Goal: Task Accomplishment & Management: Complete application form

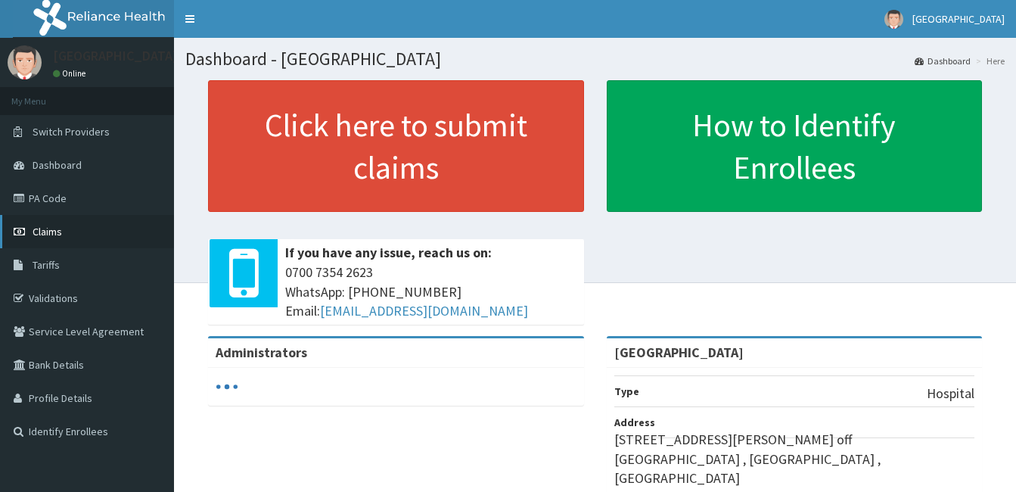
click at [53, 229] on span "Claims" at bounding box center [47, 232] width 29 height 14
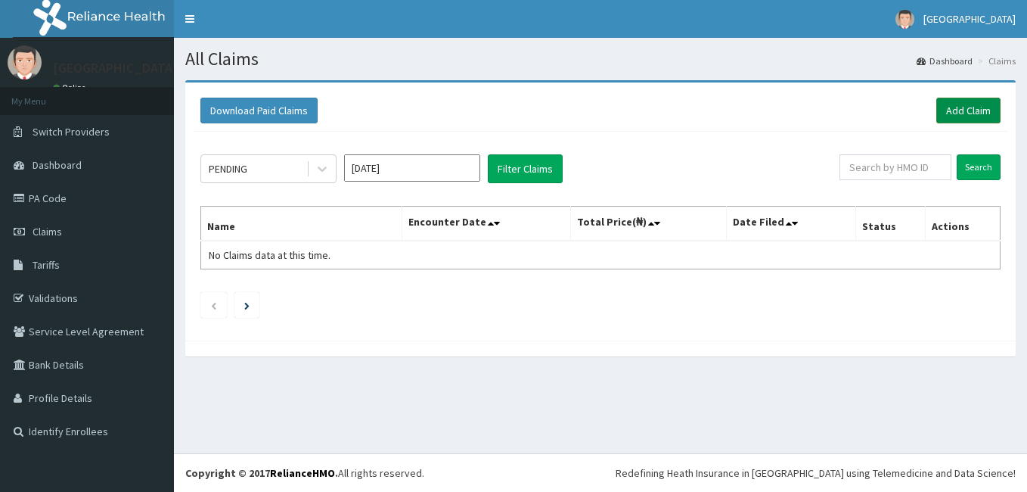
click at [956, 115] on link "Add Claim" at bounding box center [968, 111] width 64 height 26
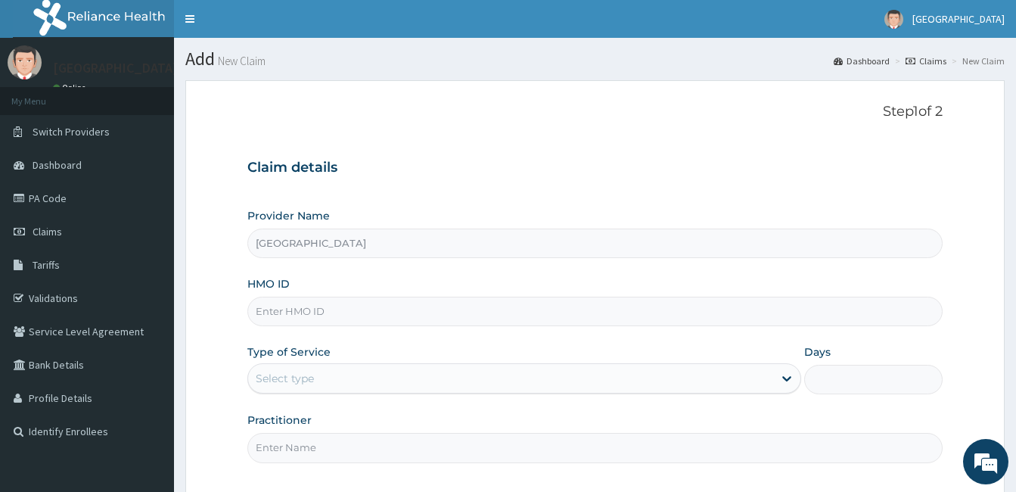
paste input "CKO/10002/A"
type input "CKO/10002/A"
click at [391, 379] on div "Select type" at bounding box center [510, 378] width 525 height 24
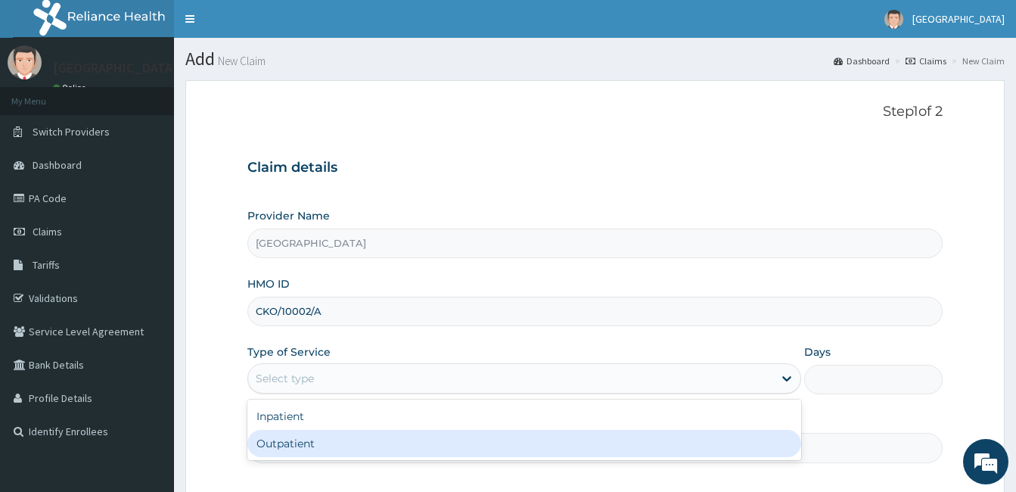
click at [377, 435] on div "Outpatient" at bounding box center [524, 443] width 554 height 27
type input "1"
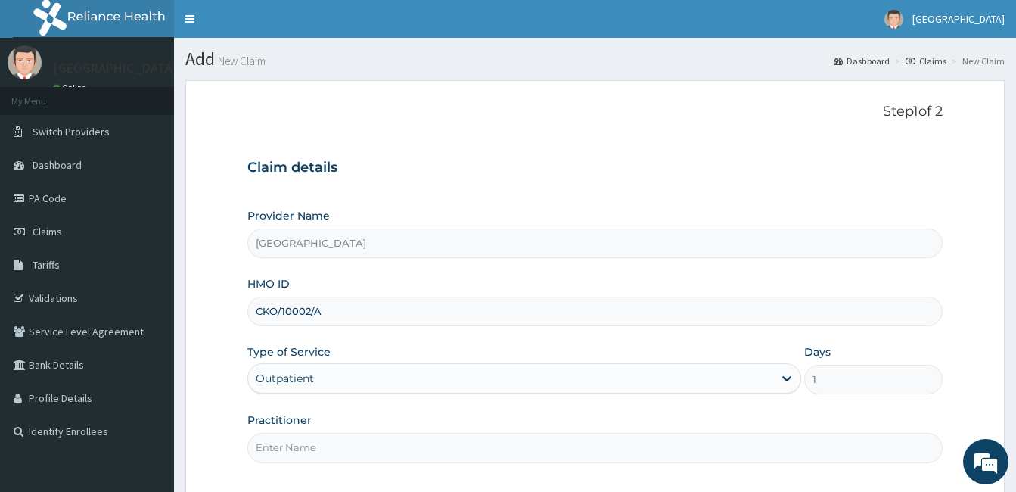
click at [377, 435] on input "Practitioner" at bounding box center [594, 447] width 695 height 29
type input "O"
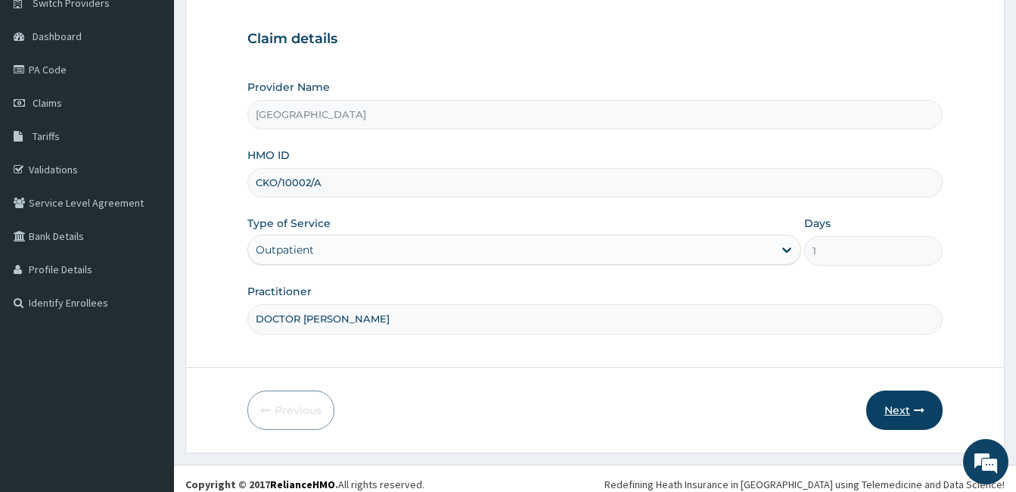
scroll to position [140, 0]
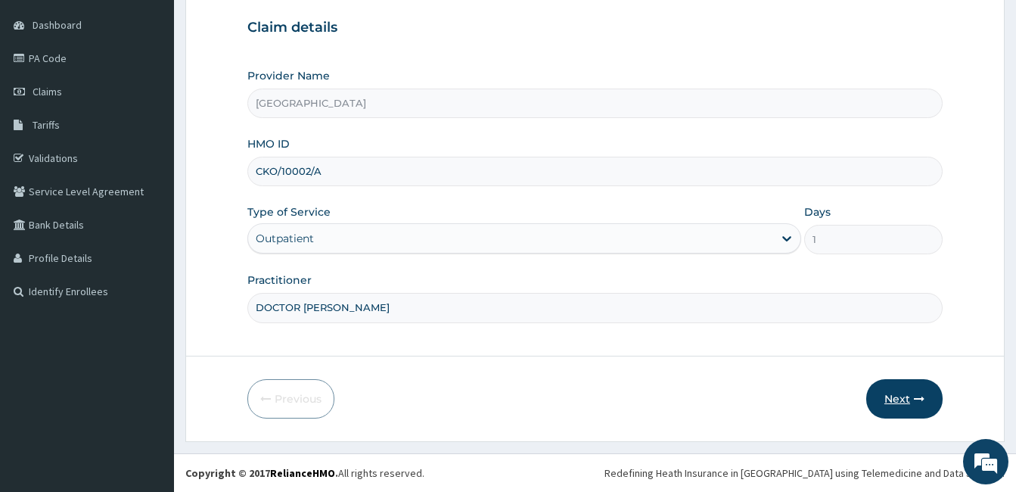
type input "DOCTOR VICTOR"
click at [908, 407] on button "Next" at bounding box center [904, 398] width 76 height 39
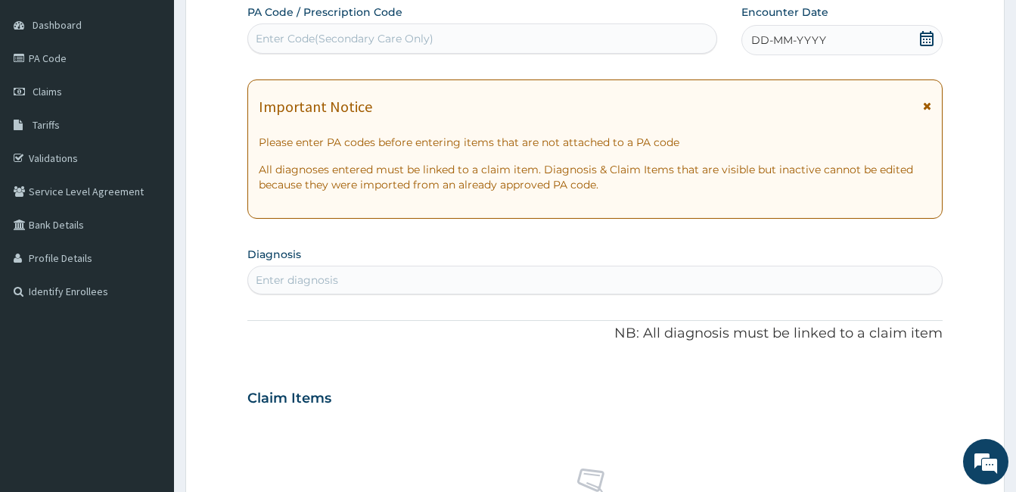
click at [512, 41] on div "Enter Code(Secondary Care Only)" at bounding box center [482, 38] width 468 height 24
type input "PA/6C1BA5"
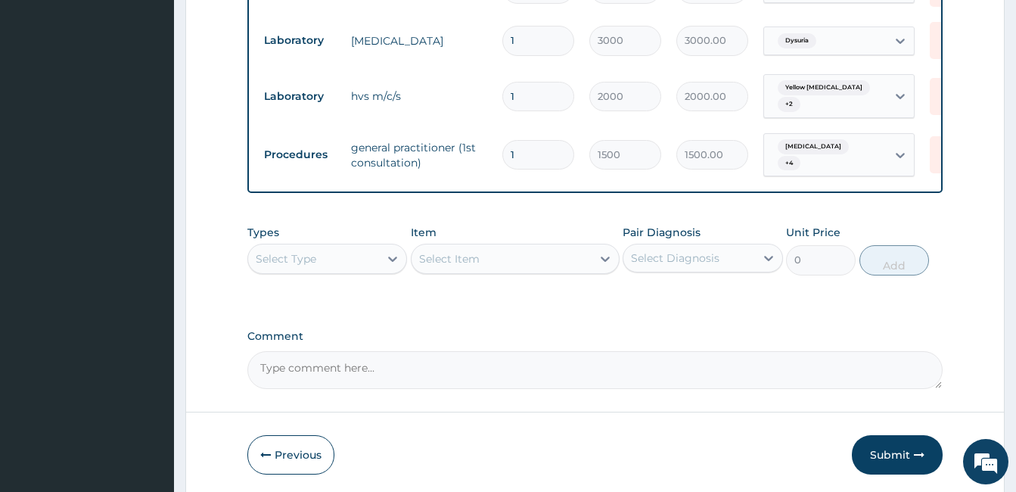
scroll to position [698, 0]
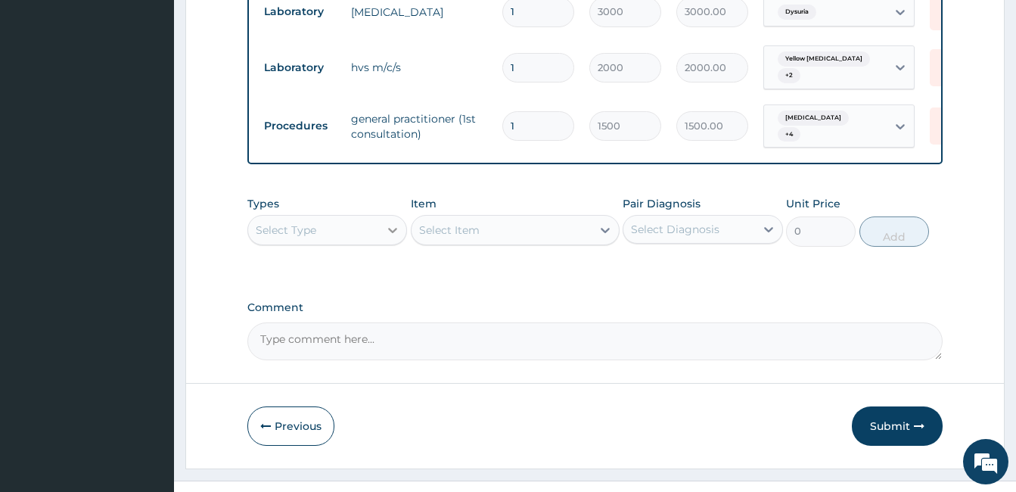
click at [391, 216] on div at bounding box center [392, 229] width 27 height 27
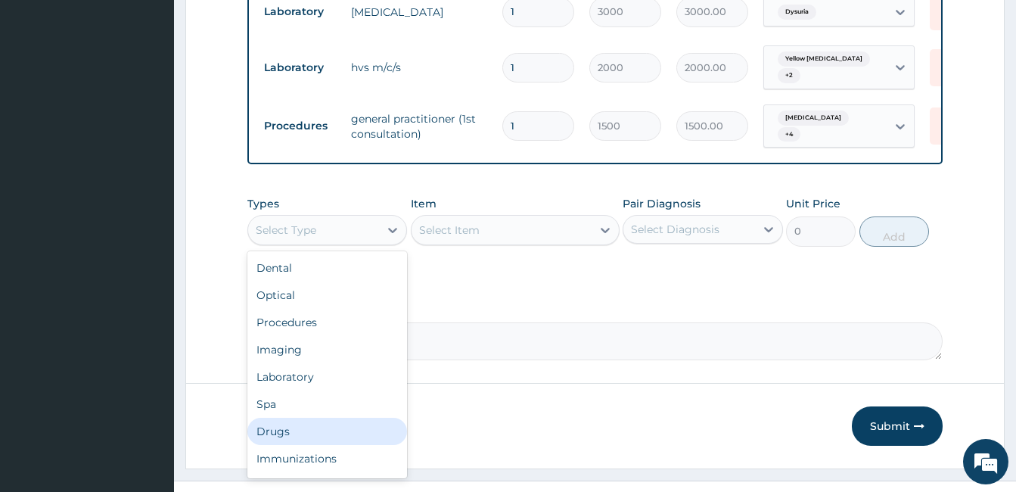
click at [347, 417] on div "Drugs" at bounding box center [327, 430] width 160 height 27
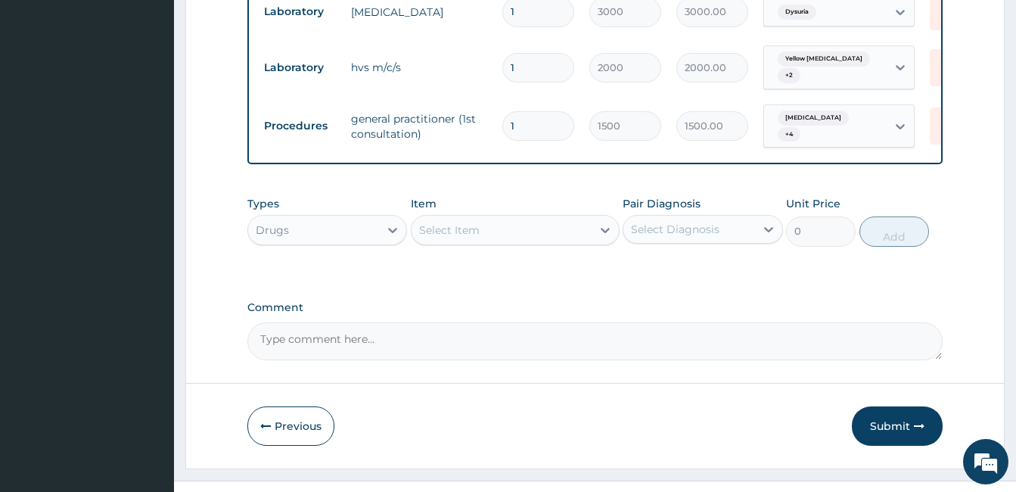
click at [674, 217] on div "Select Diagnosis" at bounding box center [688, 229] width 131 height 24
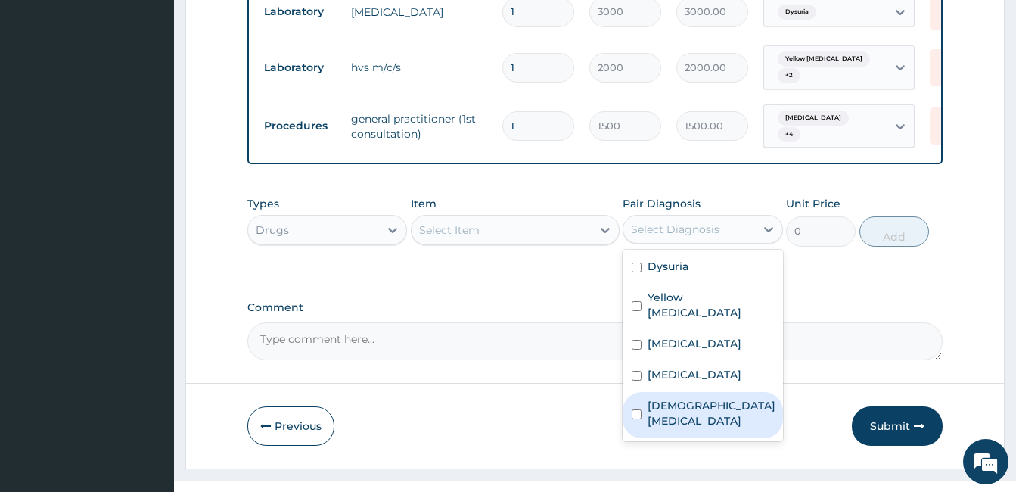
click at [682, 398] on label "Female pelvic inflammatory disease" at bounding box center [711, 413] width 128 height 30
checkbox input "true"
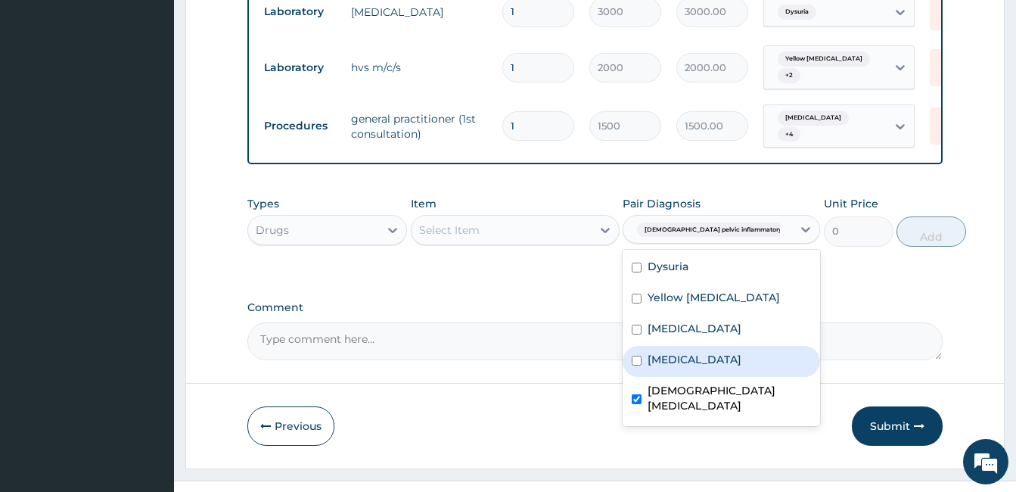
click at [690, 352] on label "Vulvovaginitis" at bounding box center [694, 359] width 94 height 15
checkbox input "true"
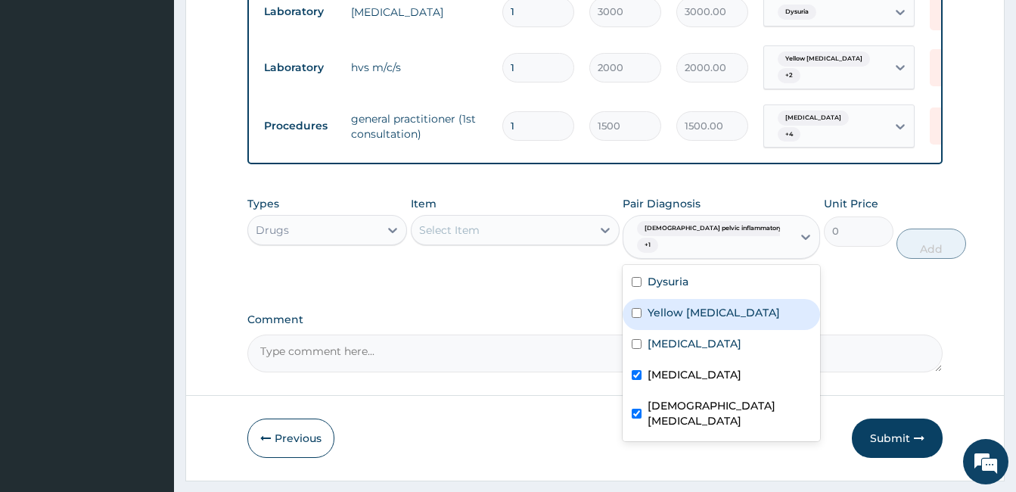
click at [542, 218] on div "Select Item" at bounding box center [501, 230] width 180 height 24
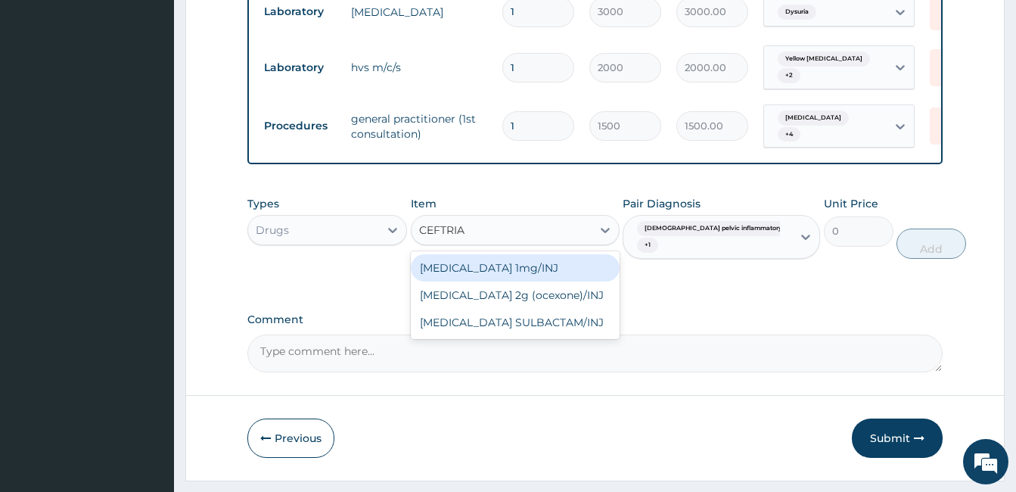
type input "CEFTRIAX"
click at [544, 254] on div "Ceftriaxone 1mg/INJ" at bounding box center [515, 267] width 209 height 27
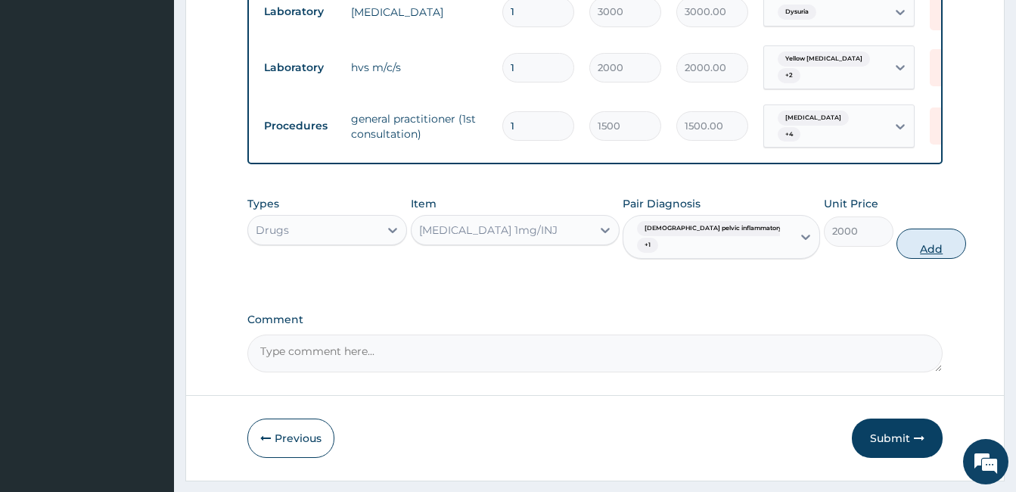
click at [896, 229] on button "Add" at bounding box center [931, 243] width 70 height 30
type input "0"
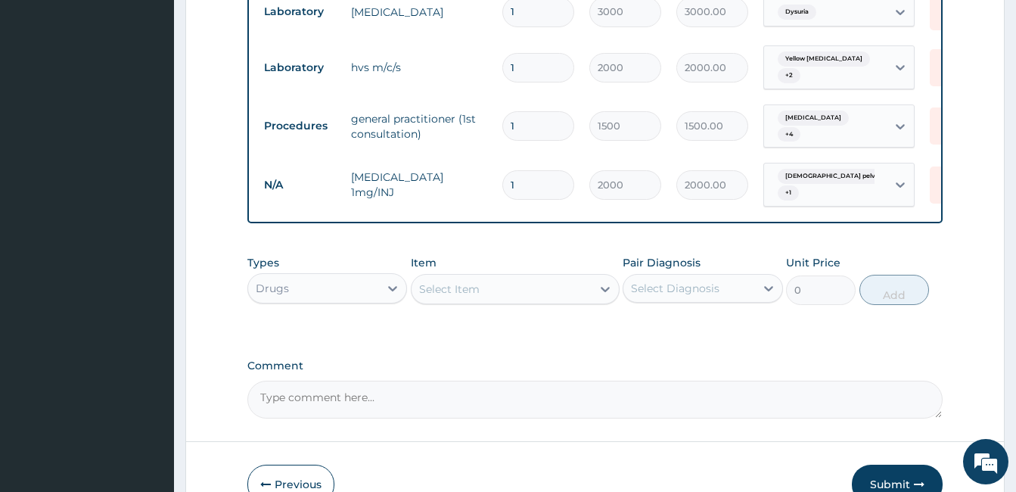
type input "0.00"
type input "6"
type input "12000.00"
type input "6"
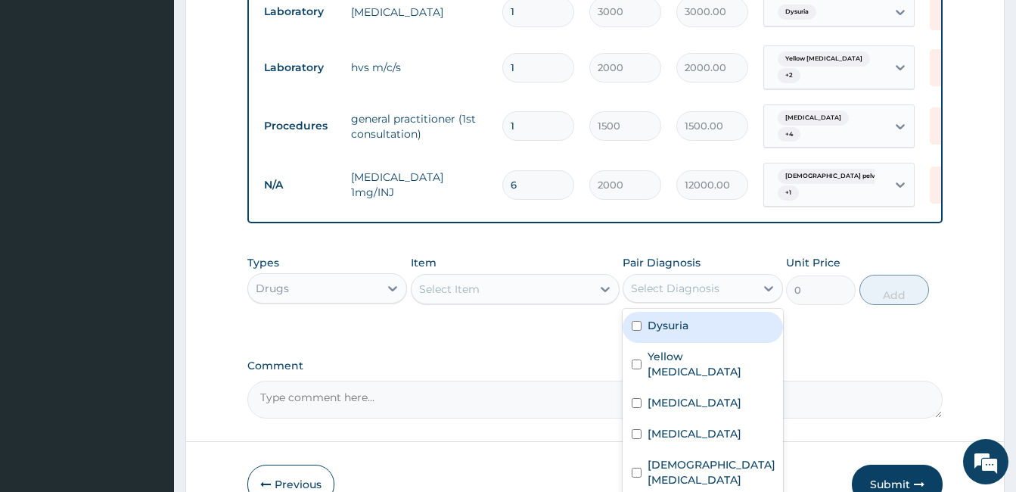
click at [670, 281] on div "Select Diagnosis" at bounding box center [675, 288] width 88 height 15
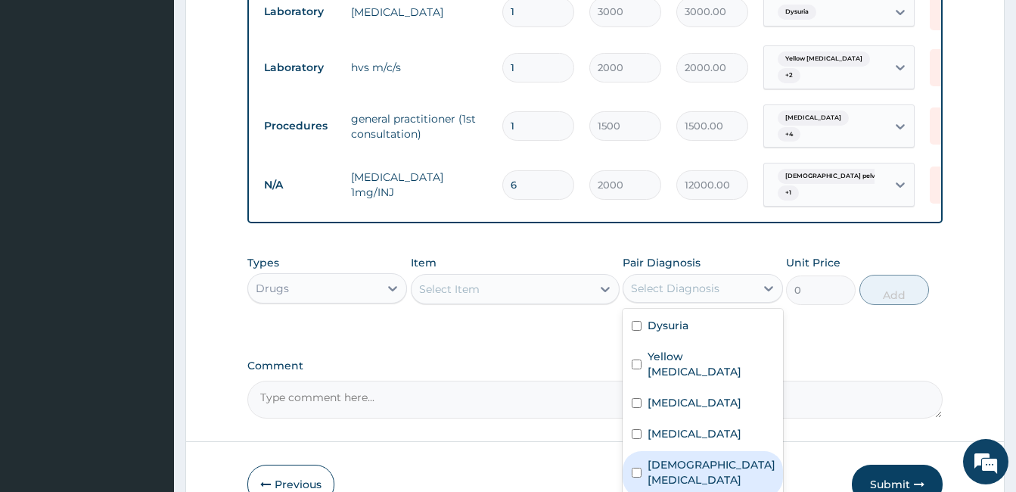
click at [685, 457] on label "Female pelvic inflammatory disease" at bounding box center [711, 472] width 128 height 30
checkbox input "true"
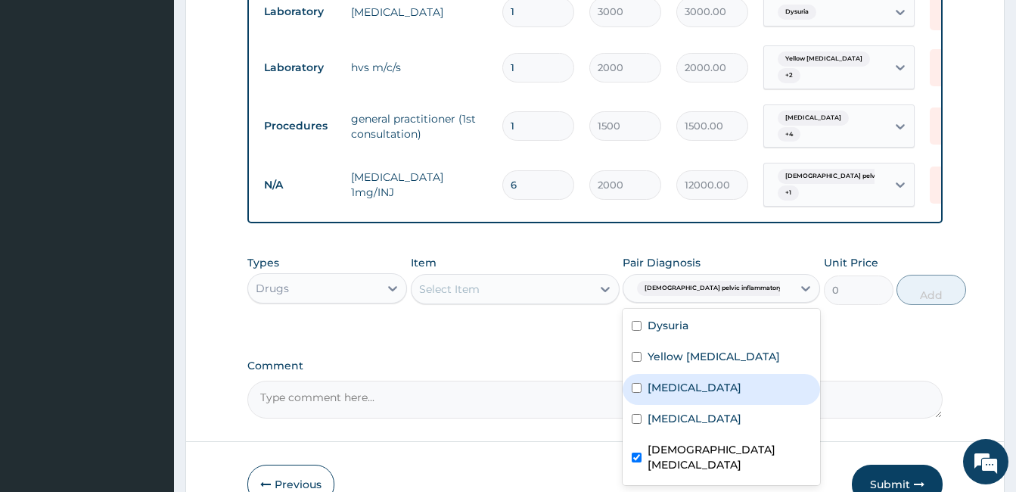
click at [515, 277] on div "Select Item" at bounding box center [501, 289] width 180 height 24
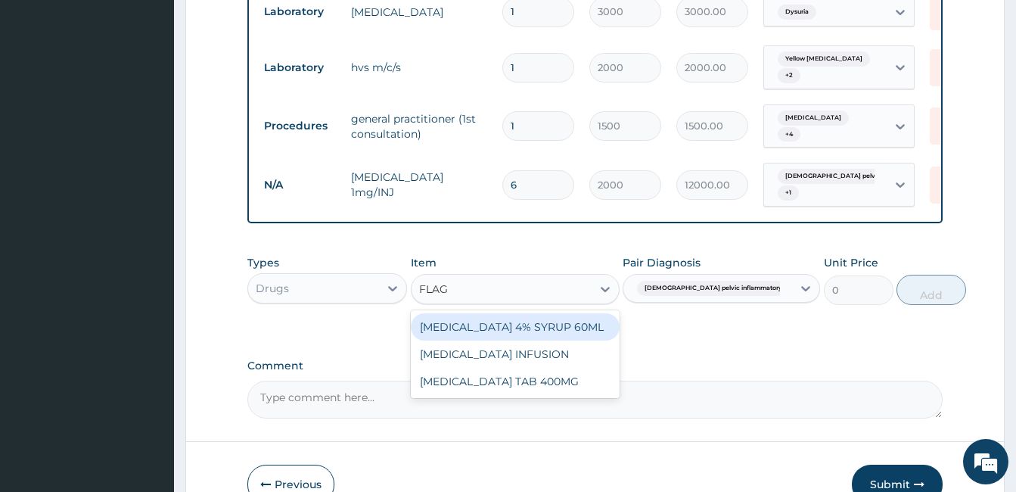
type input "FLAGY"
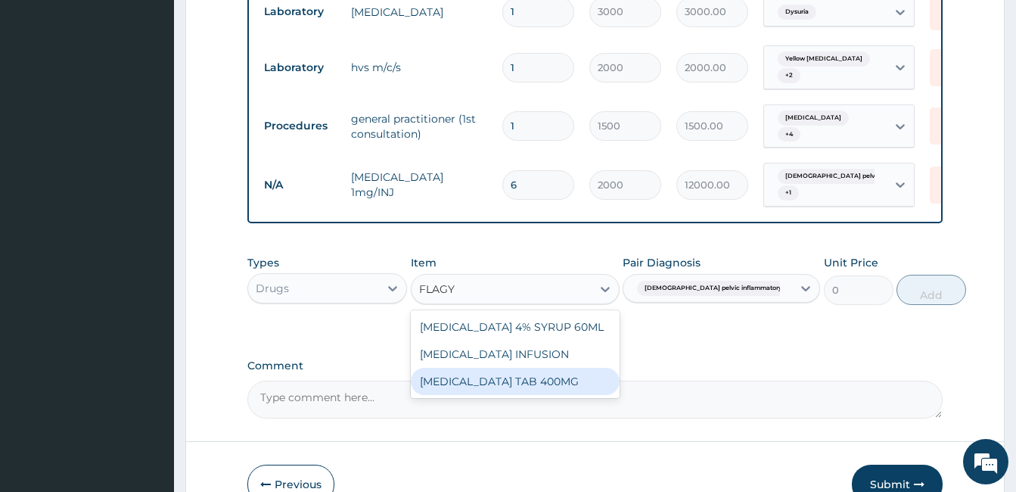
click at [561, 368] on div "FLAGYL TAB 400MG" at bounding box center [515, 381] width 209 height 27
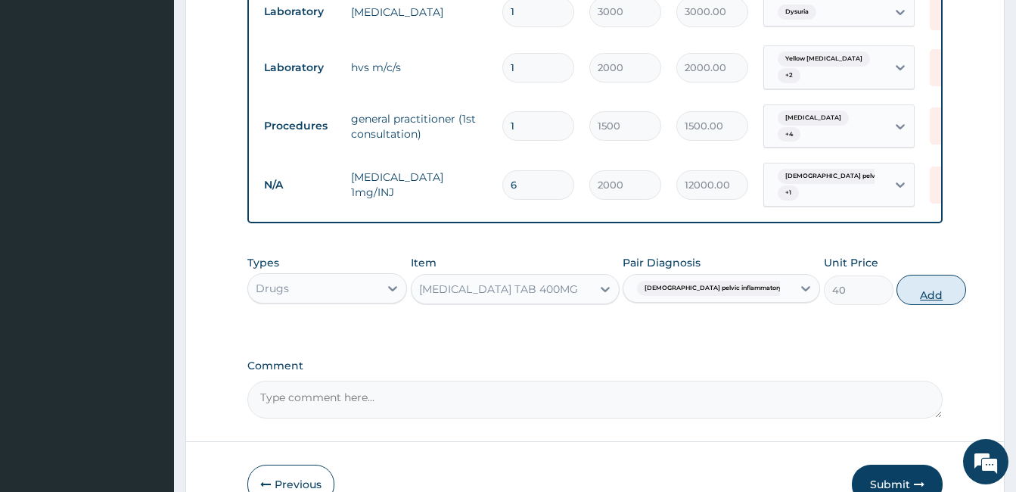
click at [896, 275] on button "Add" at bounding box center [931, 290] width 70 height 30
type input "0"
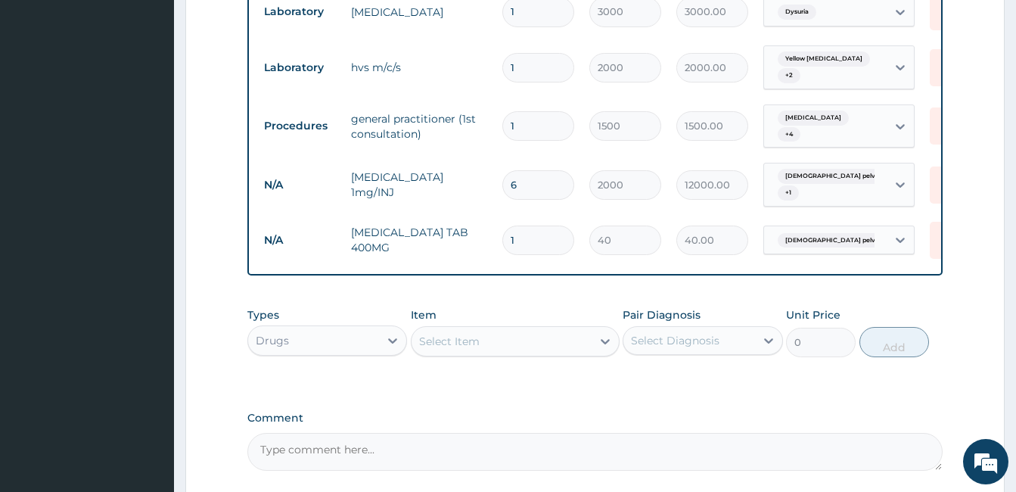
type input "0.00"
type input "2"
type input "80.00"
type input "21"
type input "840.00"
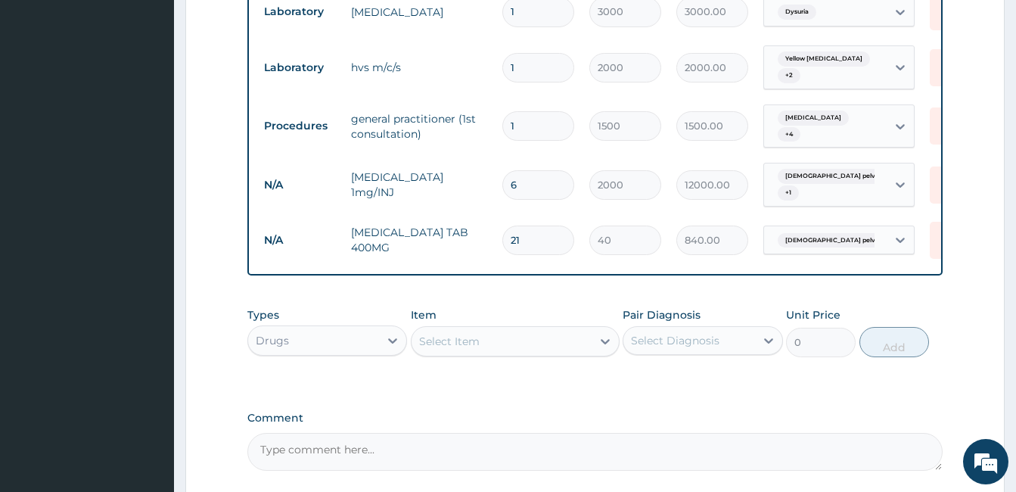
type input "21"
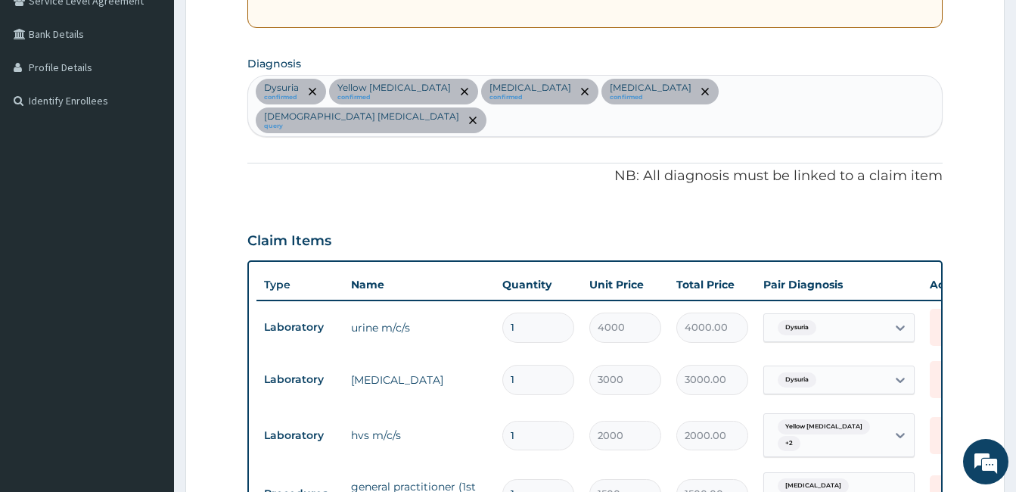
scroll to position [320, 0]
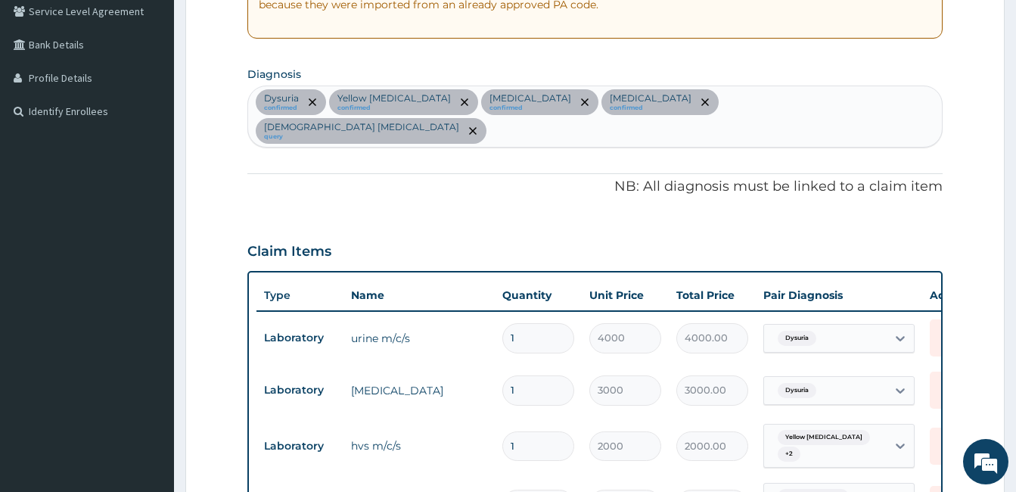
click at [910, 96] on div "Dysuria confirmed Yellow vaginal discharge confirmed Vaginal discharge confirme…" at bounding box center [595, 116] width 694 height 61
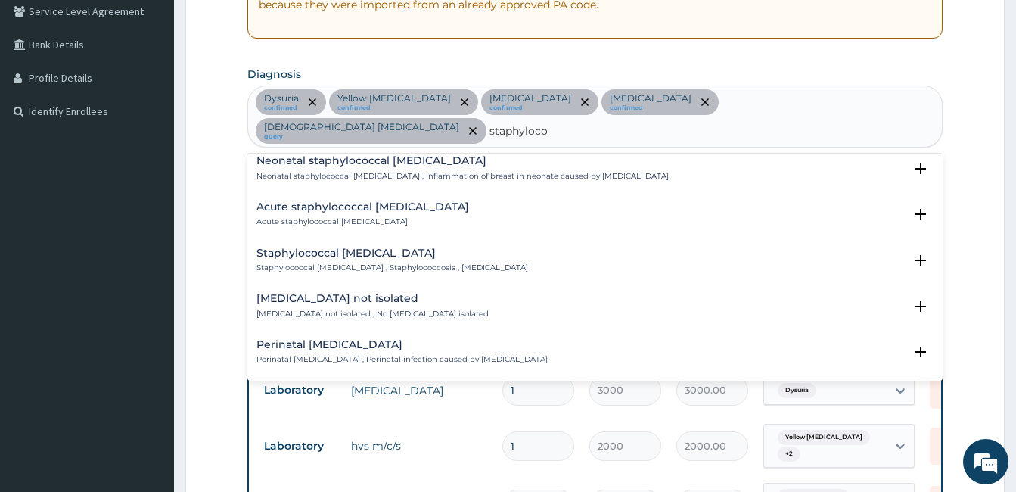
scroll to position [1286, 0]
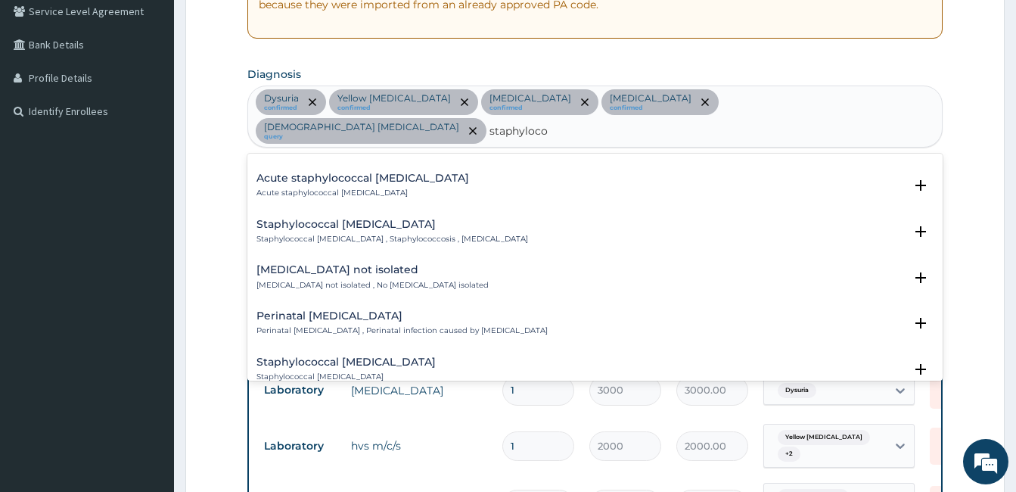
type input "staphyloco"
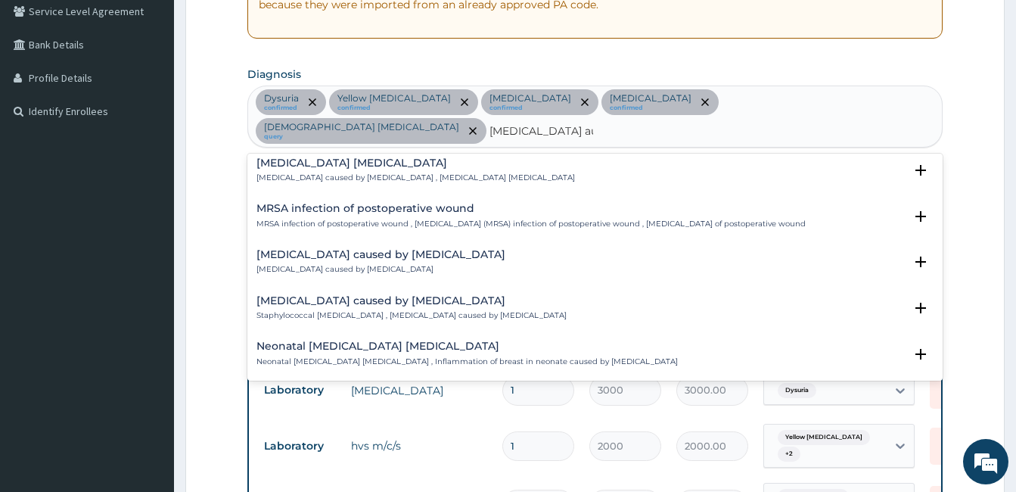
scroll to position [227, 0]
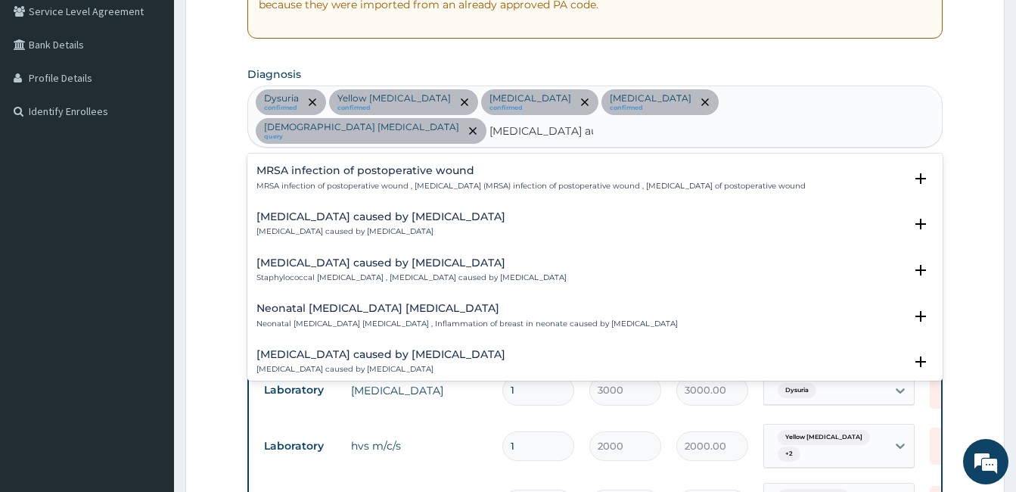
type input "staphylococcus aur"
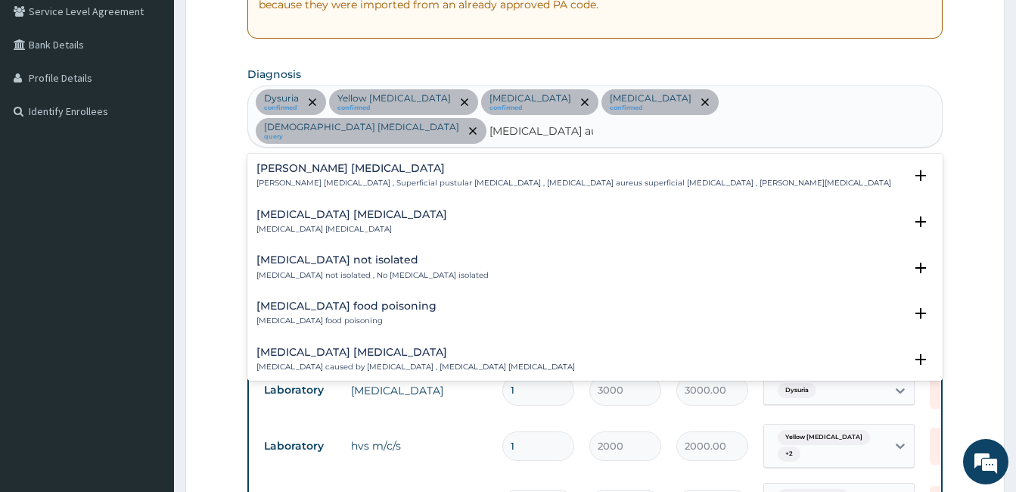
type input "staphylococcus aure"
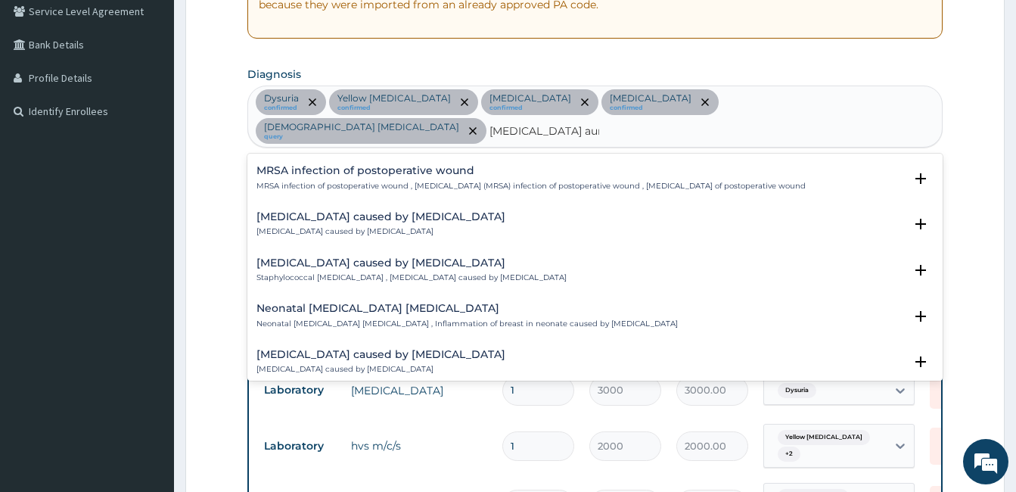
click at [433, 222] on h4 "Sepsis caused by Staphylococcus aureus" at bounding box center [380, 216] width 249 height 11
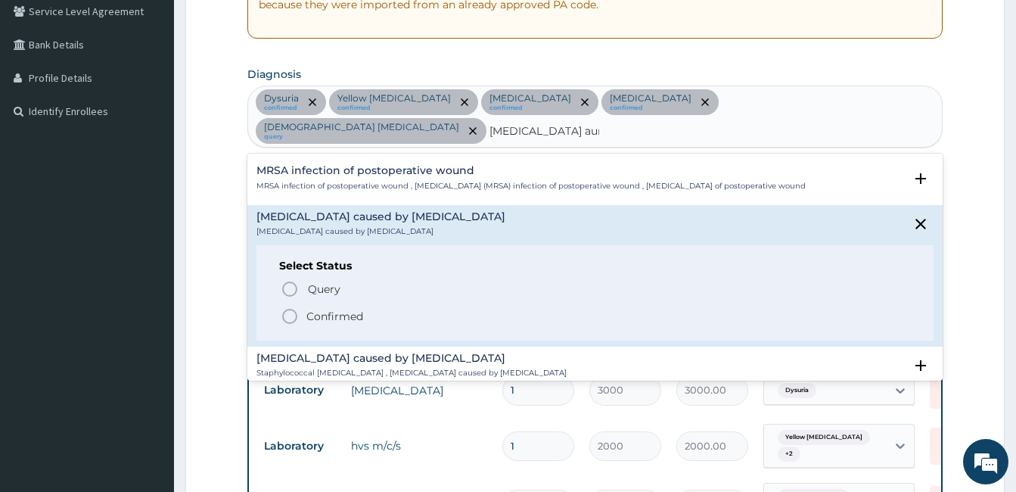
click at [327, 317] on p "Confirmed" at bounding box center [334, 316] width 57 height 15
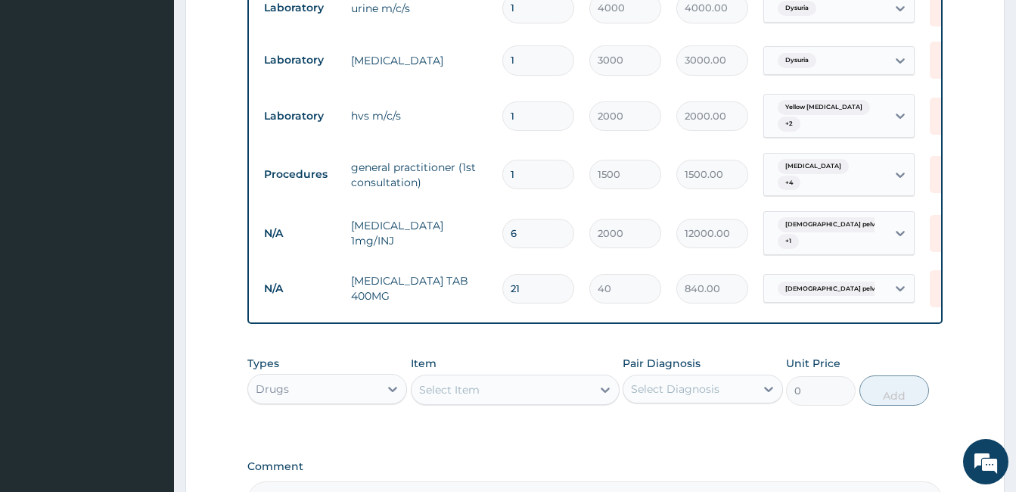
scroll to position [622, 0]
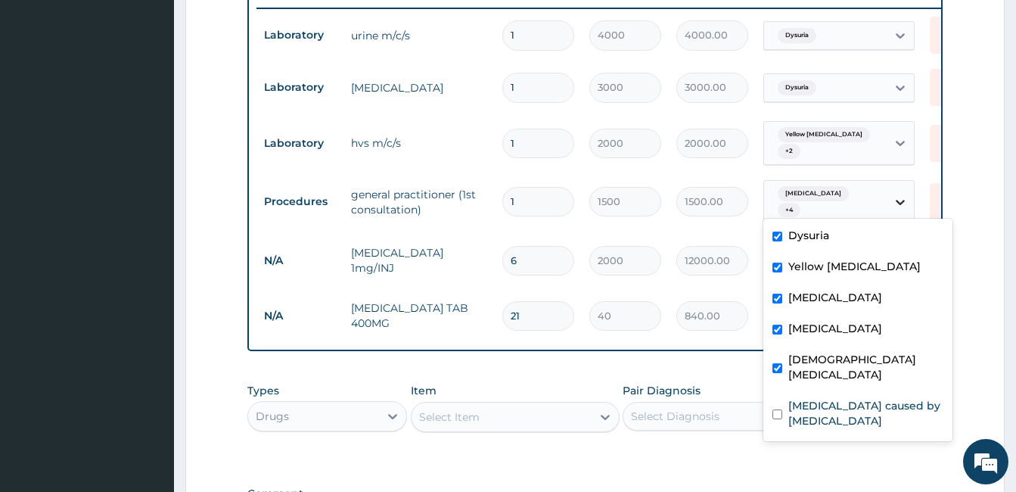
click at [911, 193] on div at bounding box center [899, 201] width 27 height 27
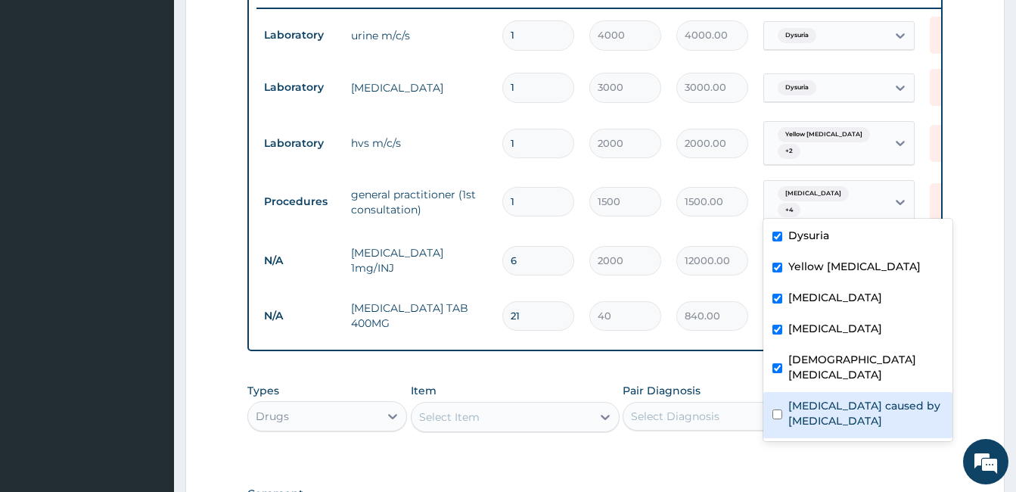
click at [846, 421] on label "Sepsis caused by Staphylococcus aureus" at bounding box center [865, 413] width 155 height 30
checkbox input "true"
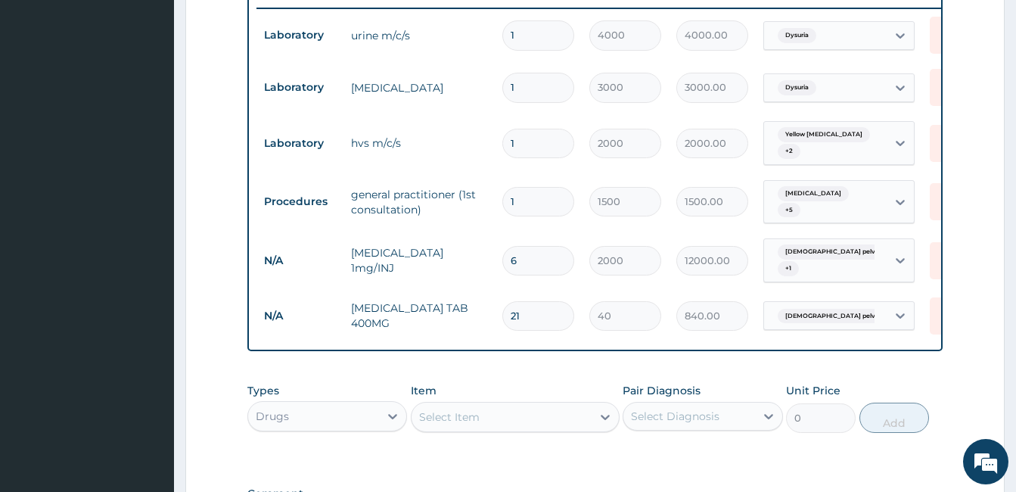
click at [681, 454] on div "Types Drugs Item Select Item Pair Diagnosis Select Diagnosis Unit Price 0 Add" at bounding box center [594, 419] width 695 height 88
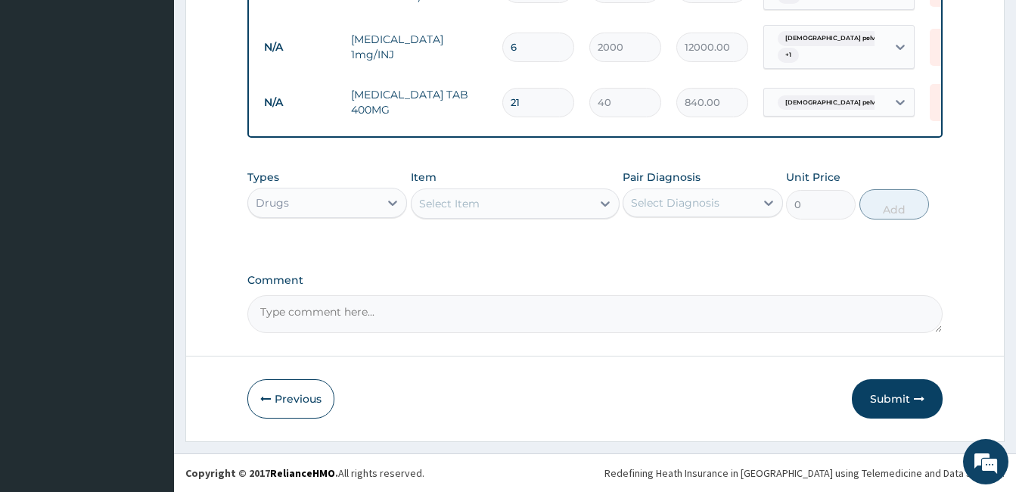
scroll to position [841, 0]
click at [674, 202] on div "Select Diagnosis" at bounding box center [675, 202] width 88 height 15
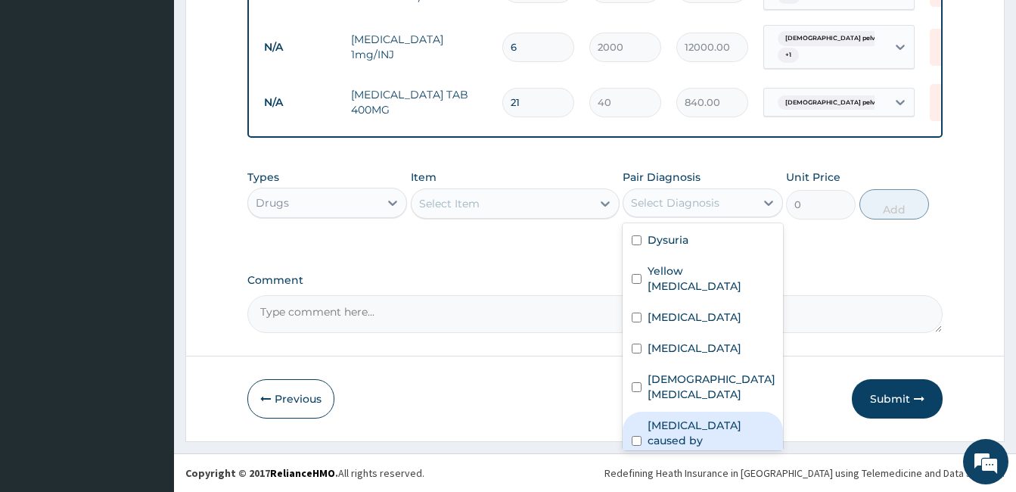
scroll to position [41, 0]
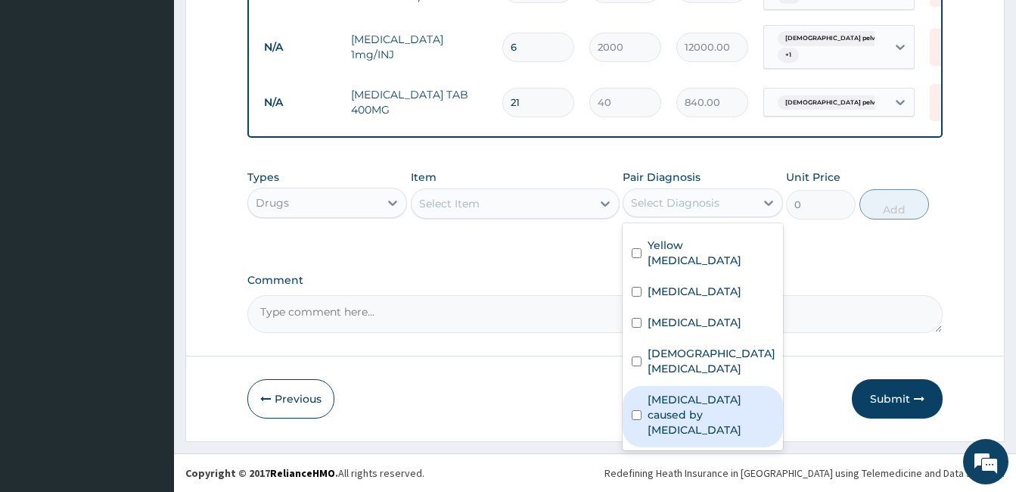
click at [690, 421] on label "Sepsis caused by Staphylococcus aureus" at bounding box center [710, 414] width 126 height 45
checkbox input "true"
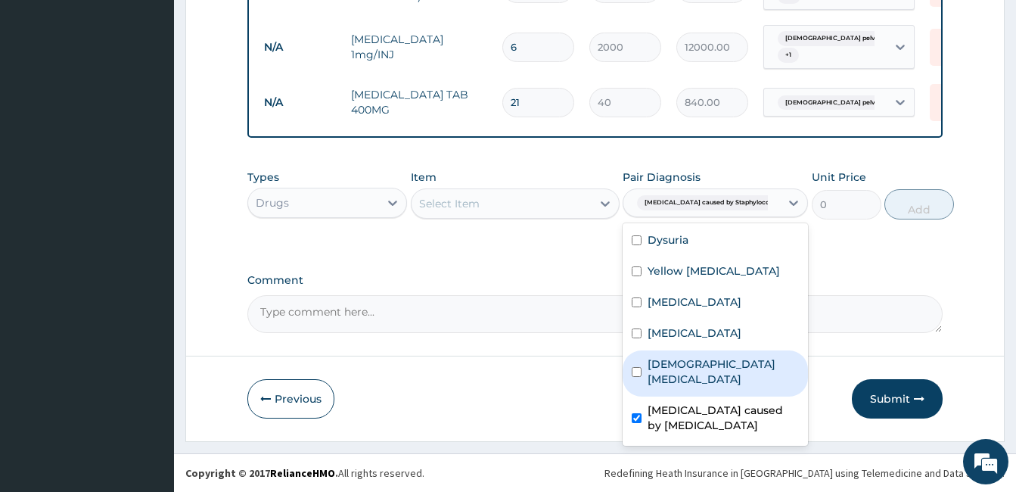
click at [499, 213] on div "Select Item" at bounding box center [501, 203] width 180 height 24
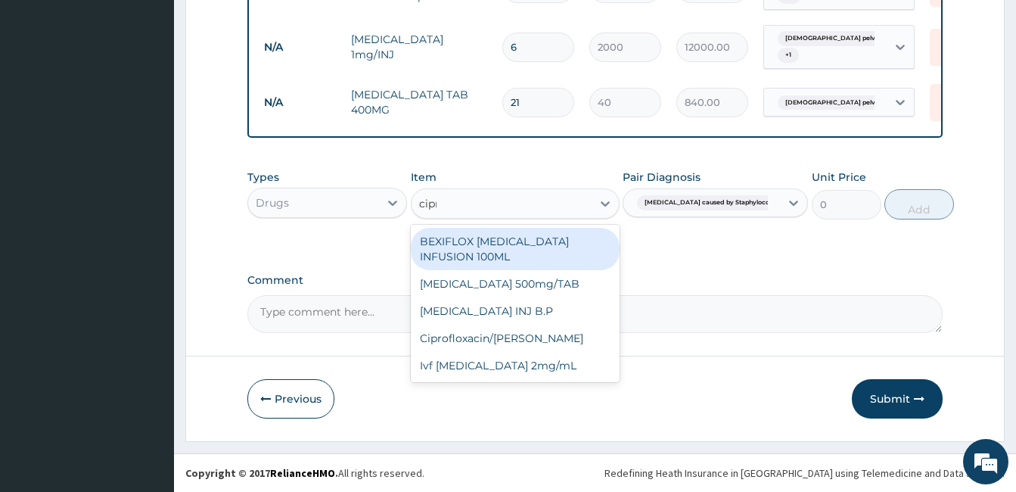
type input "cipro"
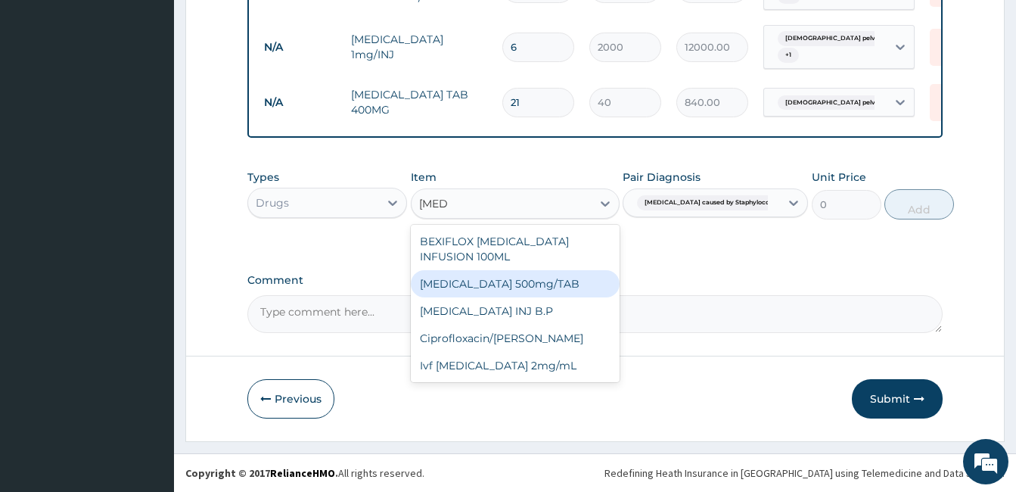
click at [515, 271] on div "Ciprofloxacin 500mg/TAB" at bounding box center [515, 283] width 209 height 27
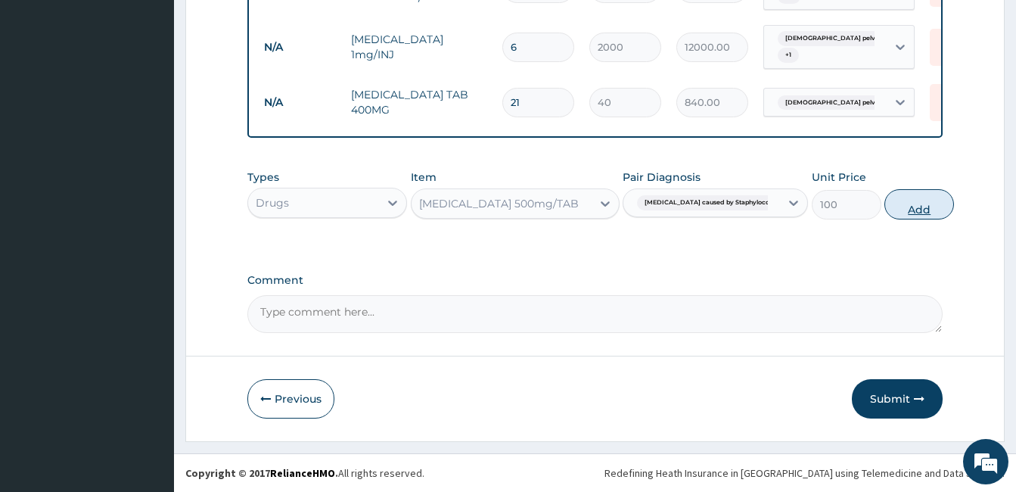
click at [892, 203] on button "Add" at bounding box center [919, 204] width 70 height 30
type input "0"
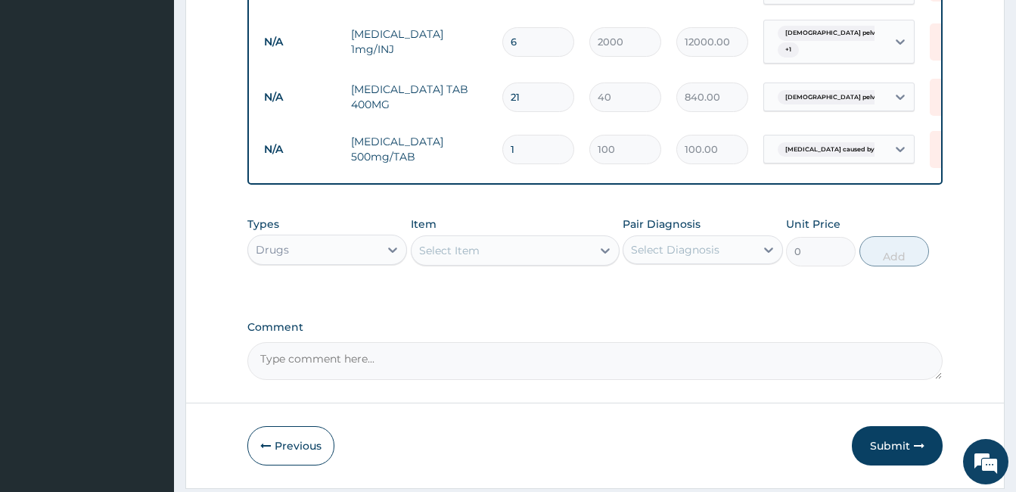
type input "14"
type input "1400.00"
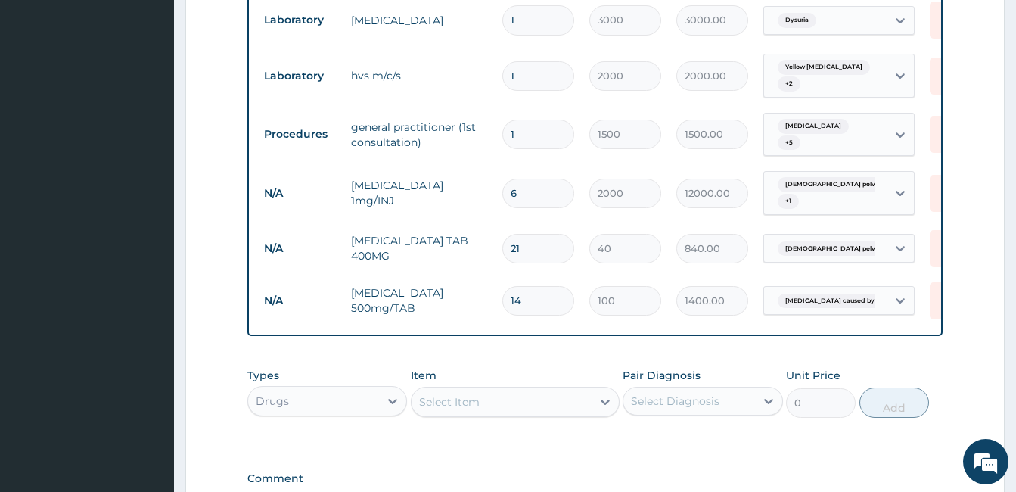
scroll to position [765, 0]
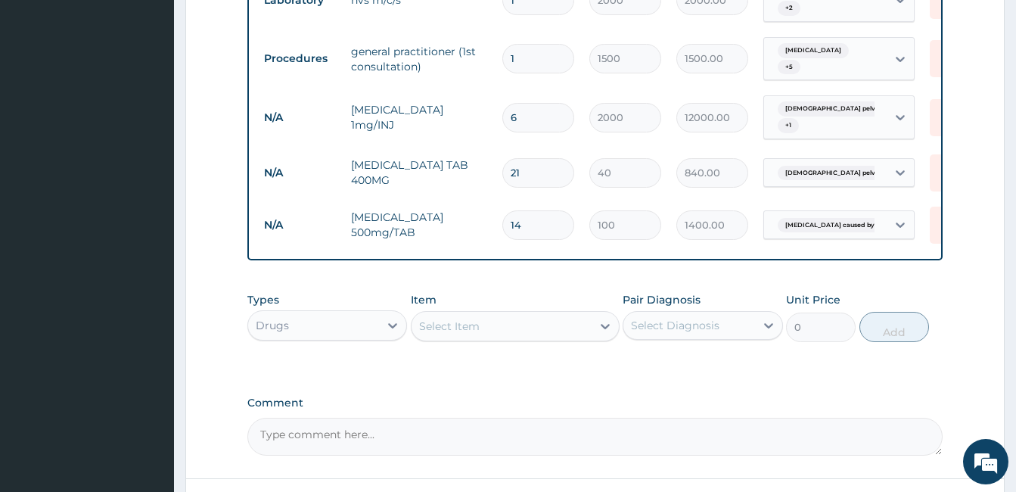
type input "14"
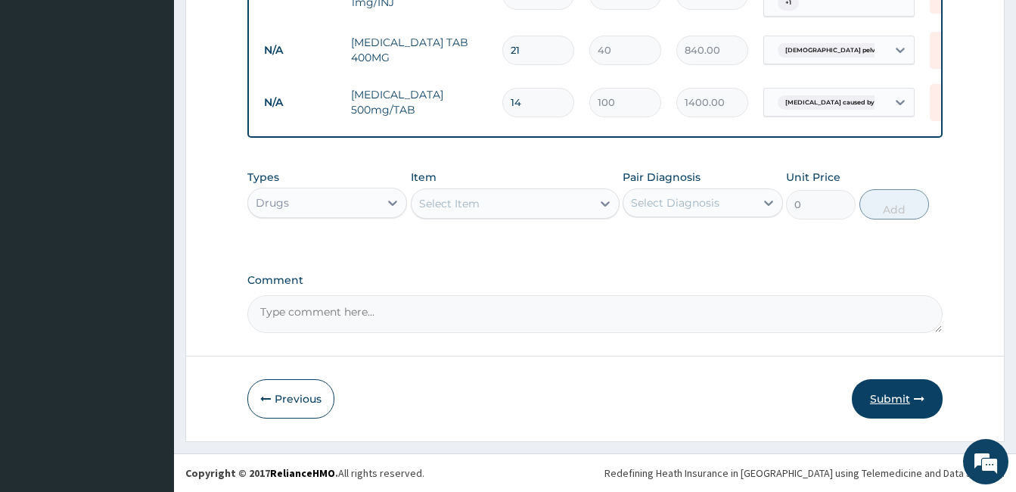
click at [900, 394] on button "Submit" at bounding box center [897, 398] width 91 height 39
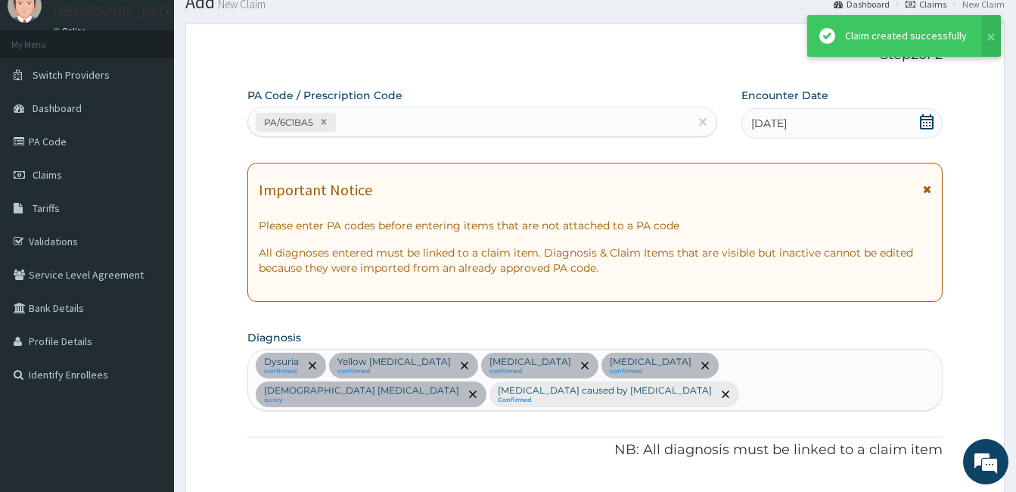
scroll to position [893, 0]
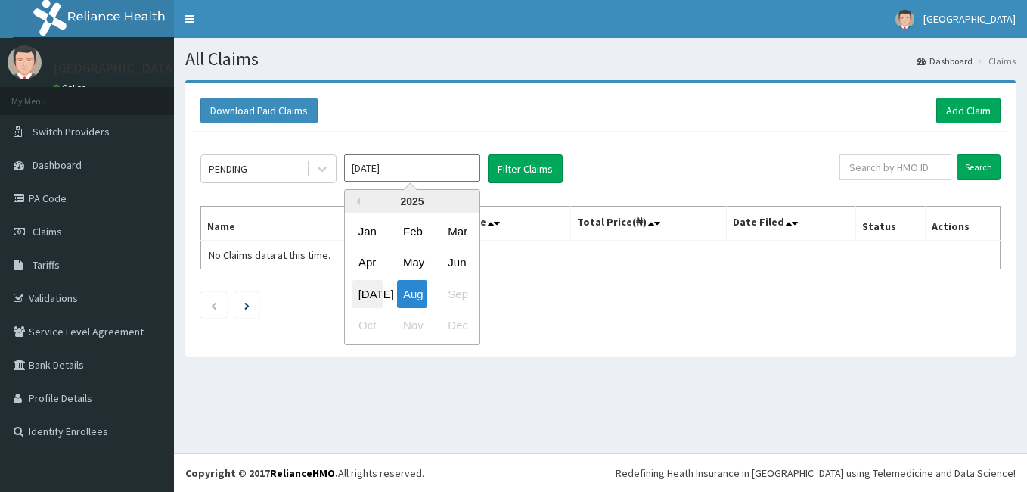
click at [368, 292] on div "Jul" at bounding box center [367, 294] width 30 height 28
type input "Jul 2025"
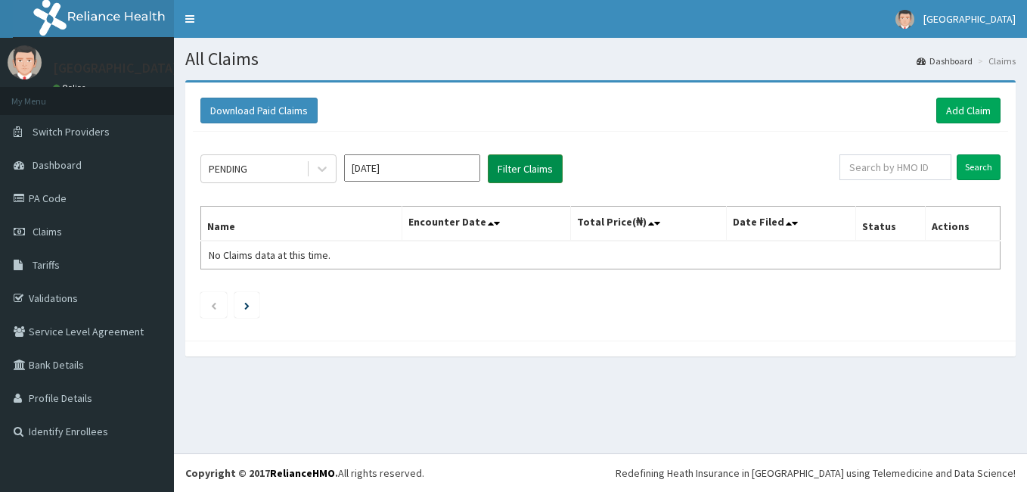
click at [545, 177] on button "Filter Claims" at bounding box center [525, 168] width 75 height 29
click at [538, 162] on button "Filter Claims" at bounding box center [525, 168] width 75 height 29
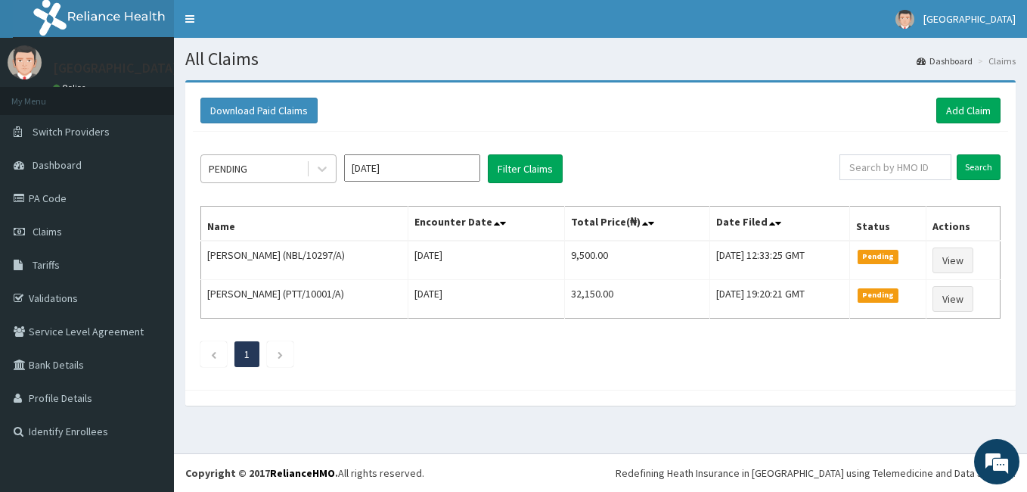
click at [283, 163] on div "PENDING" at bounding box center [253, 169] width 105 height 24
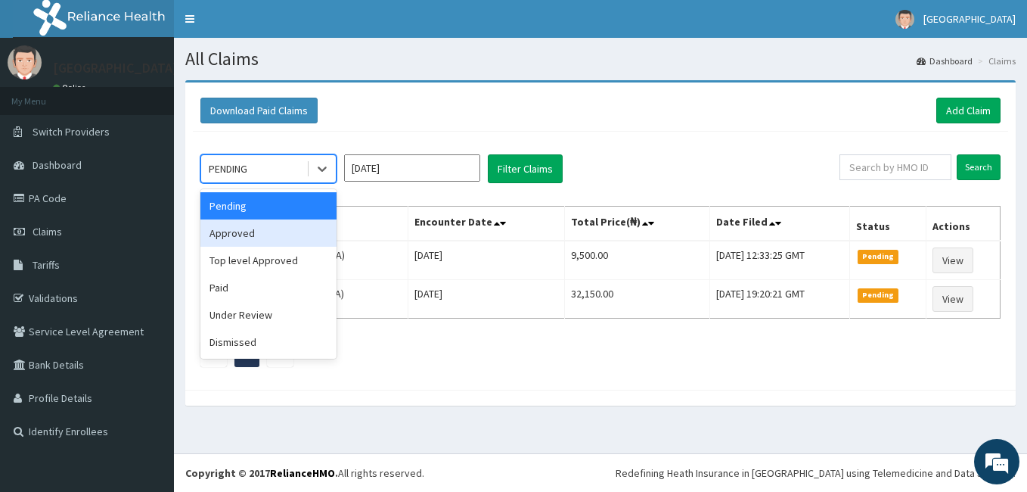
click at [247, 228] on div "Approved" at bounding box center [268, 232] width 136 height 27
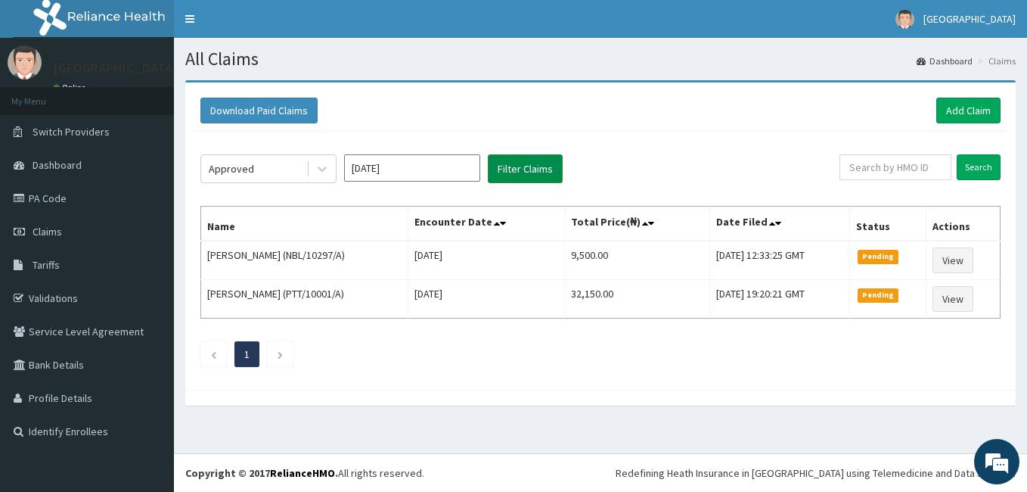
click at [501, 168] on button "Filter Claims" at bounding box center [525, 168] width 75 height 29
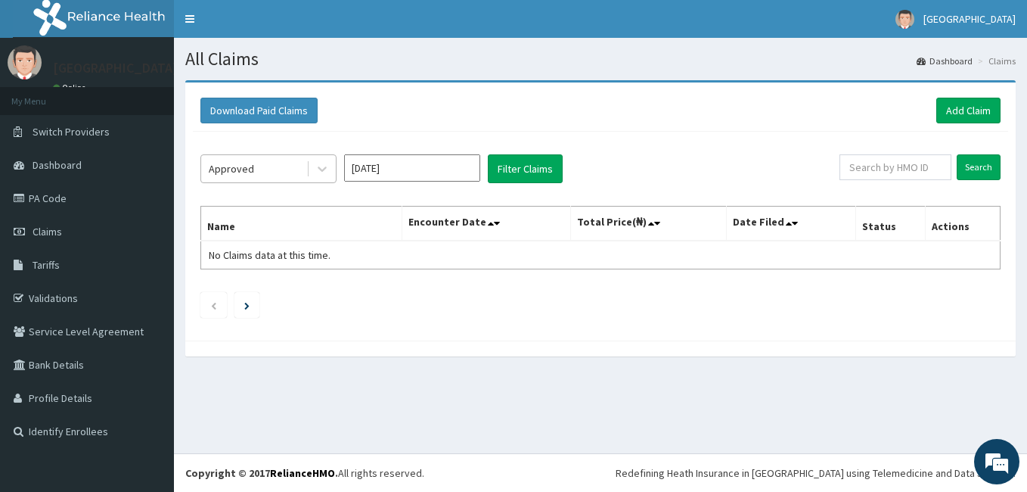
click at [280, 166] on div "Approved" at bounding box center [253, 169] width 105 height 24
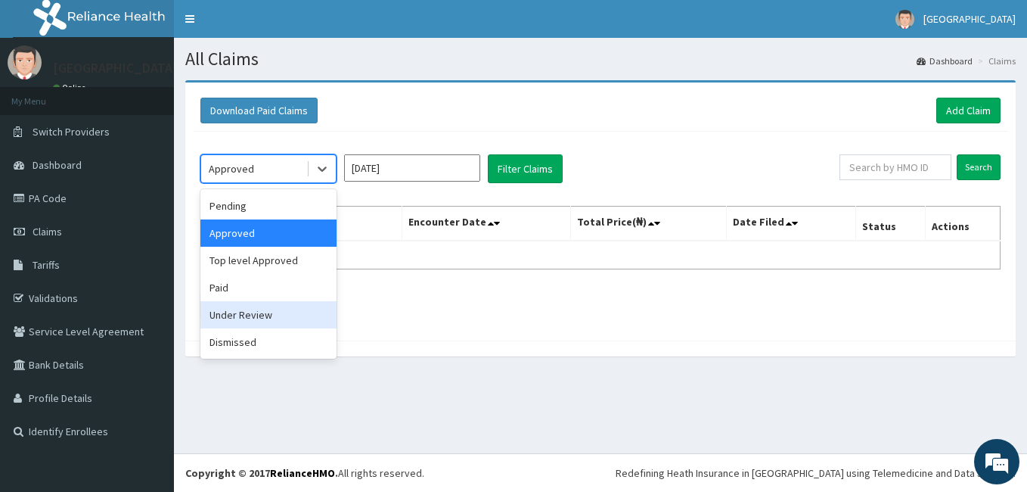
click at [294, 314] on div "Under Review" at bounding box center [268, 314] width 136 height 27
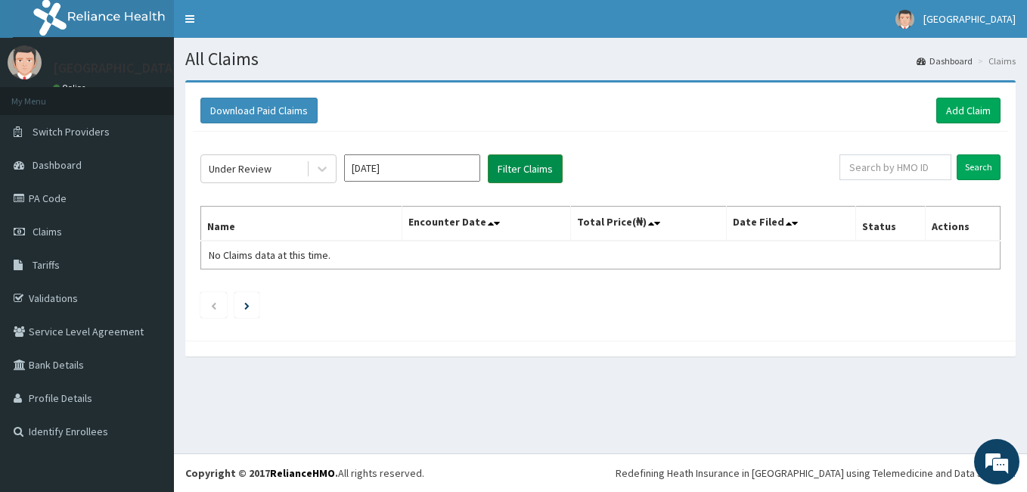
click at [502, 163] on button "Filter Claims" at bounding box center [525, 168] width 75 height 29
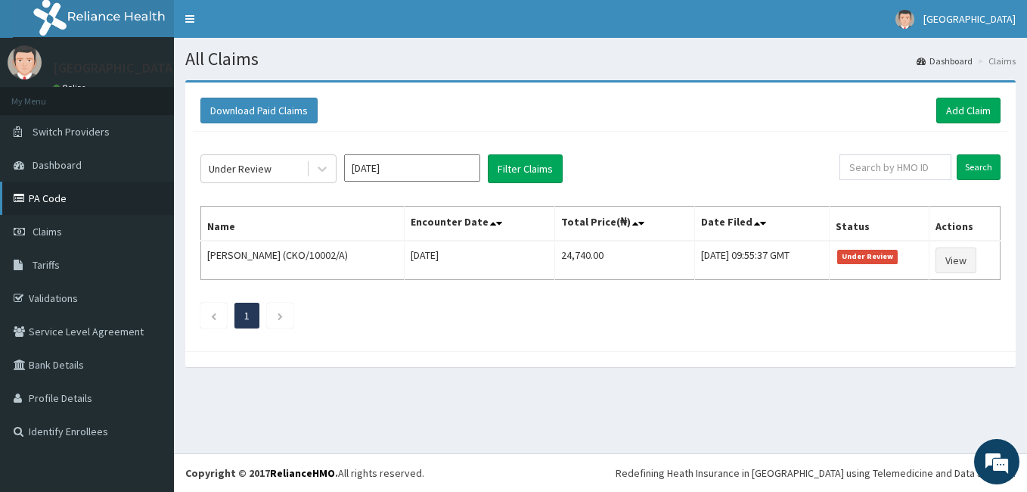
click at [72, 202] on link "PA Code" at bounding box center [87, 198] width 174 height 33
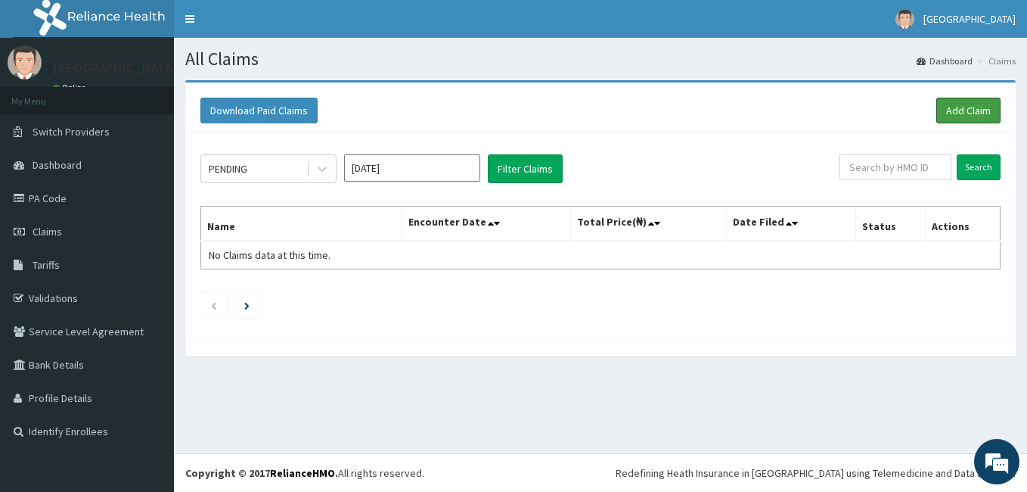
click at [960, 107] on link "Add Claim" at bounding box center [968, 111] width 64 height 26
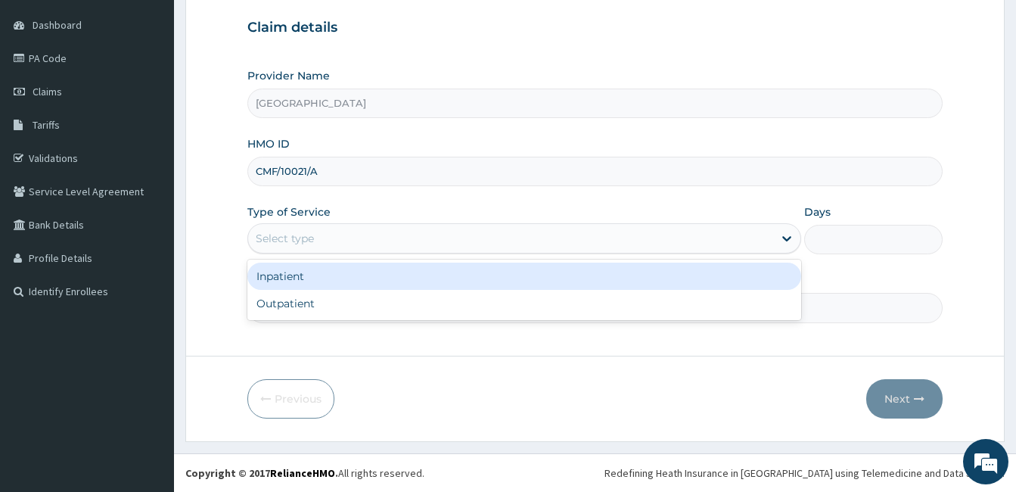
click at [337, 246] on div "Select type" at bounding box center [510, 238] width 525 height 24
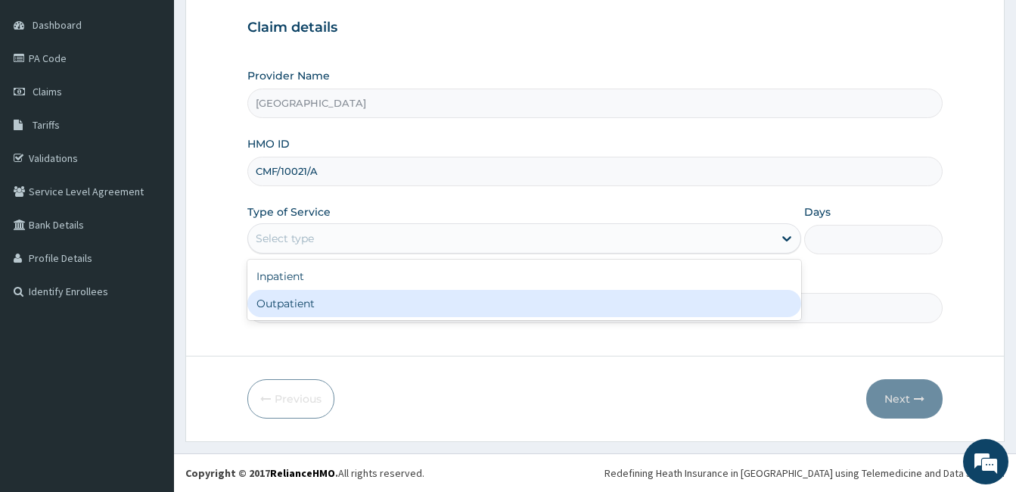
click at [332, 301] on div "Outpatient" at bounding box center [524, 303] width 554 height 27
type input "1"
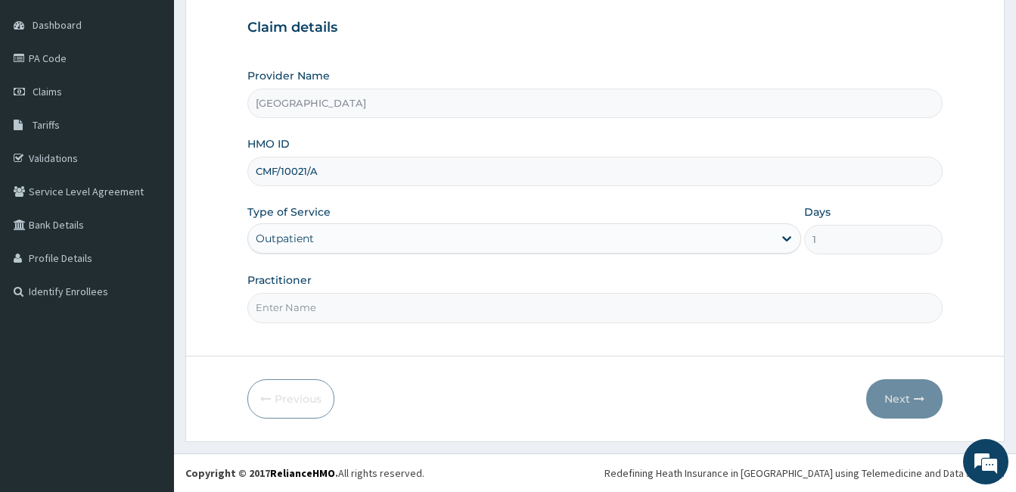
click at [332, 301] on input "Practitioner" at bounding box center [594, 307] width 695 height 29
type input "DOCTOR [PERSON_NAME]"
click at [897, 393] on button "Next" at bounding box center [904, 398] width 76 height 39
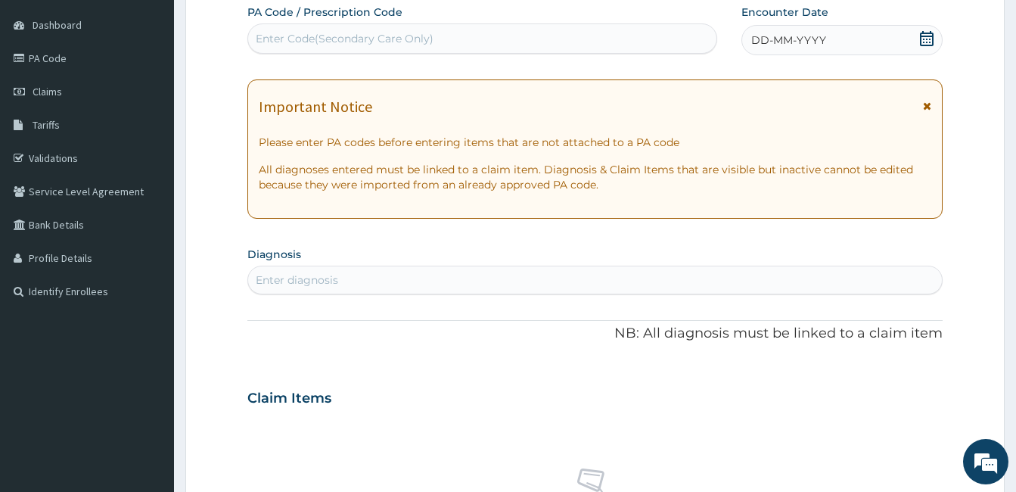
click at [923, 36] on icon at bounding box center [927, 38] width 14 height 15
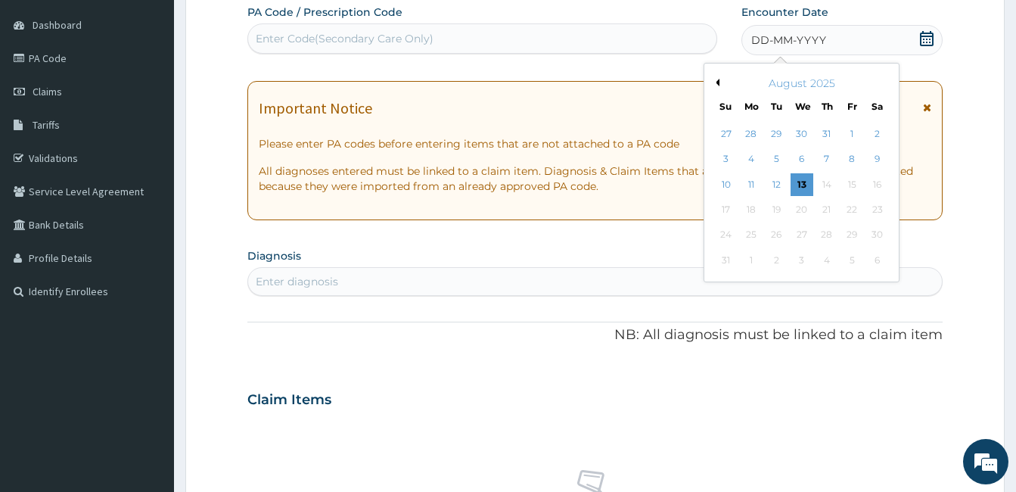
click at [714, 82] on button "Previous Month" at bounding box center [716, 83] width 8 height 8
click at [728, 183] on div "13" at bounding box center [726, 184] width 23 height 23
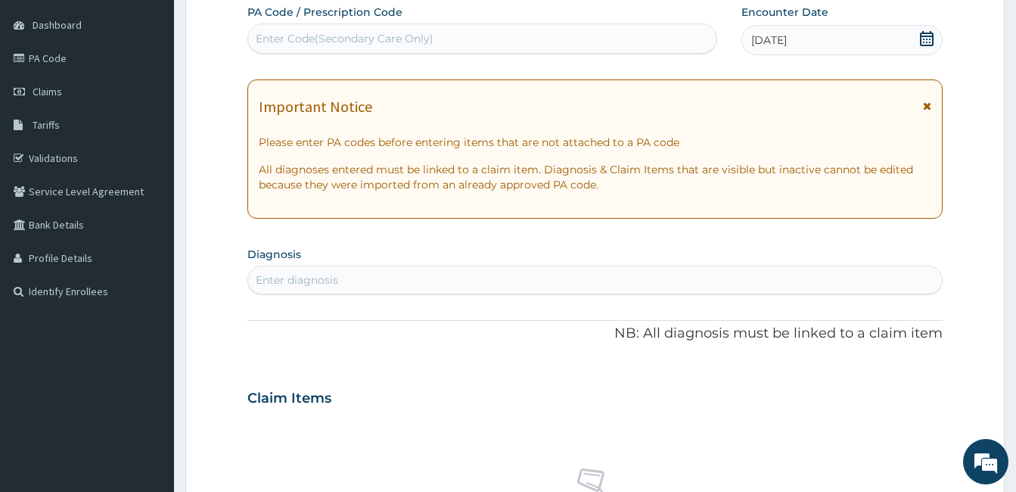
click at [461, 283] on div "Enter diagnosis" at bounding box center [595, 280] width 694 height 24
type input "COUGH"
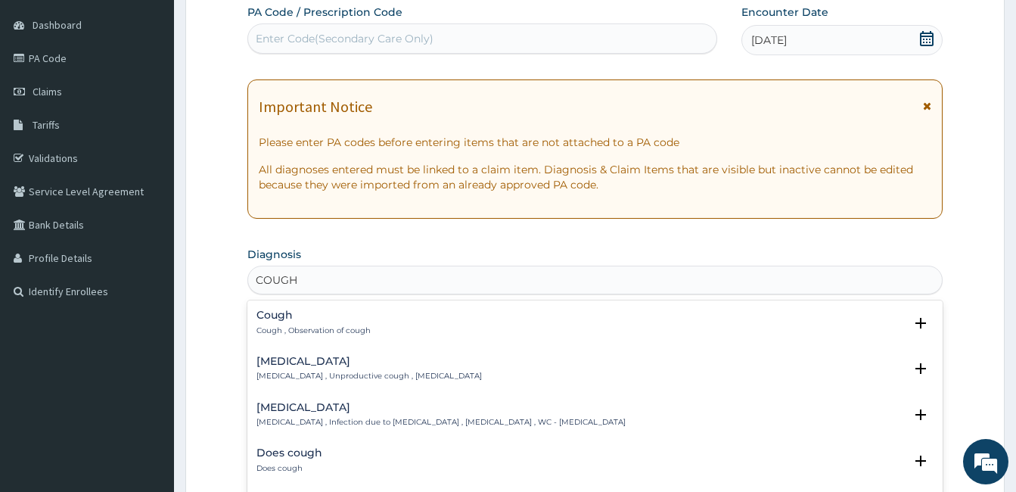
click at [312, 319] on h4 "Cough" at bounding box center [313, 314] width 114 height 11
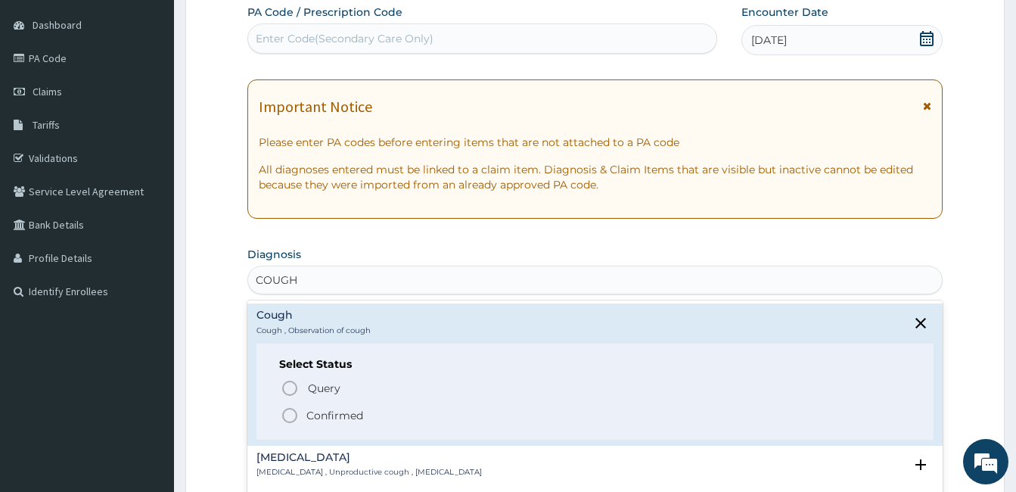
click at [308, 408] on p "Confirmed" at bounding box center [334, 415] width 57 height 15
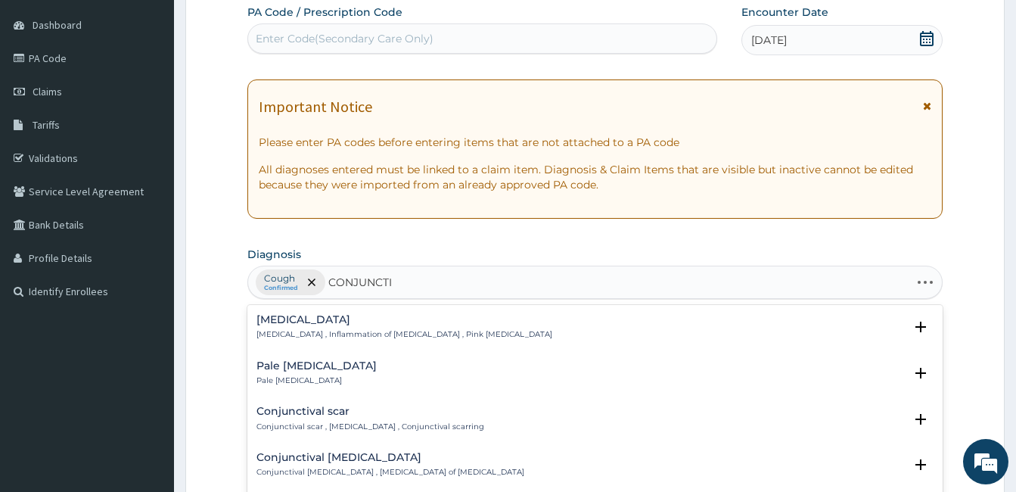
type input "CONJUNCTIV"
click at [413, 326] on div "Conjunctivitis Conjunctivitis , Inflammation of conjunctiva , Pink eye disease" at bounding box center [404, 327] width 296 height 26
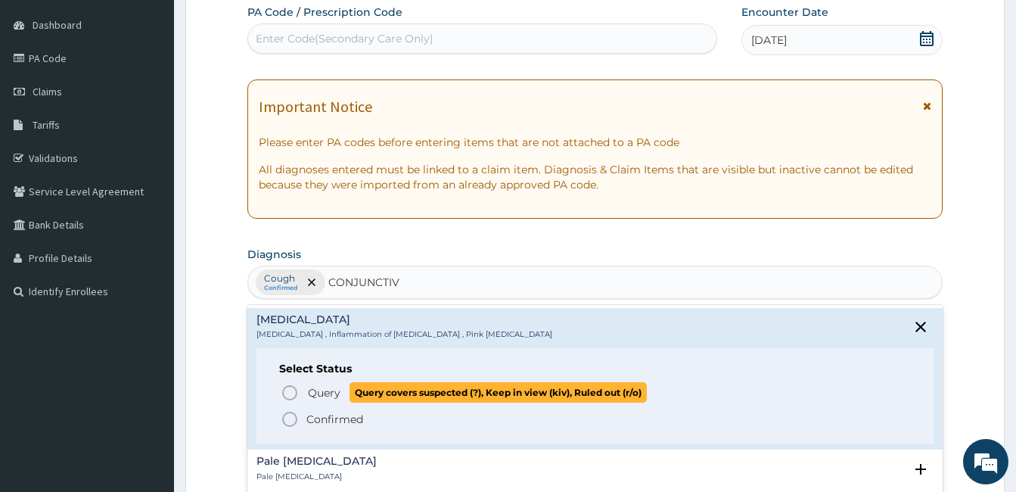
click at [342, 399] on p "Query Query covers suspected (?), Keep in view (kiv), Ruled out (r/o)" at bounding box center [476, 392] width 340 height 20
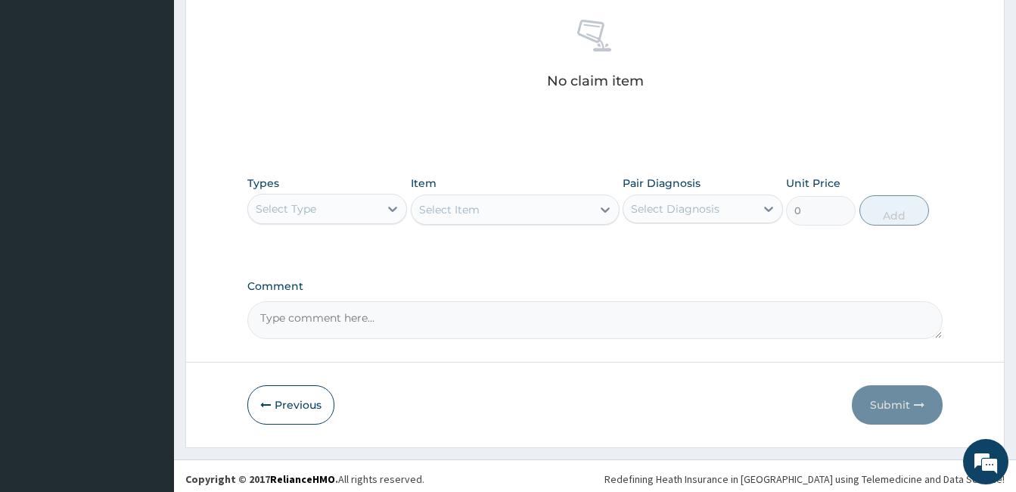
scroll to position [594, 0]
click at [394, 211] on icon at bounding box center [392, 207] width 15 height 15
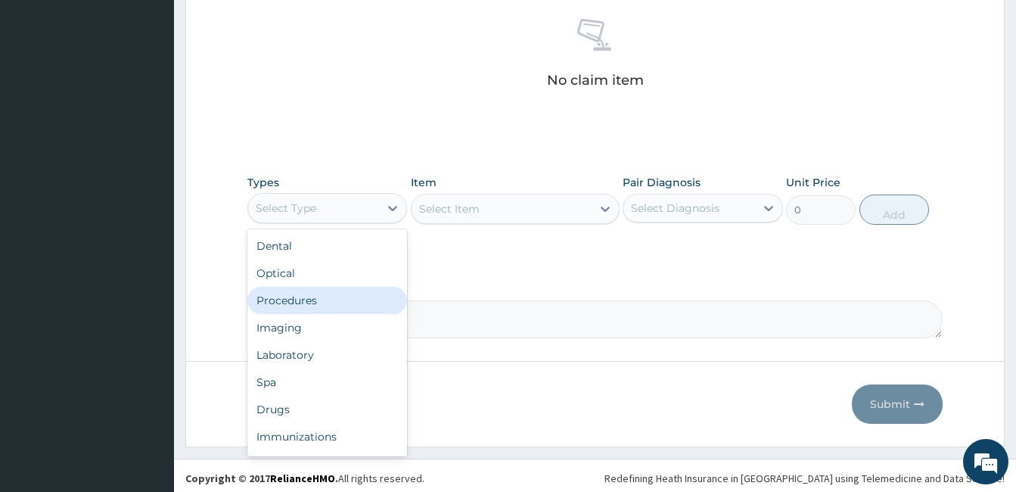
click at [359, 291] on div "Procedures" at bounding box center [327, 300] width 160 height 27
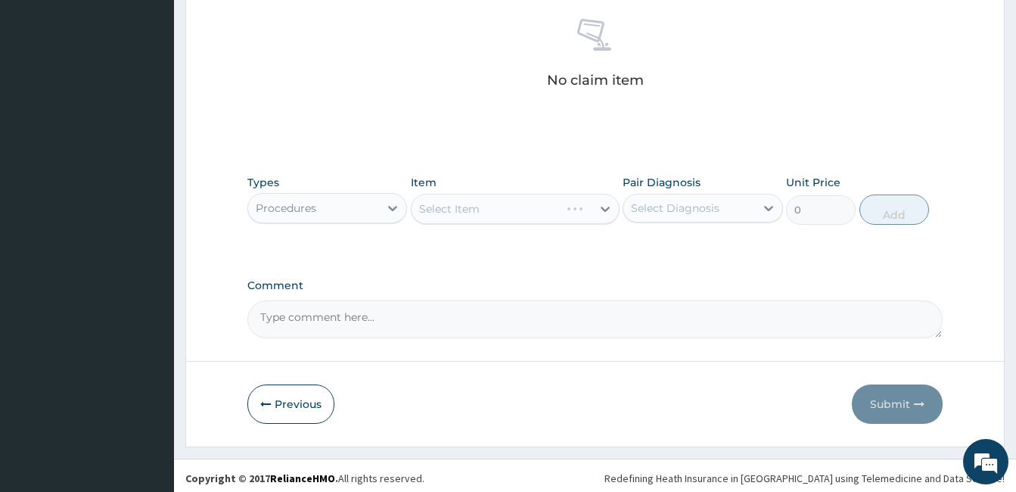
click at [656, 217] on div "Select Diagnosis" at bounding box center [688, 208] width 131 height 24
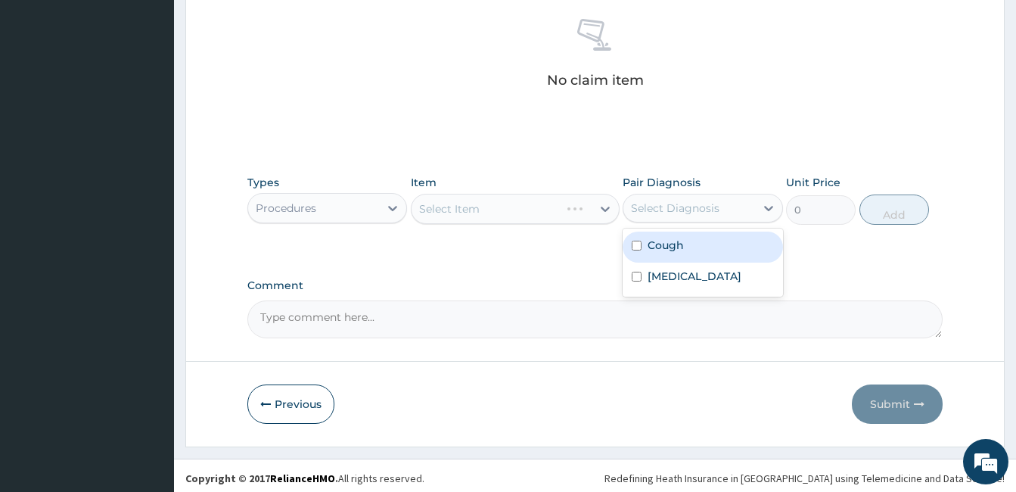
click at [656, 249] on label "Cough" at bounding box center [665, 244] width 36 height 15
checkbox input "true"
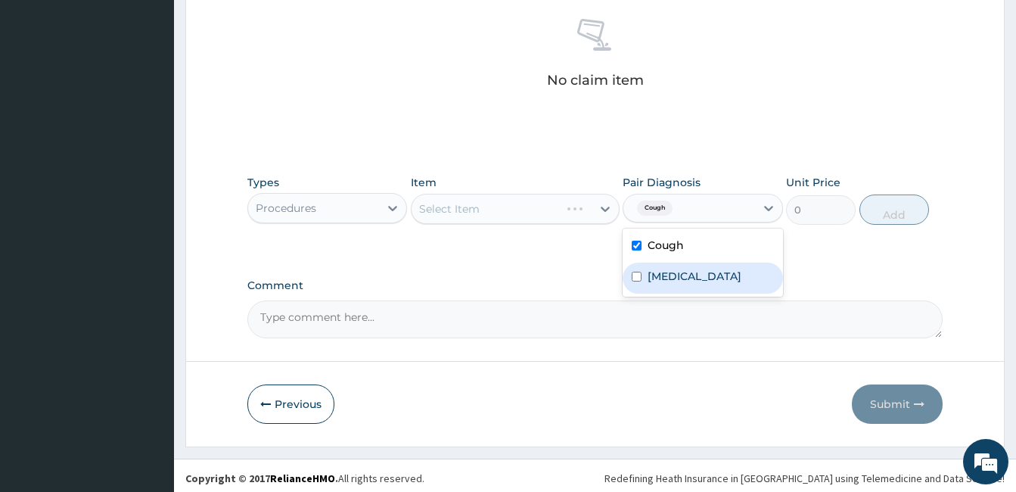
click at [663, 271] on label "Conjunctivitis" at bounding box center [694, 275] width 94 height 15
checkbox input "true"
click at [593, 220] on div at bounding box center [604, 208] width 27 height 27
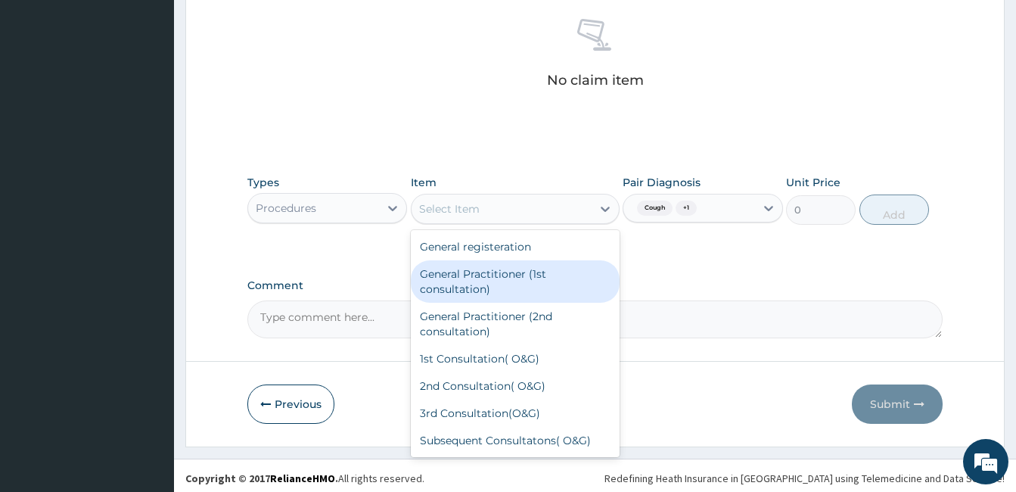
click at [582, 264] on div "General Practitioner (1st consultation)" at bounding box center [515, 281] width 209 height 42
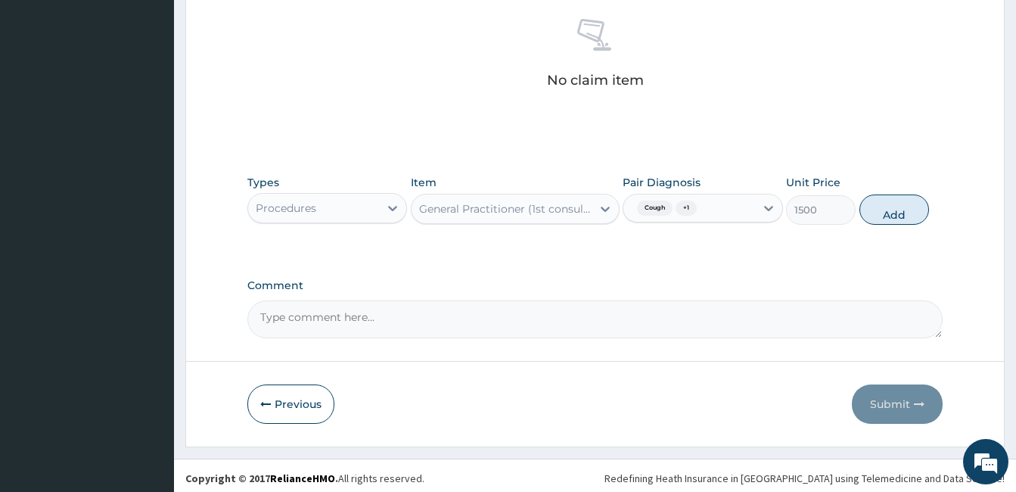
click at [906, 225] on div "Types Procedures Item General Practitioner (1st consultation) Pair Diagnosis Co…" at bounding box center [594, 199] width 695 height 65
drag, startPoint x: 890, startPoint y: 214, endPoint x: 557, endPoint y: 231, distance: 333.2
click at [890, 213] on button "Add" at bounding box center [894, 209] width 70 height 30
type input "0"
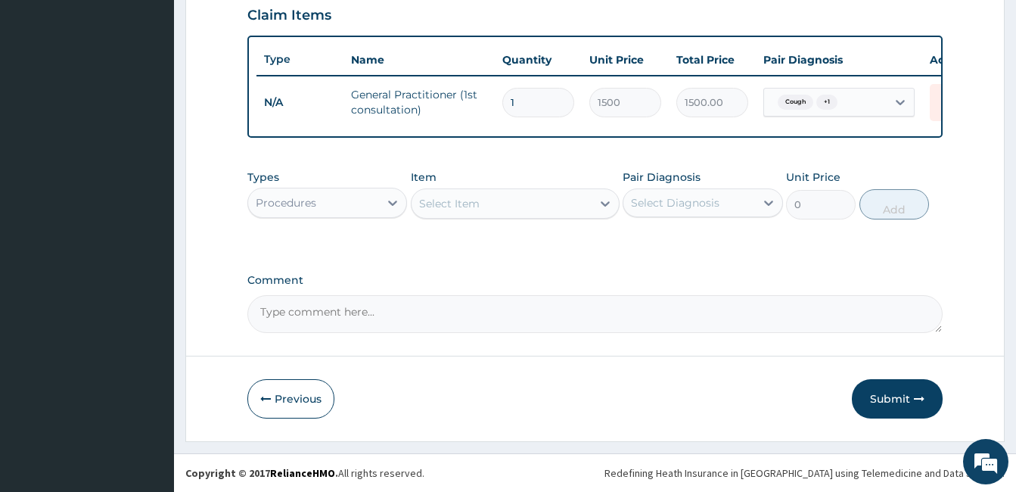
scroll to position [539, 0]
click at [365, 210] on div "Procedures" at bounding box center [313, 203] width 131 height 24
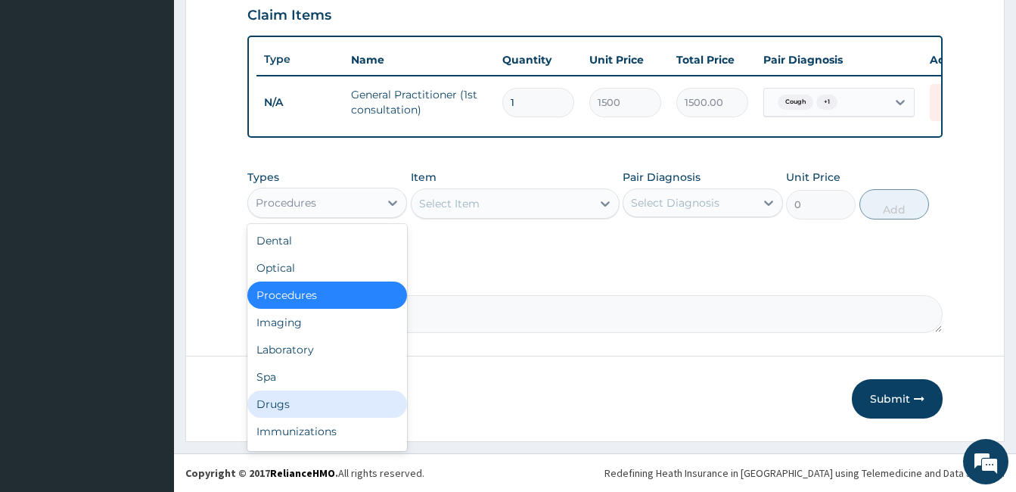
click at [337, 397] on div "Drugs" at bounding box center [327, 403] width 160 height 27
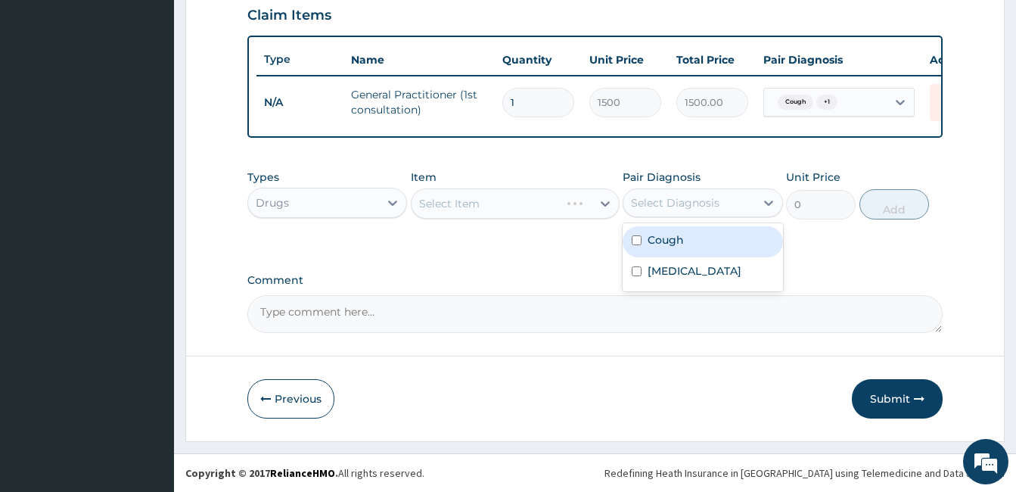
click at [722, 192] on div "Select Diagnosis" at bounding box center [688, 203] width 131 height 24
click at [705, 237] on div "Cough" at bounding box center [702, 241] width 160 height 31
checkbox input "true"
click at [586, 216] on div "Select Item" at bounding box center [515, 203] width 209 height 30
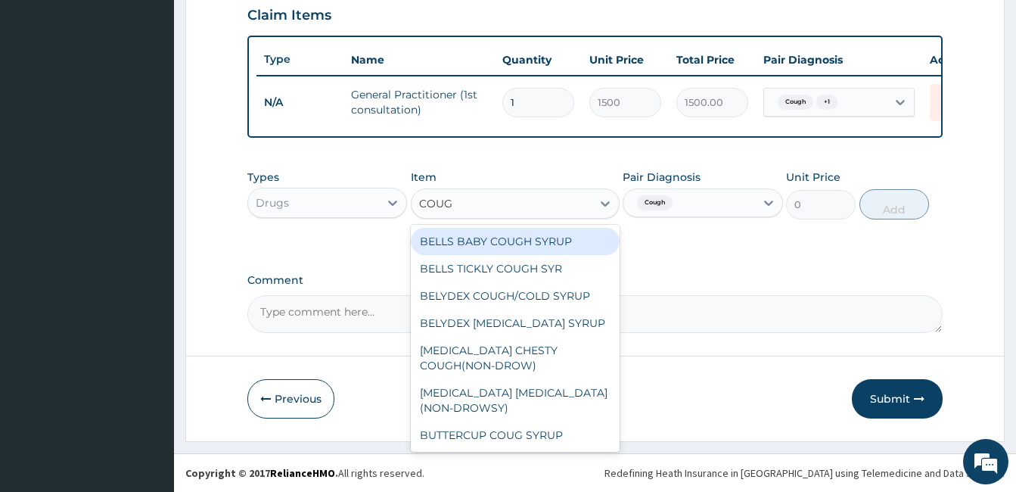
type input "COUGH"
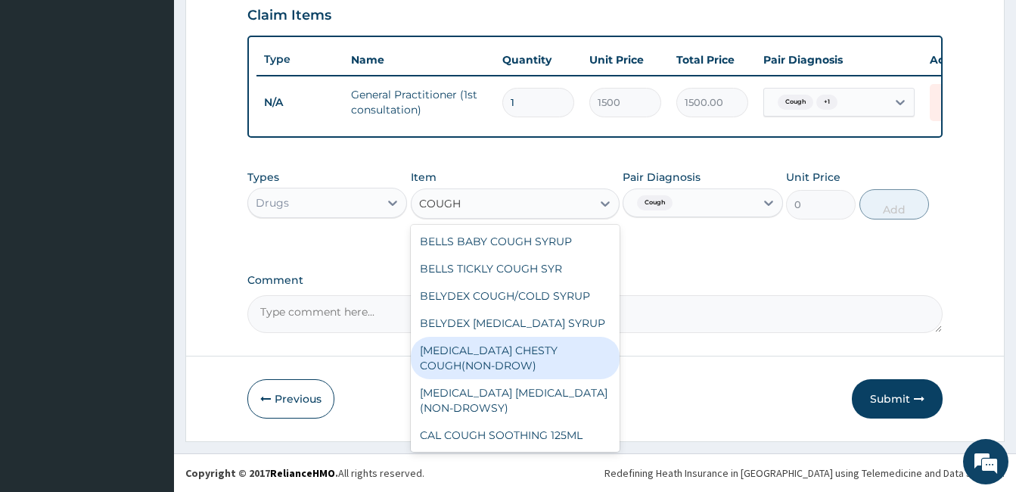
click at [549, 365] on div "BENYLIN CHESTY COUGH(NON-DROW)" at bounding box center [515, 358] width 209 height 42
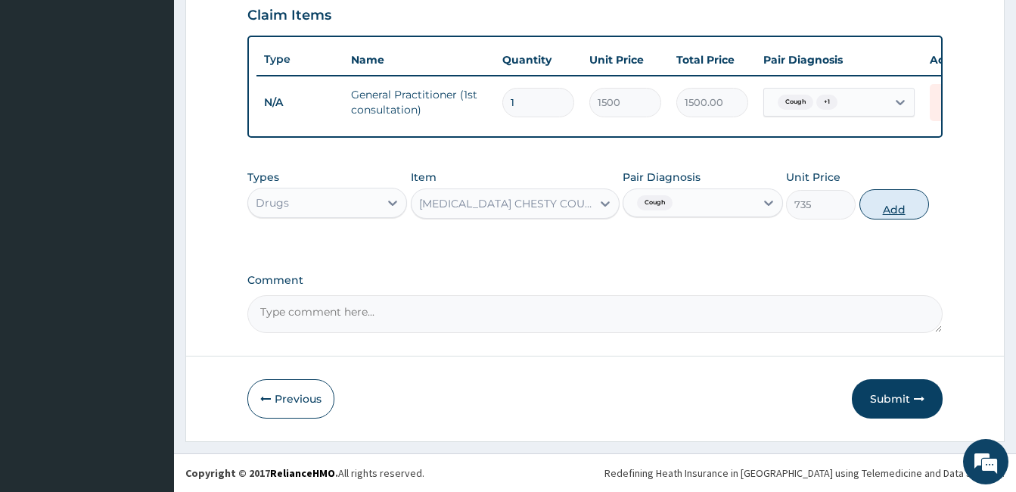
click at [895, 201] on button "Add" at bounding box center [894, 204] width 70 height 30
type input "0"
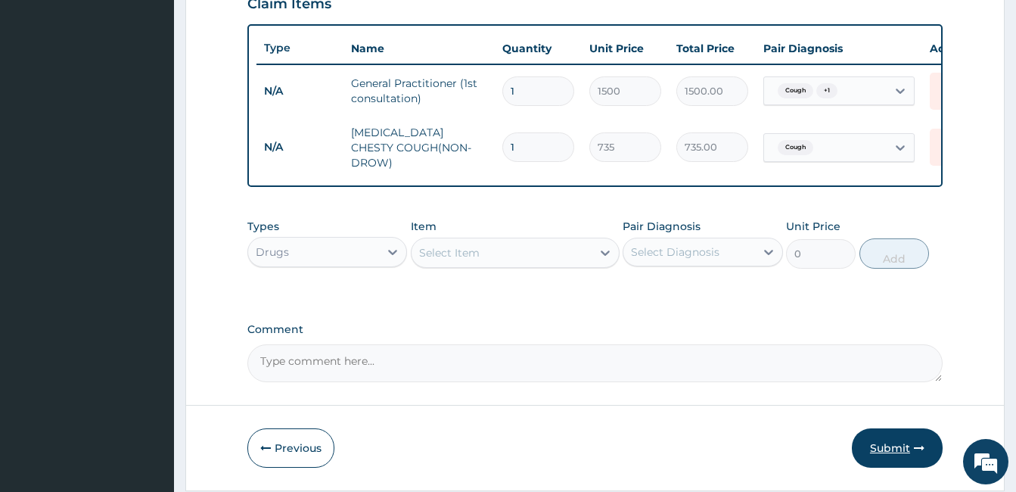
click at [867, 455] on button "Submit" at bounding box center [897, 447] width 91 height 39
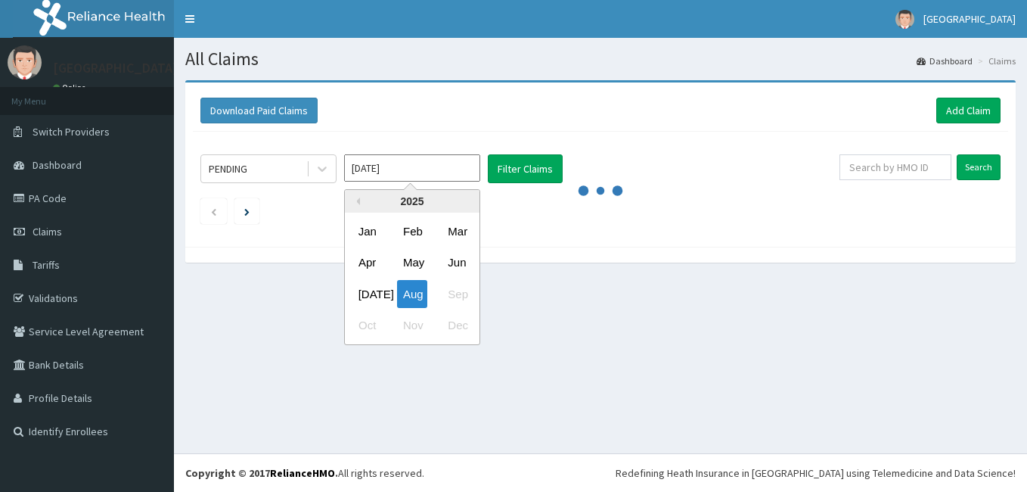
click at [390, 176] on input "Aug 2025" at bounding box center [412, 167] width 136 height 27
drag, startPoint x: 374, startPoint y: 300, endPoint x: 538, endPoint y: 184, distance: 200.6
click at [374, 299] on div "Jul" at bounding box center [367, 294] width 30 height 28
type input "Jul 2025"
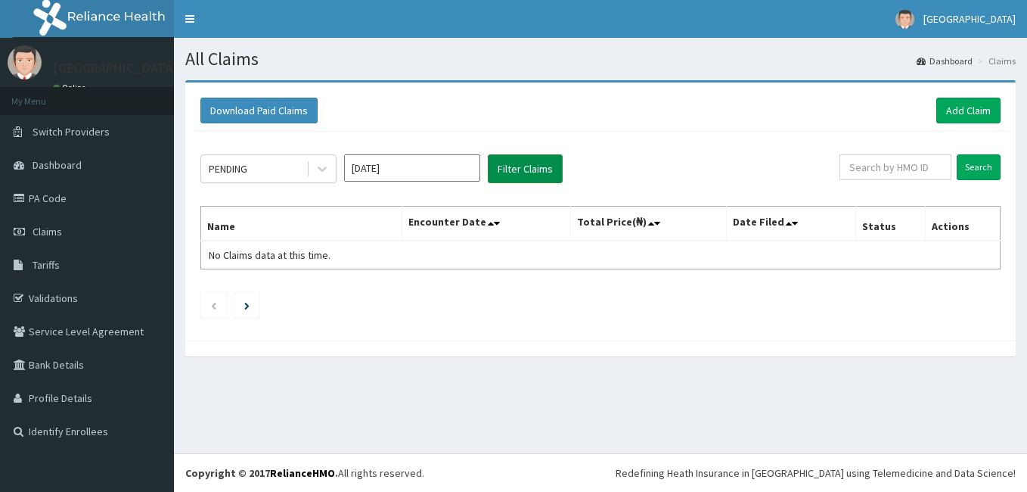
click at [540, 180] on button "Filter Claims" at bounding box center [525, 168] width 75 height 29
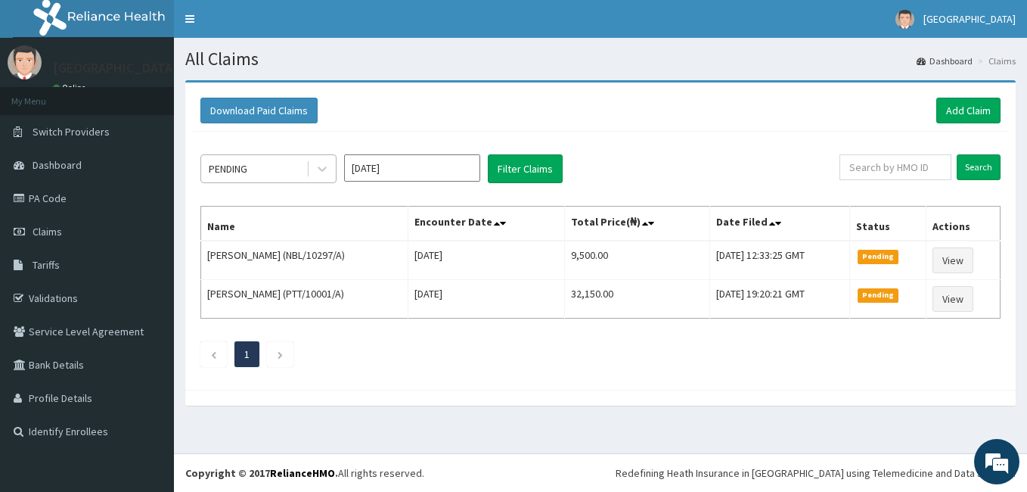
click at [244, 163] on div "PENDING" at bounding box center [228, 168] width 39 height 15
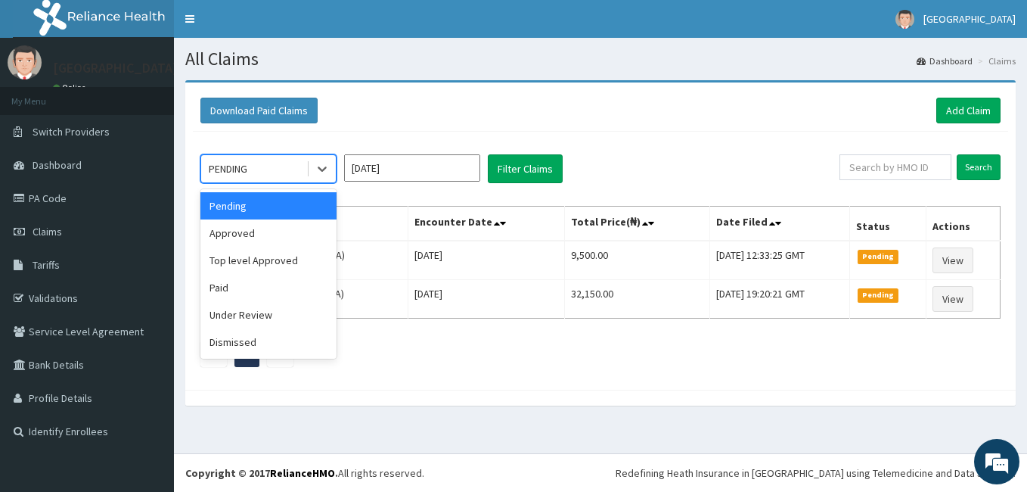
click at [449, 124] on div "Download Paid Claims Add Claim" at bounding box center [600, 111] width 815 height 42
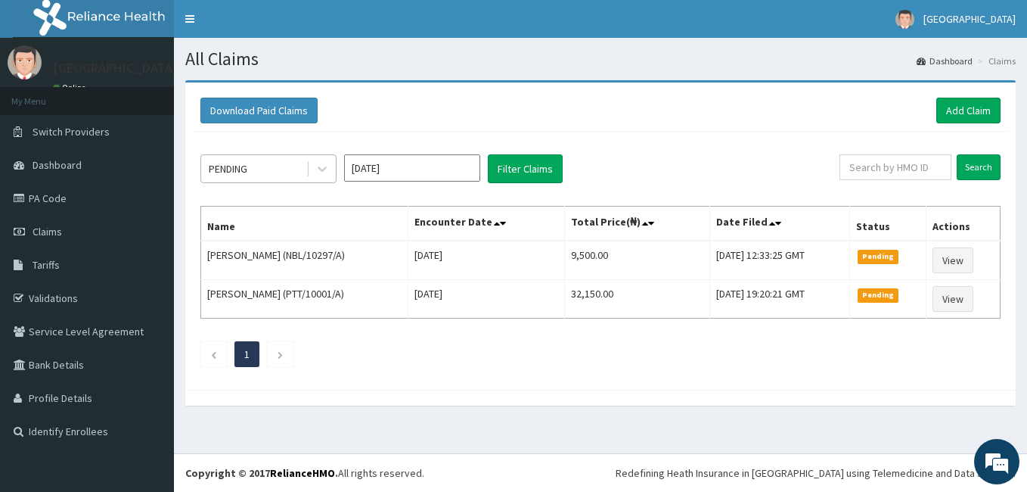
click at [260, 175] on div "PENDING" at bounding box center [253, 169] width 105 height 24
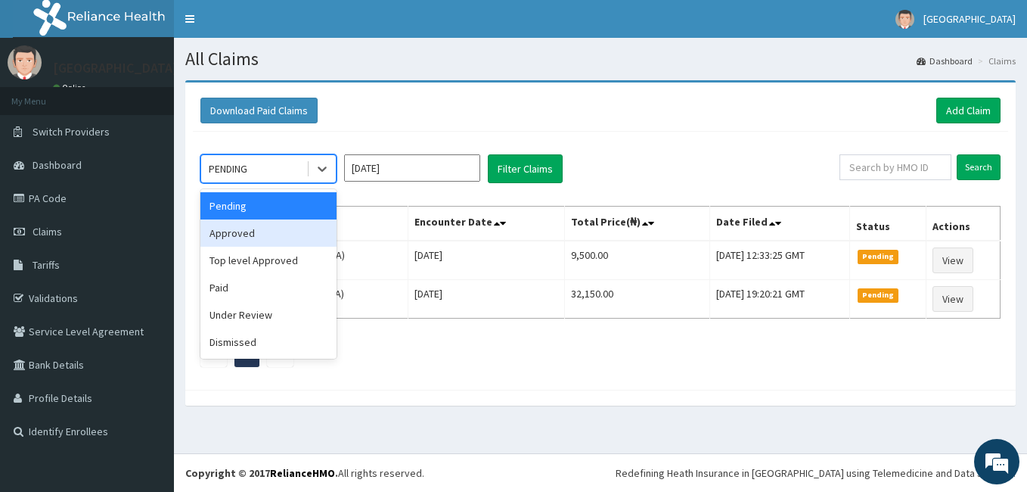
drag, startPoint x: 262, startPoint y: 235, endPoint x: 496, endPoint y: 207, distance: 235.4
click at [268, 234] on div "Approved" at bounding box center [268, 232] width 136 height 27
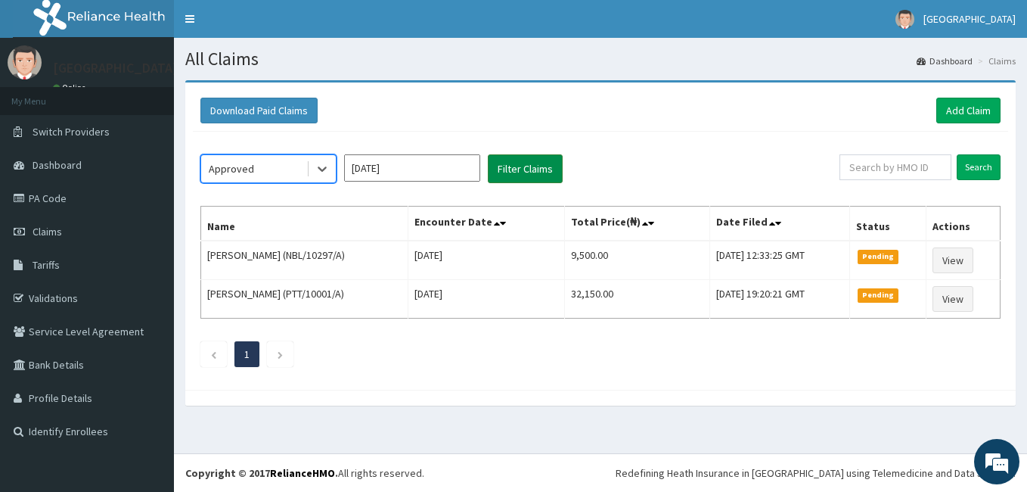
click at [530, 160] on button "Filter Claims" at bounding box center [525, 168] width 75 height 29
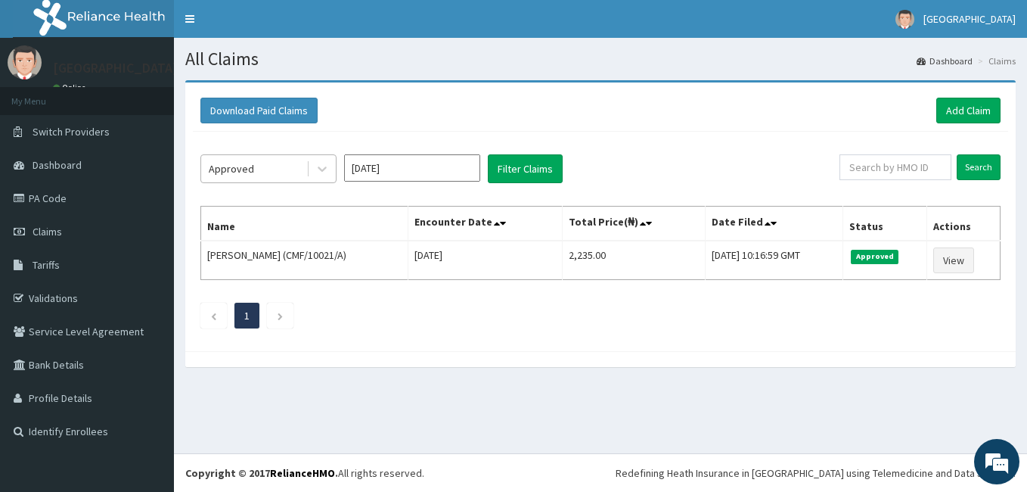
click at [260, 167] on div "Approved" at bounding box center [253, 169] width 105 height 24
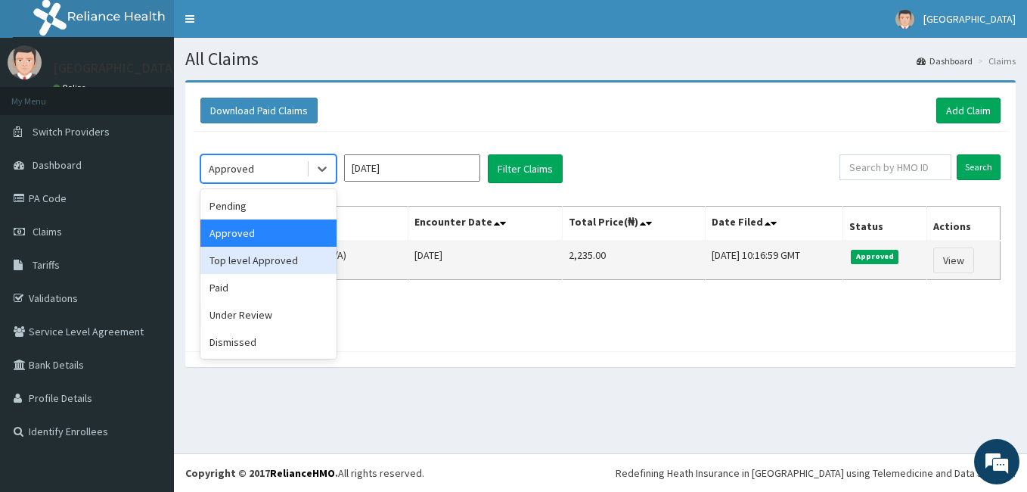
drag, startPoint x: 266, startPoint y: 268, endPoint x: 308, endPoint y: 250, distance: 45.1
click at [268, 267] on div "Top level Approved" at bounding box center [268, 260] width 136 height 27
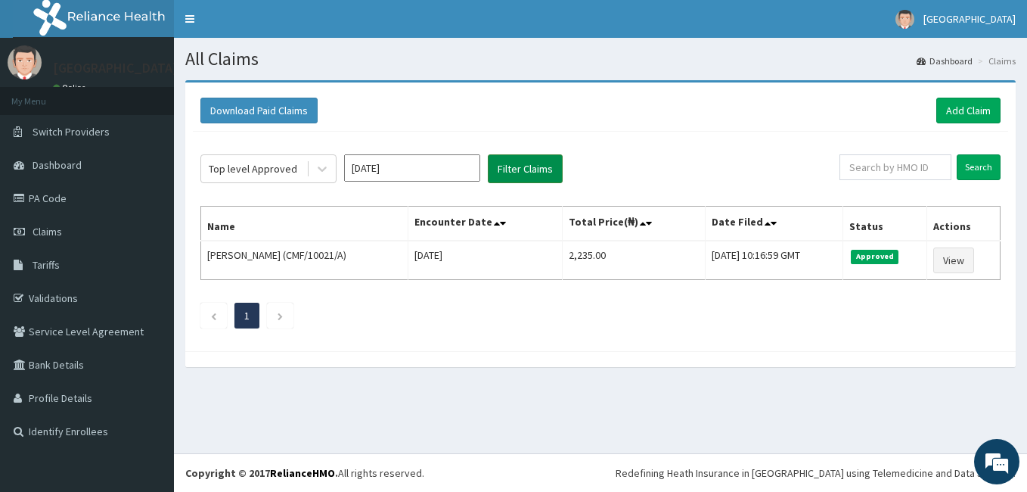
click at [509, 171] on button "Filter Claims" at bounding box center [525, 168] width 75 height 29
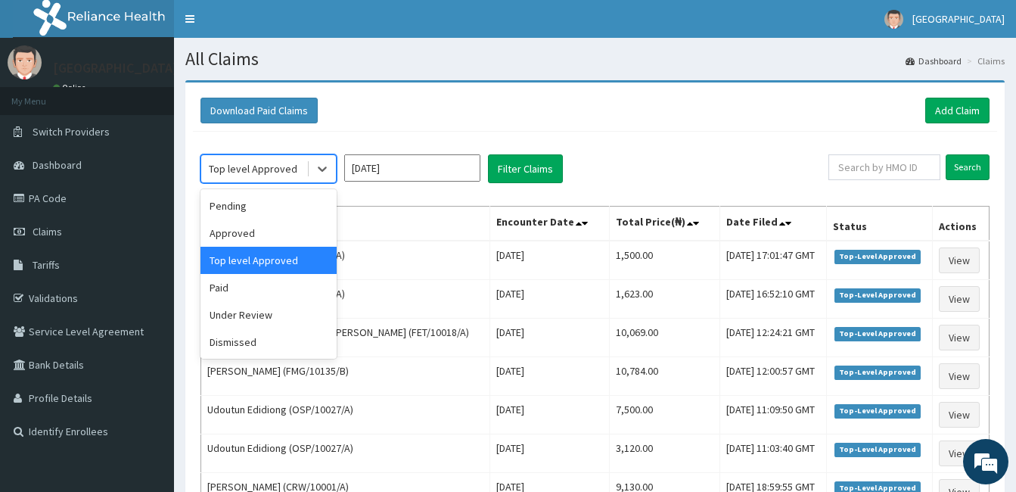
click at [275, 176] on div "Top level Approved" at bounding box center [253, 169] width 105 height 24
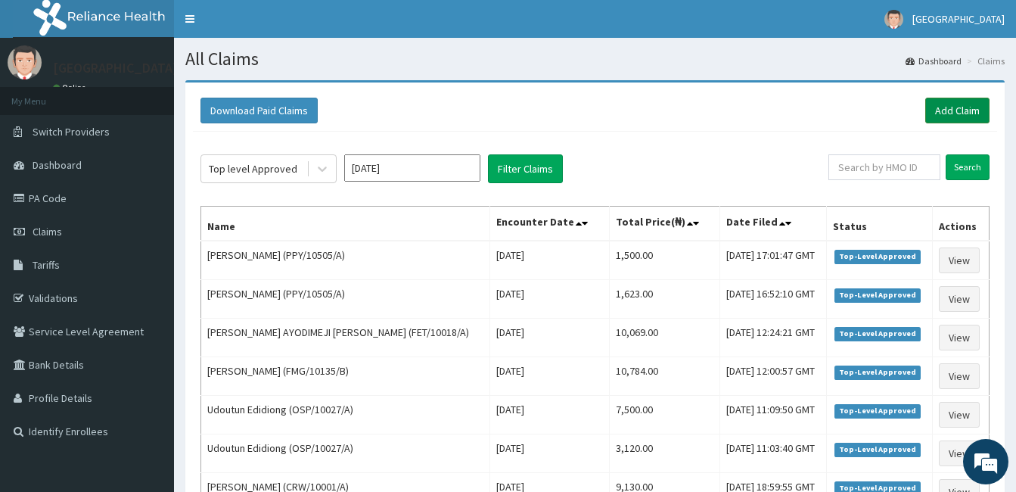
click at [951, 111] on link "Add Claim" at bounding box center [957, 111] width 64 height 26
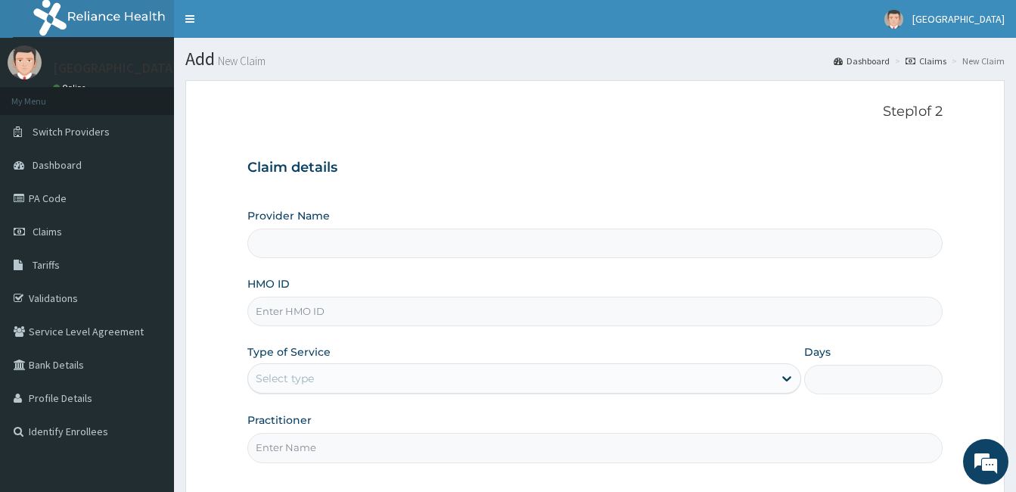
type input "[GEOGRAPHIC_DATA]"
paste input "CMF/10021/A"
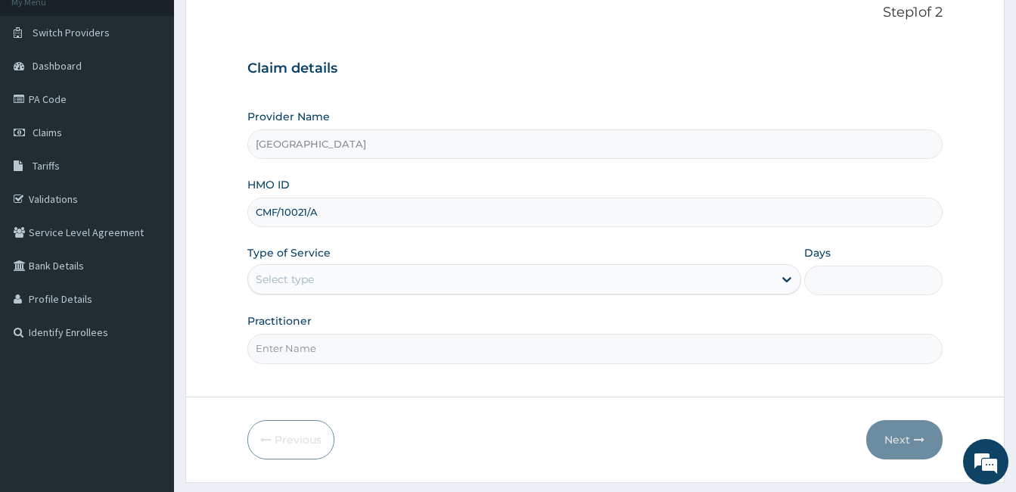
scroll to position [140, 0]
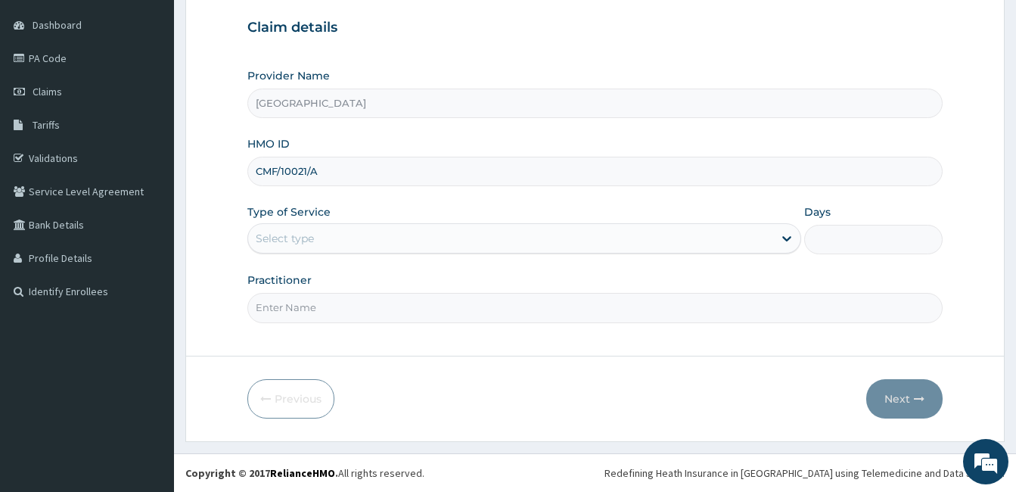
type input "CMF/10021/A"
click at [420, 234] on div "Select type" at bounding box center [510, 238] width 525 height 24
click at [387, 234] on div "Select type" at bounding box center [510, 238] width 525 height 24
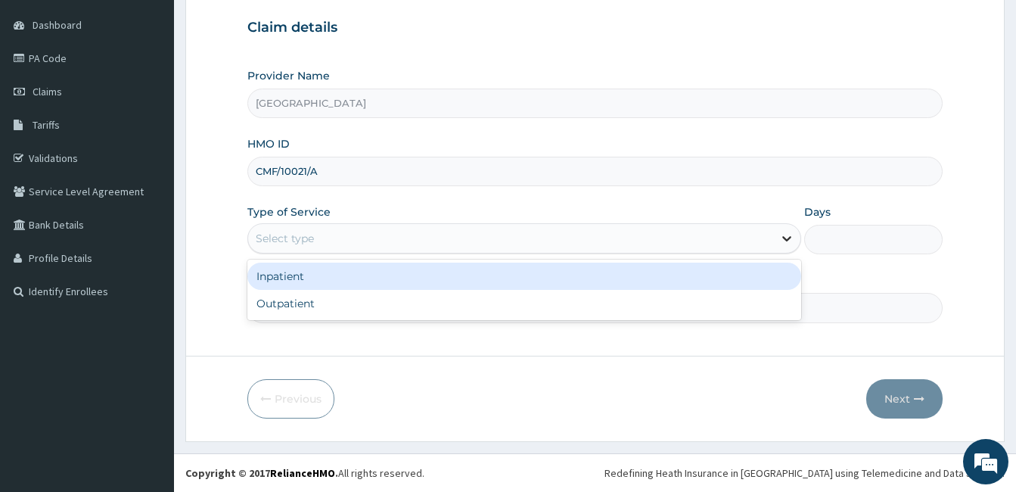
click at [780, 239] on icon at bounding box center [786, 238] width 15 height 15
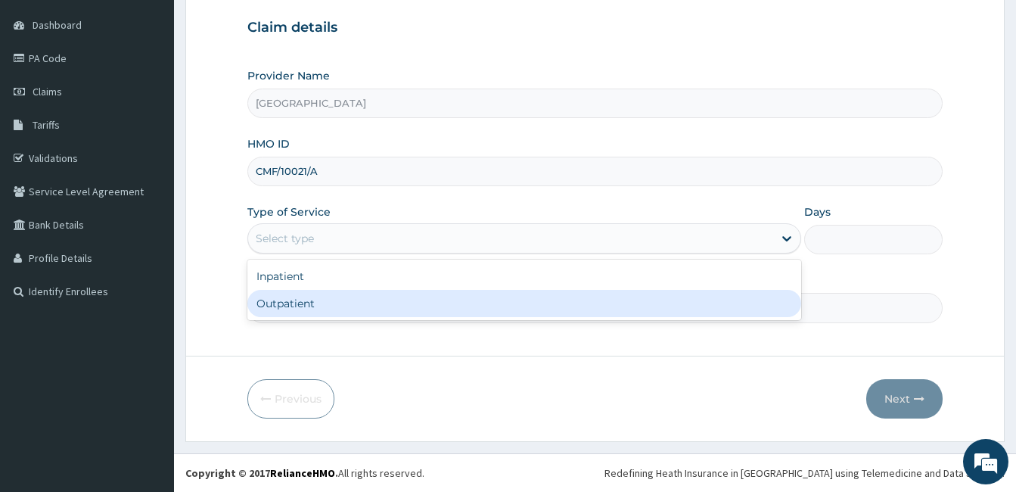
click at [695, 313] on div "Outpatient" at bounding box center [524, 303] width 554 height 27
type input "1"
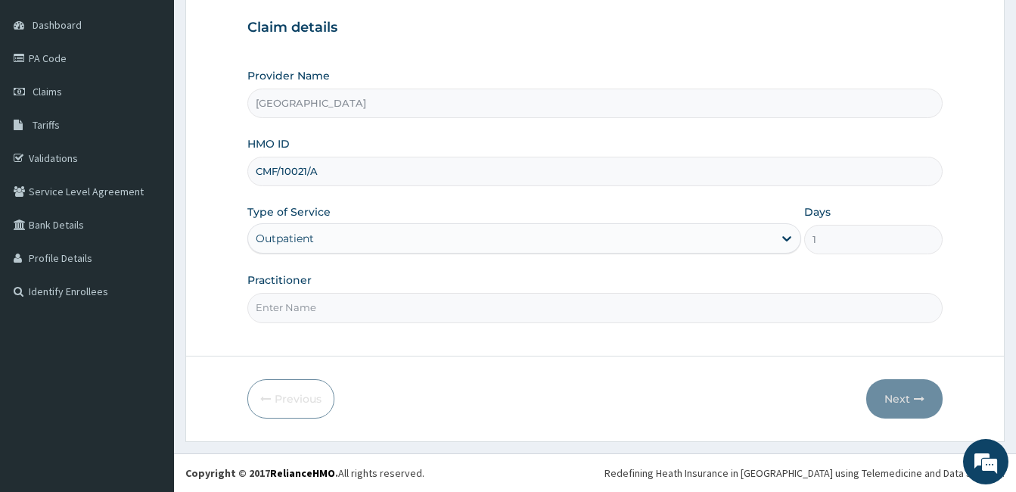
click at [694, 313] on input "Practitioner" at bounding box center [594, 307] width 695 height 29
type input "d"
type input "DOCTOR AHMED"
click at [913, 386] on button "Next" at bounding box center [904, 398] width 76 height 39
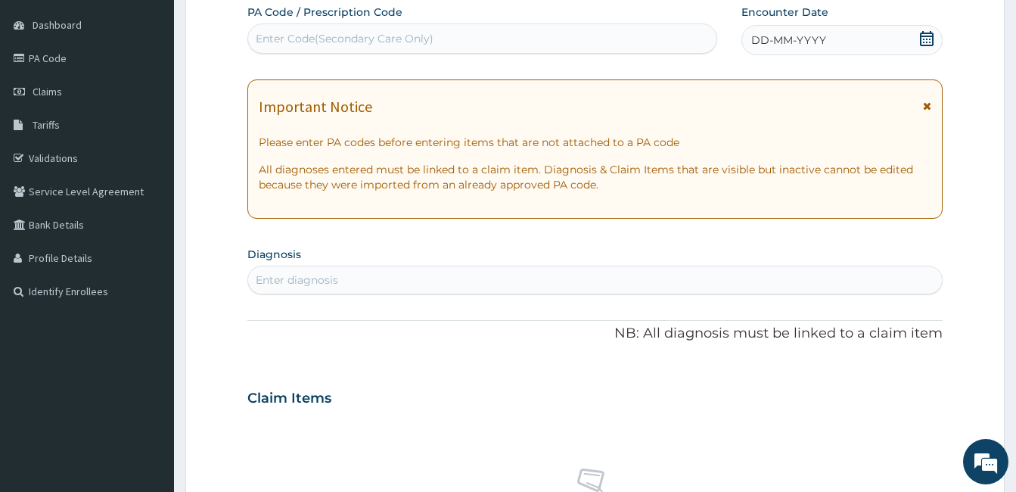
drag, startPoint x: 921, startPoint y: 45, endPoint x: 895, endPoint y: 45, distance: 26.5
click at [921, 44] on icon at bounding box center [926, 38] width 15 height 15
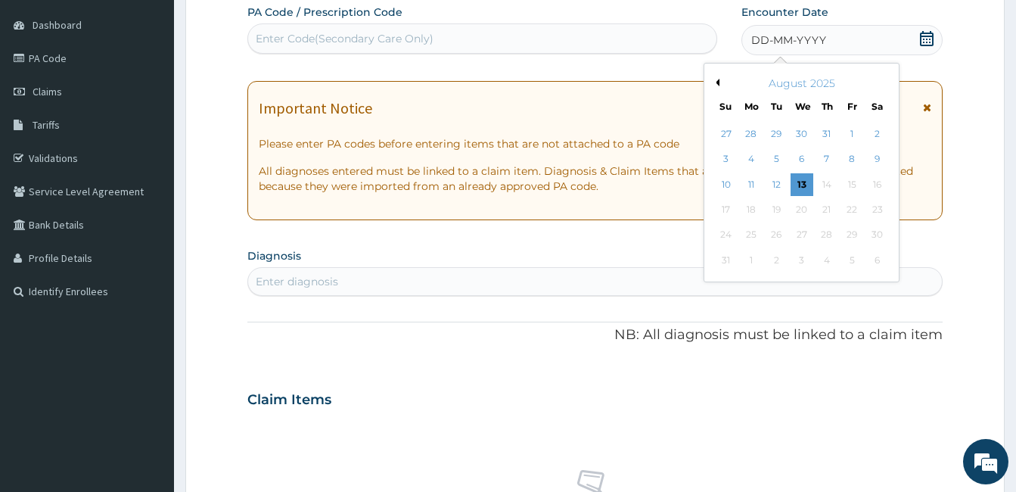
click at [714, 76] on div "August 2025" at bounding box center [801, 83] width 182 height 15
click at [716, 83] on button "Previous Month" at bounding box center [716, 83] width 8 height 8
click at [822, 188] on div "17" at bounding box center [826, 184] width 23 height 23
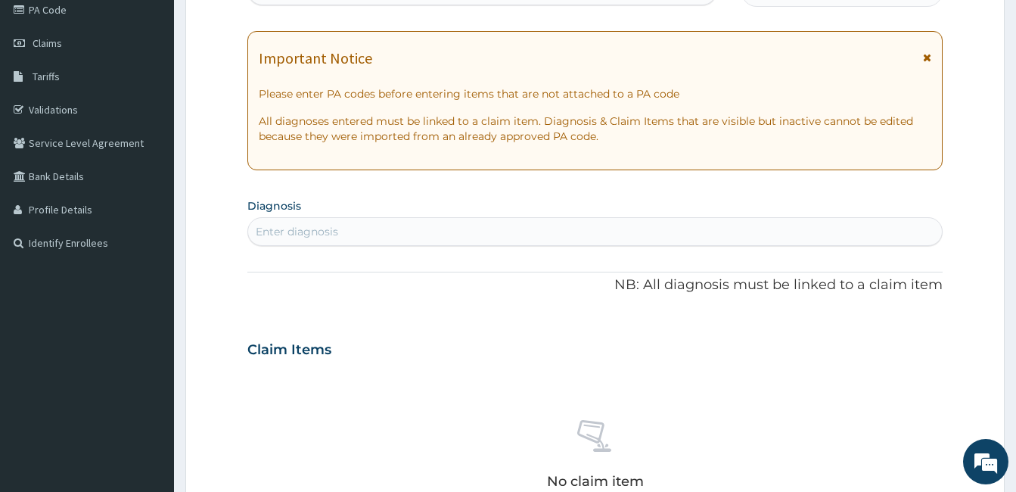
scroll to position [216, 0]
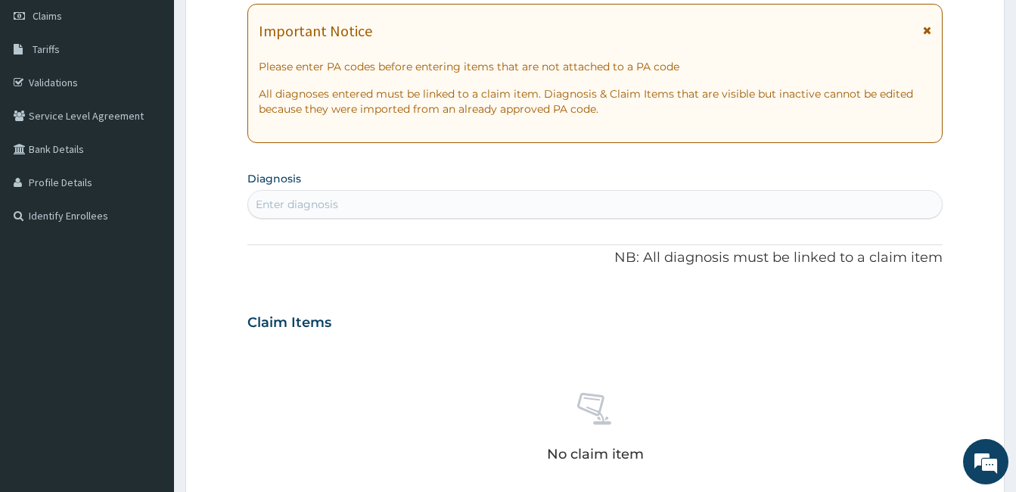
click at [399, 208] on div "Enter diagnosis" at bounding box center [595, 204] width 694 height 24
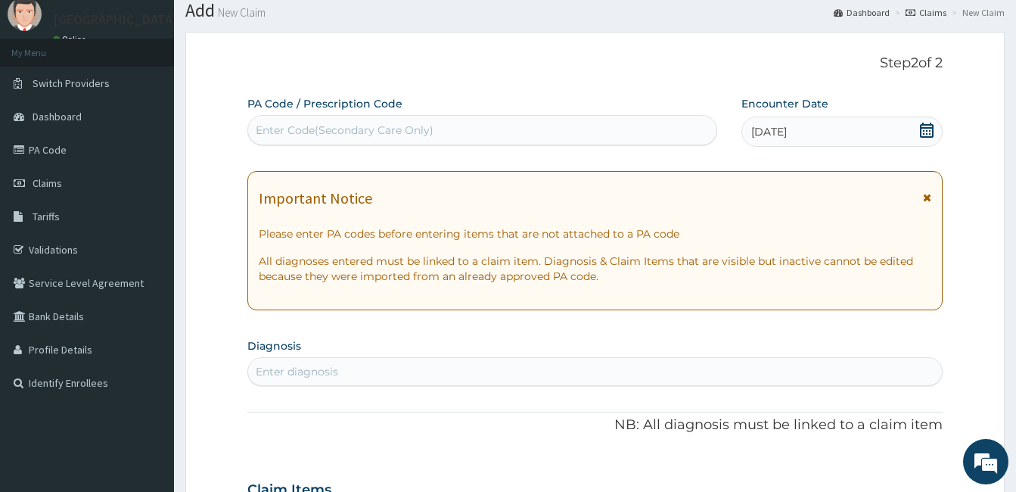
scroll to position [76, 0]
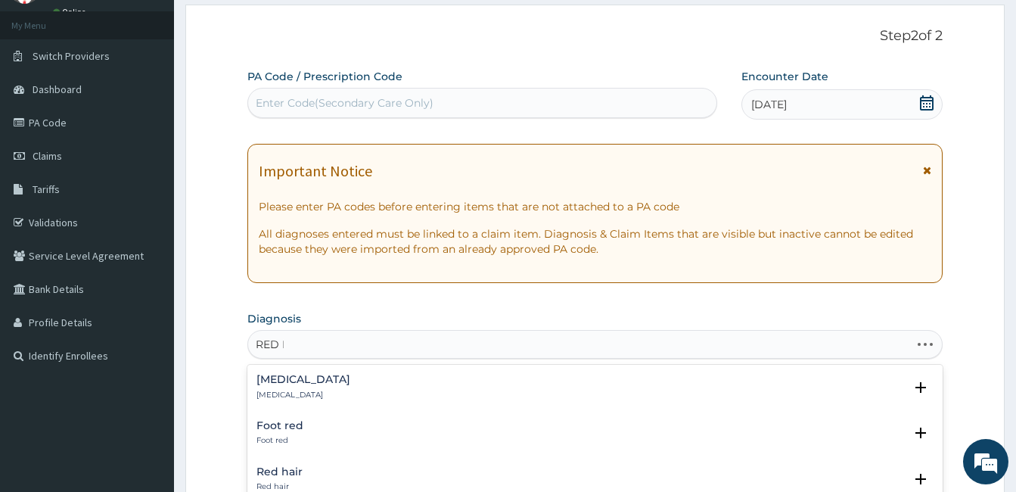
type input "RED EYE"
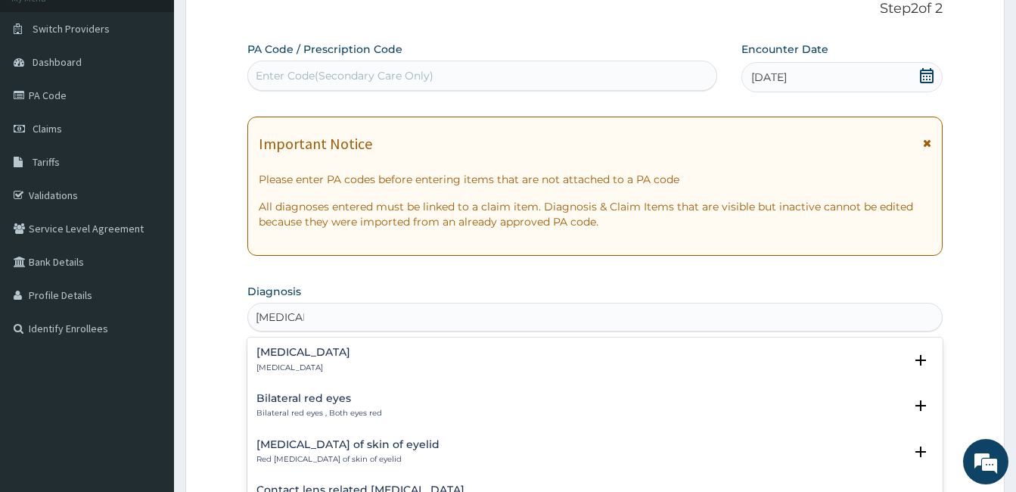
scroll to position [151, 0]
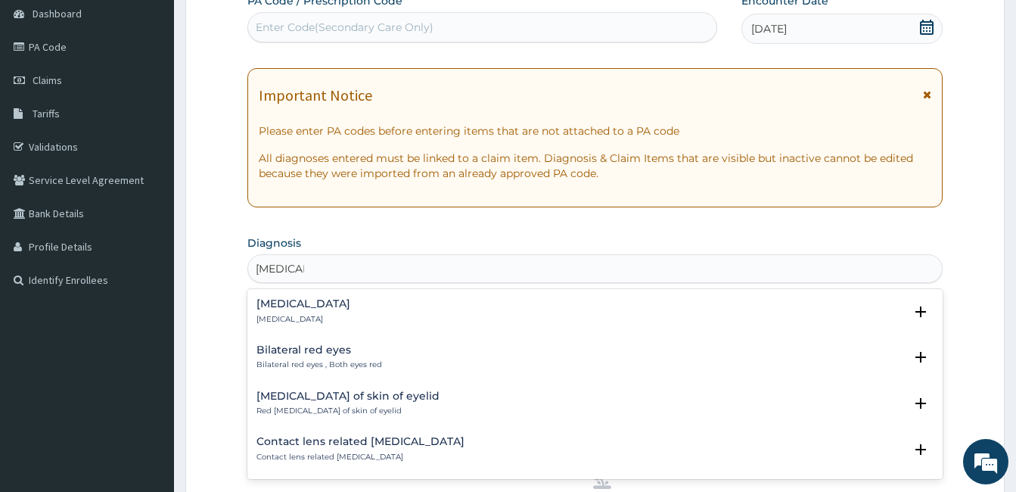
click at [281, 324] on p "Red eye" at bounding box center [303, 319] width 94 height 11
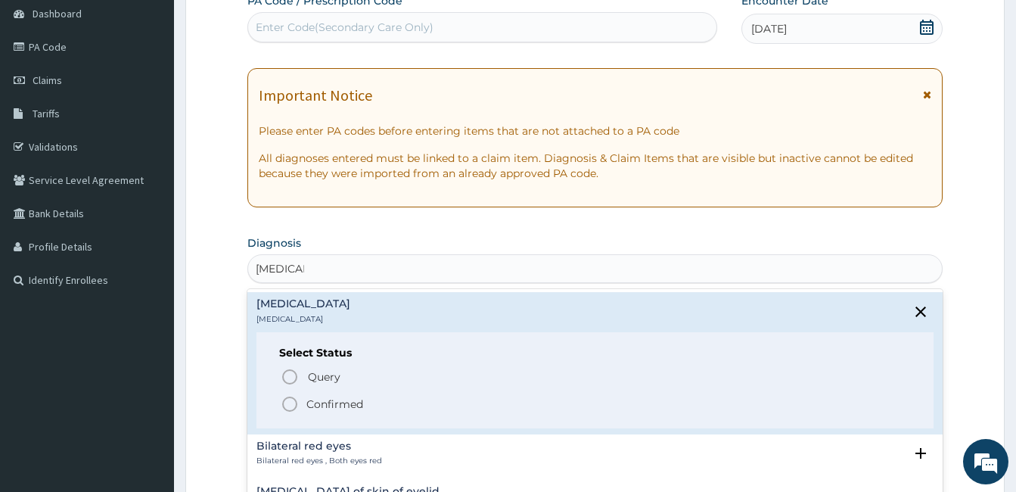
click at [303, 402] on span "Confirmed" at bounding box center [596, 404] width 630 height 18
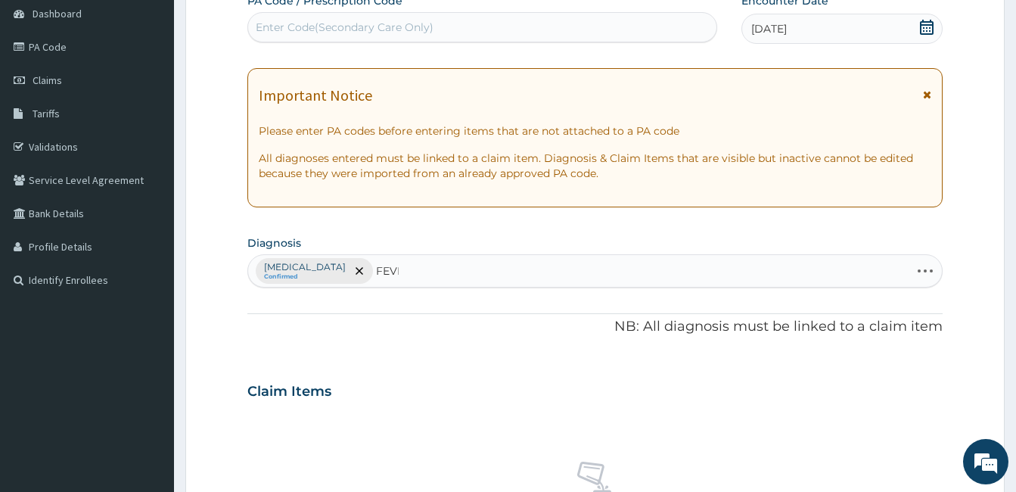
type input "FEVER"
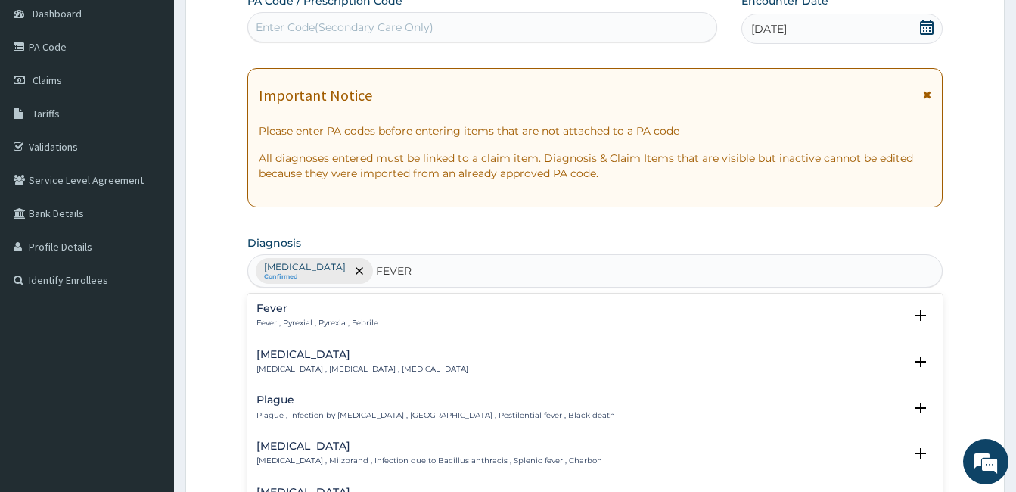
click at [378, 320] on div "Fever Fever , Pyrexial , Pyrexia , Febrile" at bounding box center [594, 316] width 677 height 26
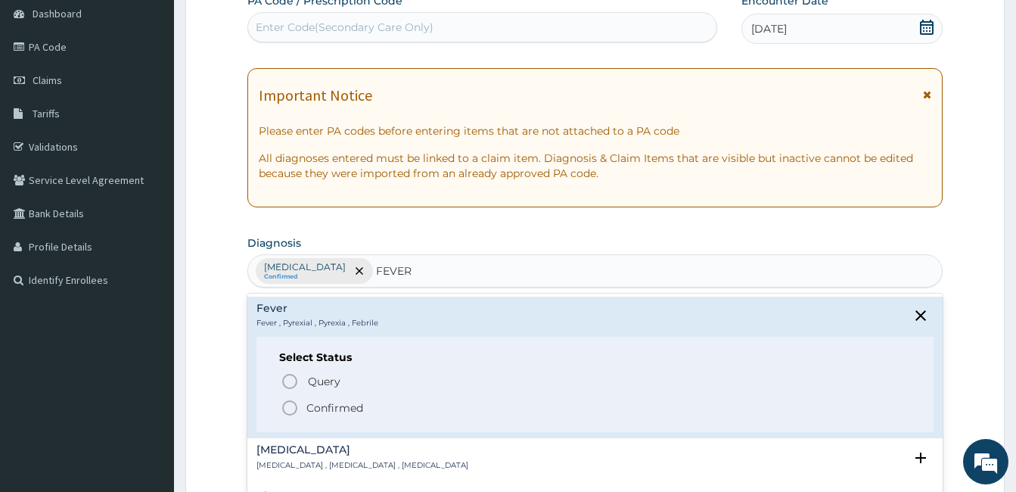
click at [343, 414] on p "Confirmed" at bounding box center [334, 407] width 57 height 15
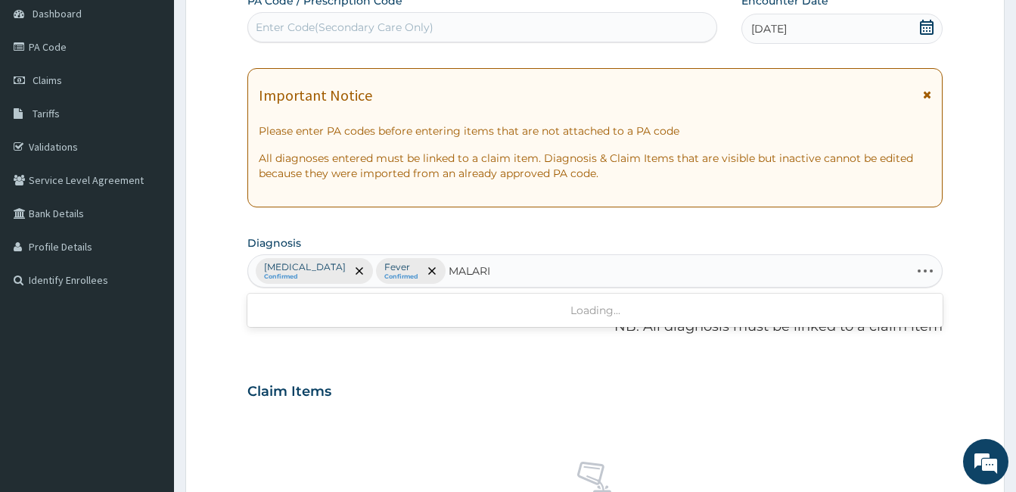
type input "MALARIA"
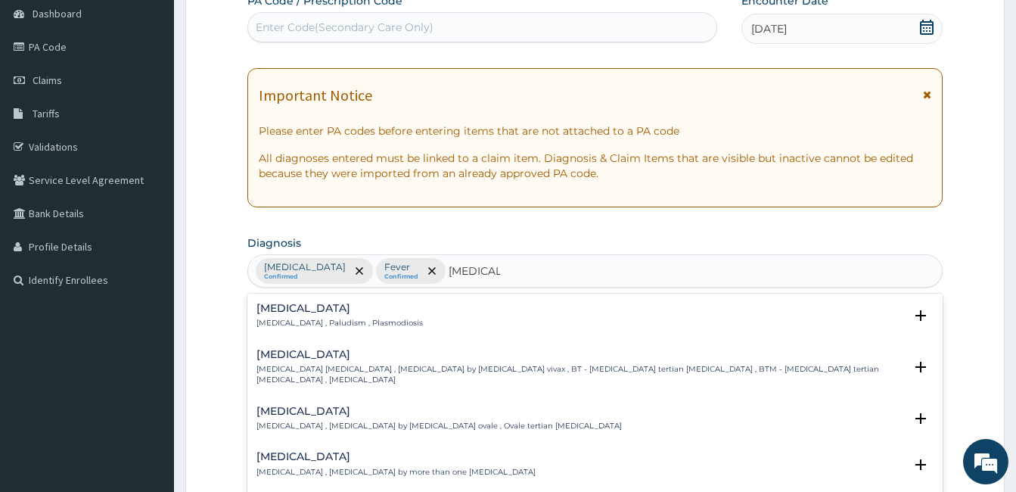
click at [414, 307] on div "Malaria Malaria , Paludism , Plasmodiosis" at bounding box center [594, 316] width 677 height 26
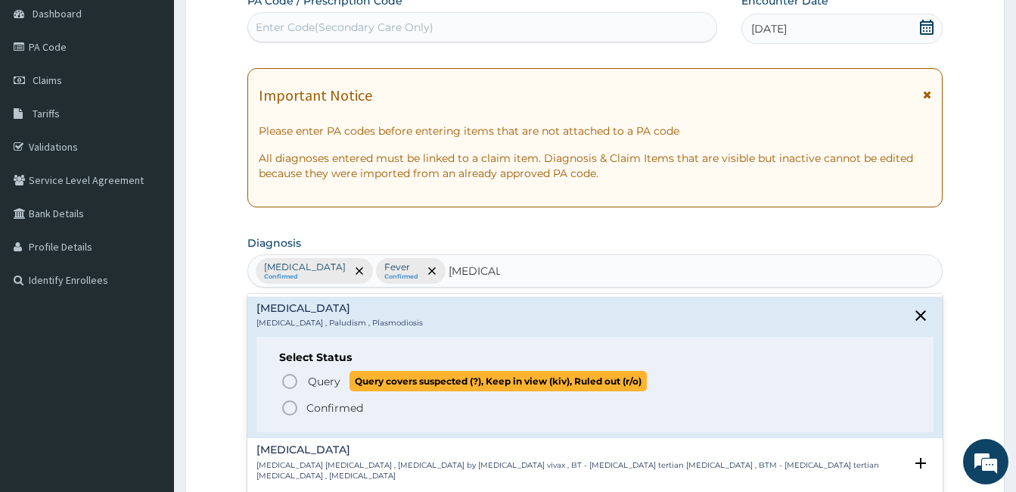
click at [333, 371] on p "Query Query covers suspected (?), Keep in view (kiv), Ruled out (r/o)" at bounding box center [476, 381] width 340 height 20
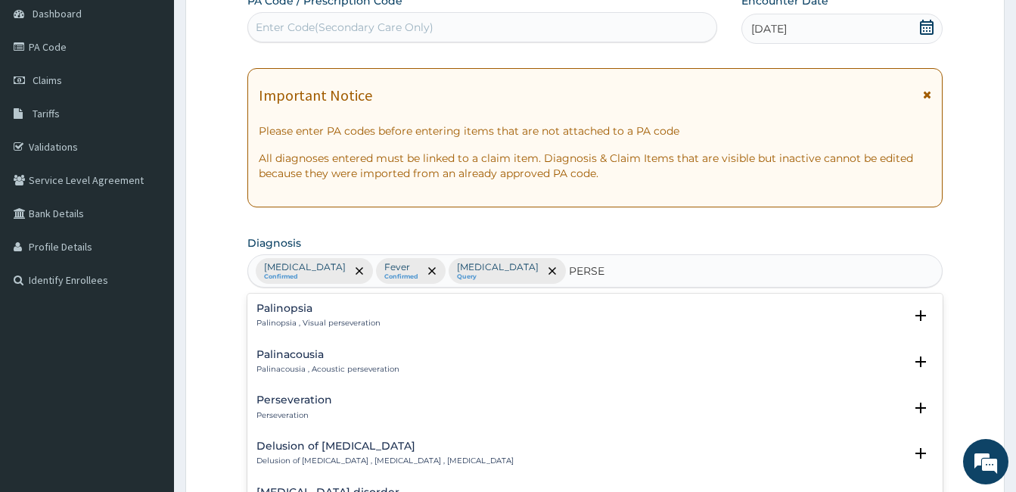
type input "PERSE"
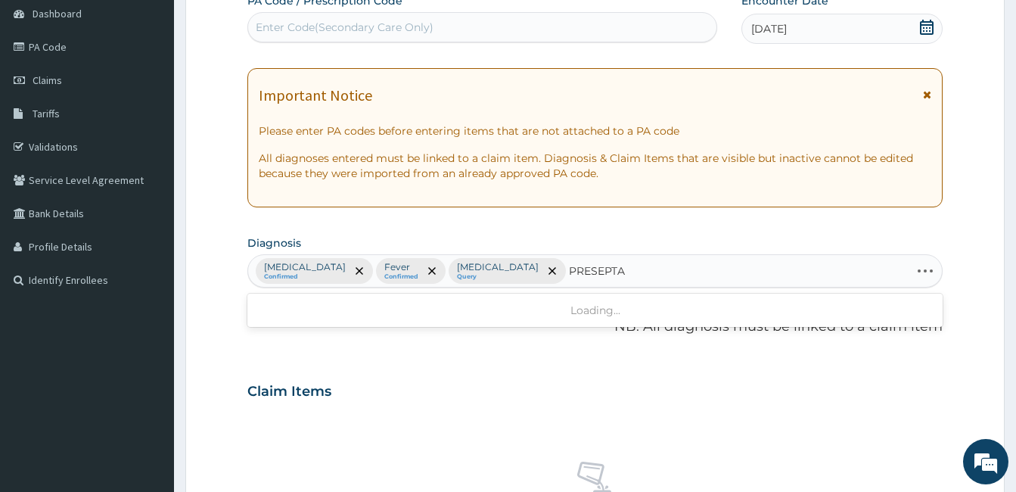
type input "PRESEPTAL"
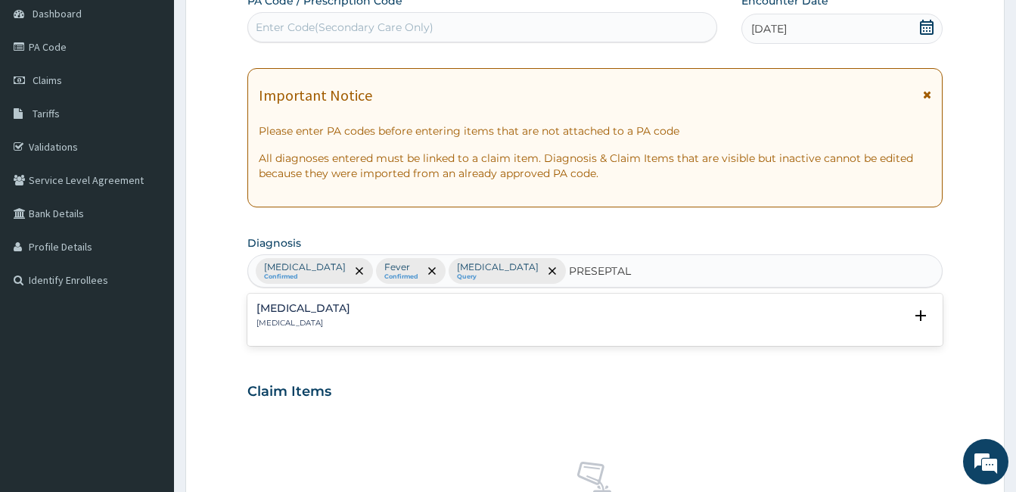
click at [412, 306] on div "Preseptal cellulitis Preseptal cellulitis" at bounding box center [594, 316] width 677 height 26
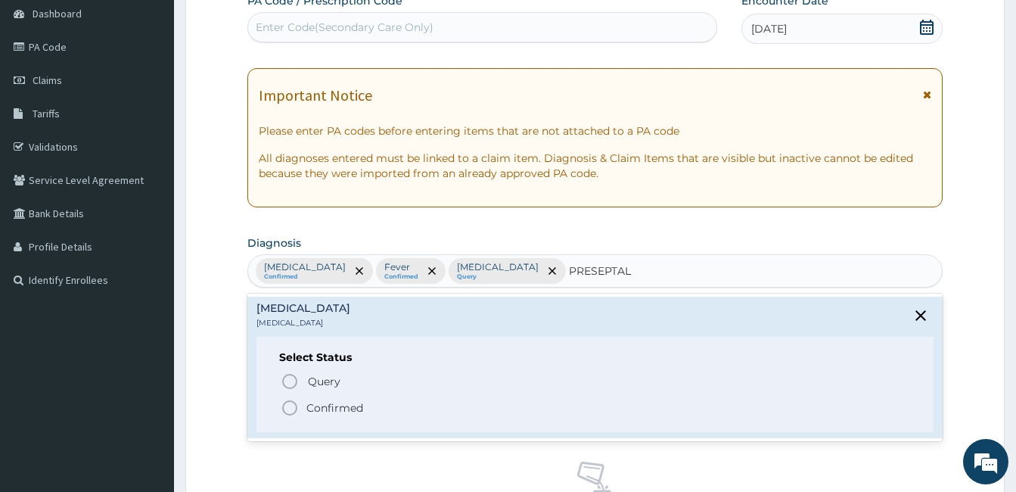
click at [315, 410] on p "Confirmed" at bounding box center [334, 407] width 57 height 15
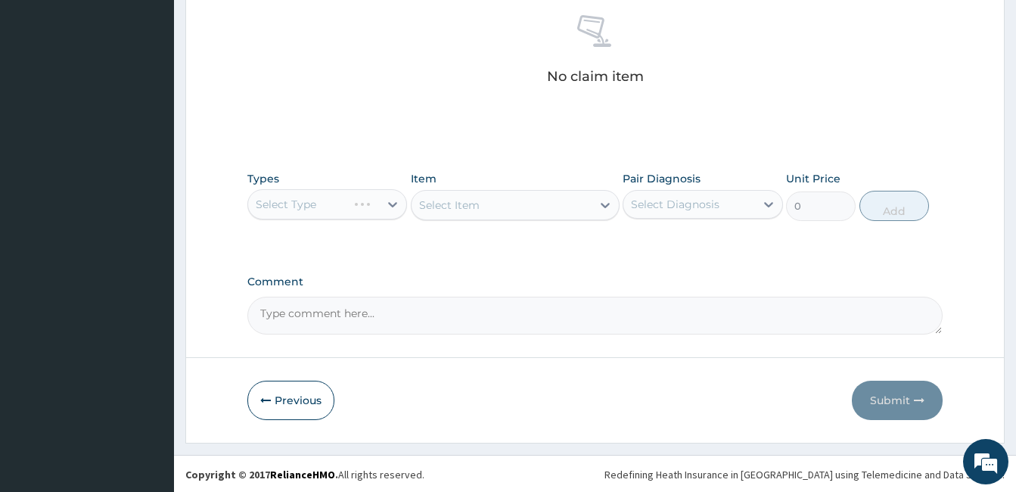
scroll to position [599, 0]
click at [382, 207] on div "Select Type" at bounding box center [327, 203] width 160 height 30
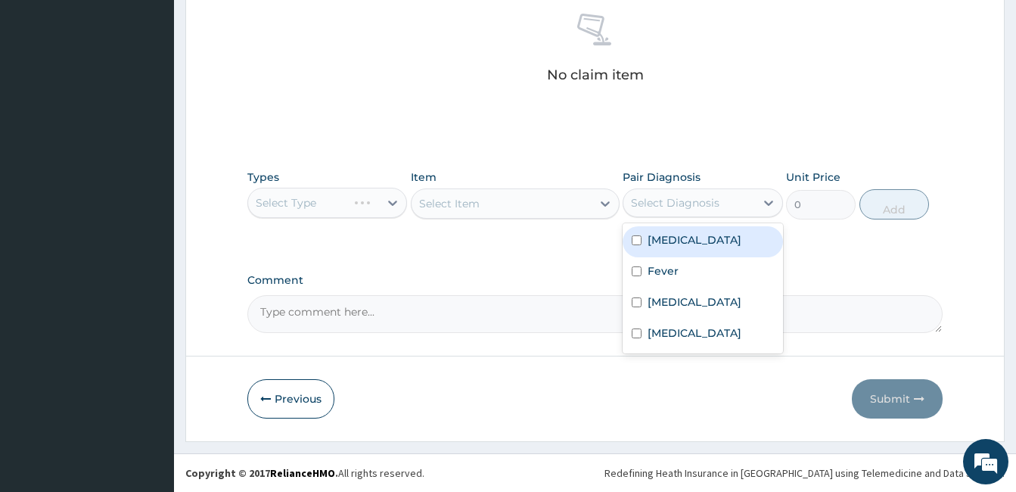
click at [673, 209] on div "Select Diagnosis" at bounding box center [675, 202] width 88 height 15
click at [669, 233] on label "Red eye" at bounding box center [694, 239] width 94 height 15
checkbox input "true"
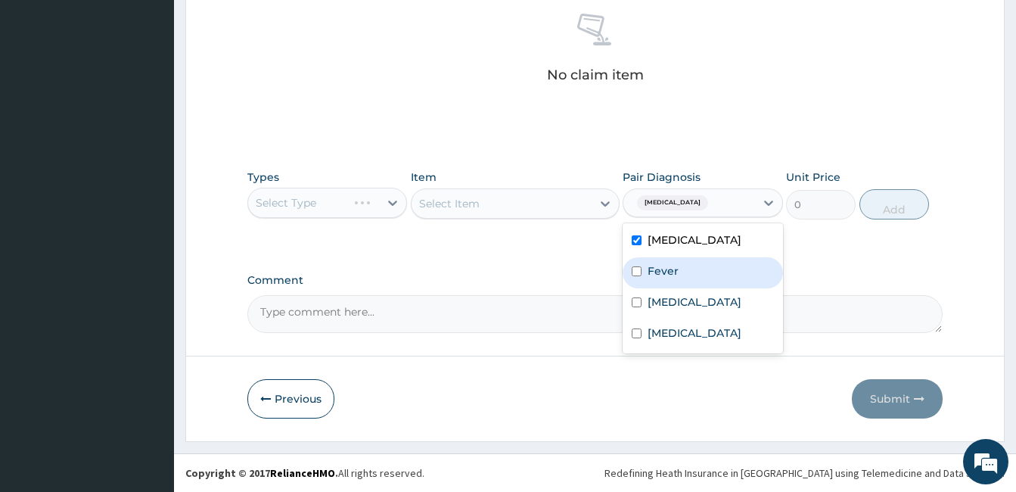
click at [678, 268] on div "Fever" at bounding box center [702, 272] width 160 height 31
checkbox input "true"
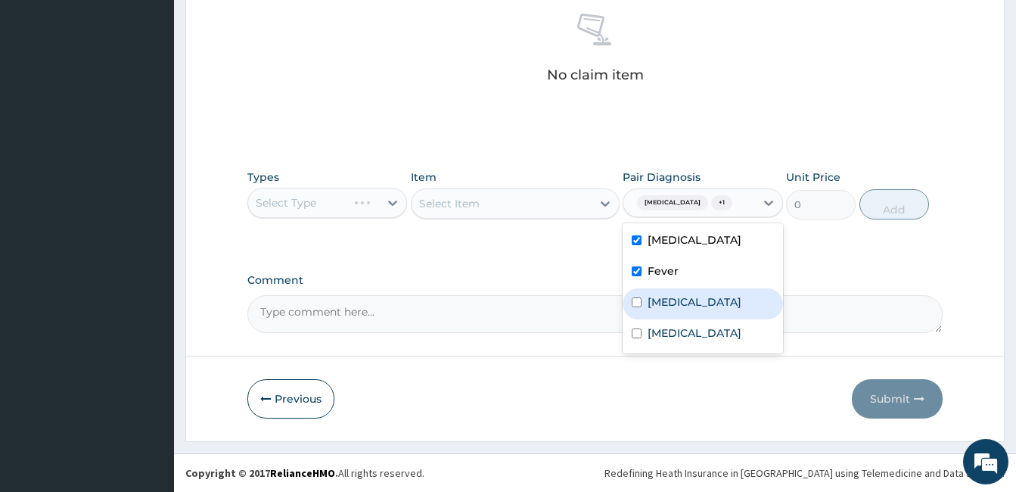
click at [679, 296] on label "Malaria" at bounding box center [694, 301] width 94 height 15
checkbox input "true"
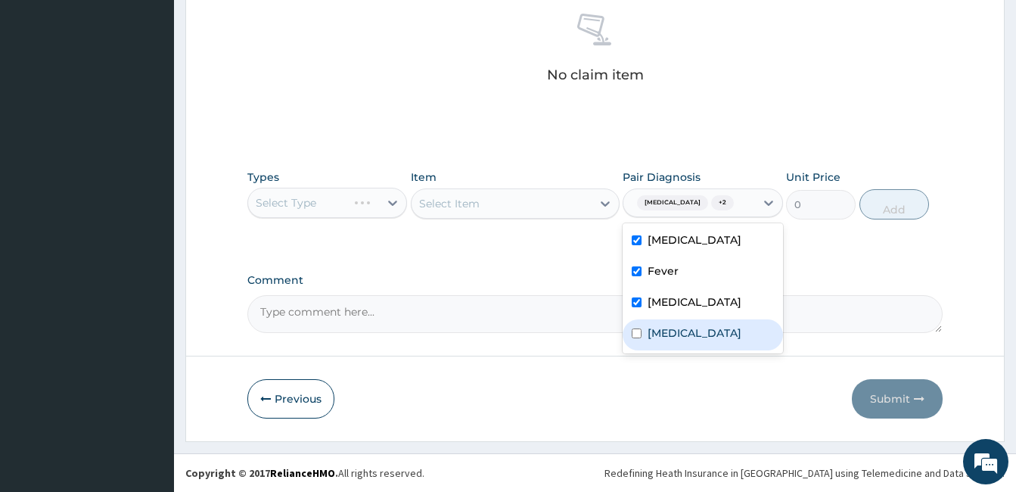
click at [691, 325] on label "Preseptal cellulitis" at bounding box center [694, 332] width 94 height 15
checkbox input "true"
click at [348, 209] on div "Select Type" at bounding box center [327, 203] width 160 height 30
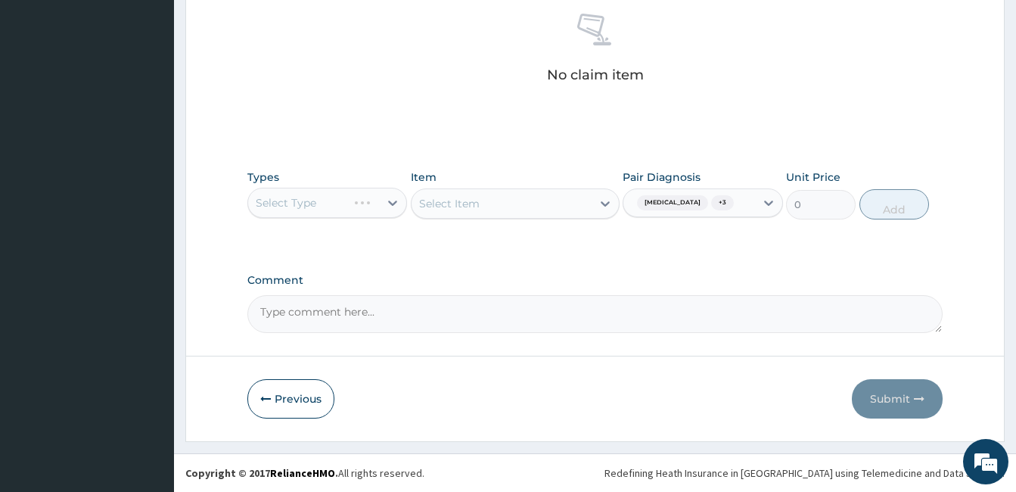
click at [348, 209] on div "Select Type" at bounding box center [327, 203] width 160 height 30
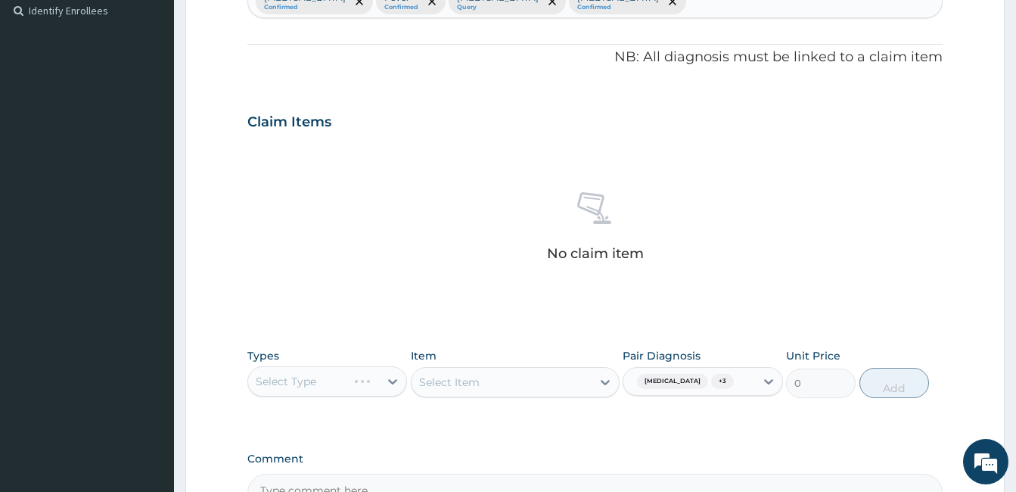
scroll to position [448, 0]
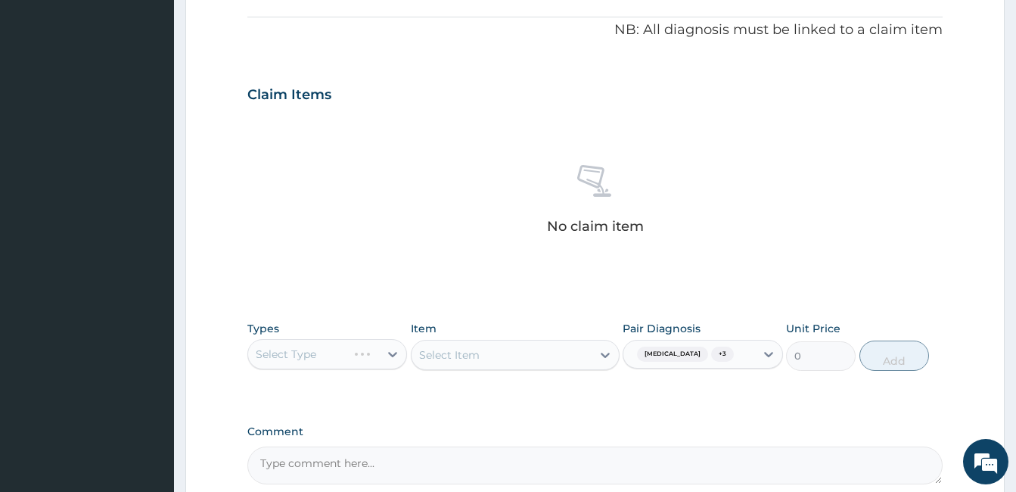
click at [364, 353] on div "Select Type" at bounding box center [327, 354] width 160 height 30
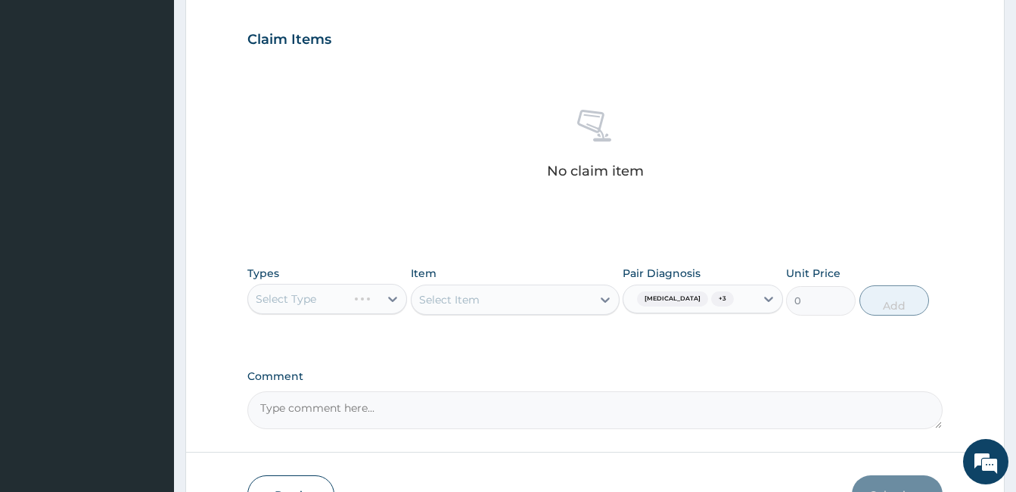
scroll to position [599, 0]
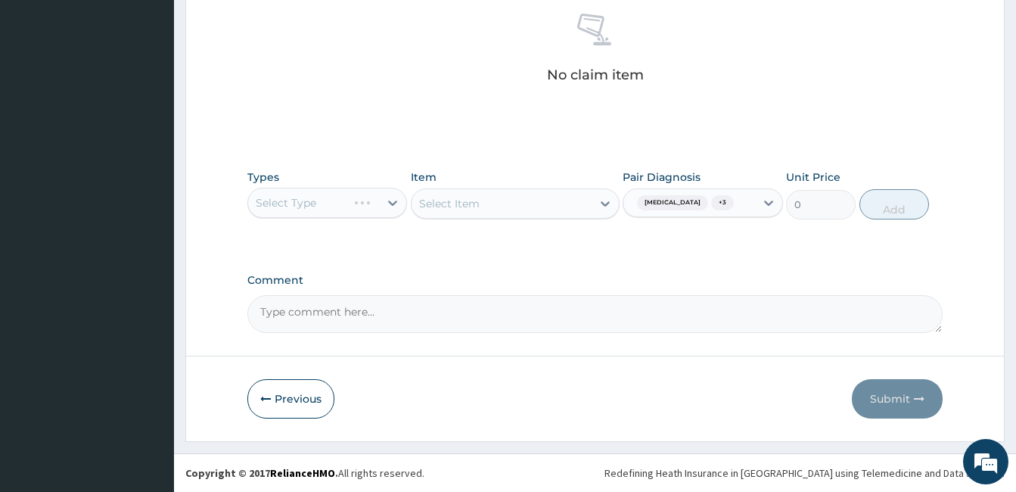
click at [393, 203] on div "Select Type" at bounding box center [327, 203] width 160 height 30
click at [387, 208] on div "Select Type" at bounding box center [327, 203] width 160 height 30
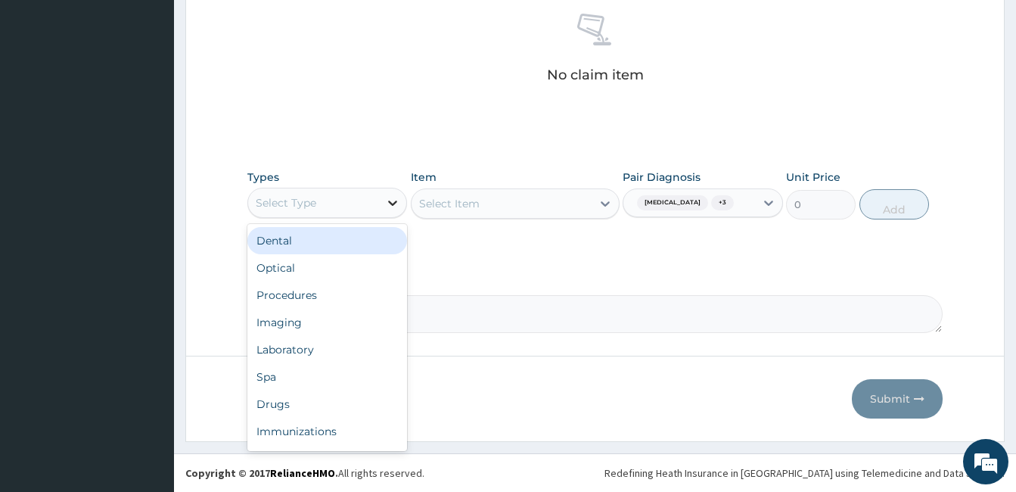
click at [386, 207] on icon at bounding box center [392, 202] width 15 height 15
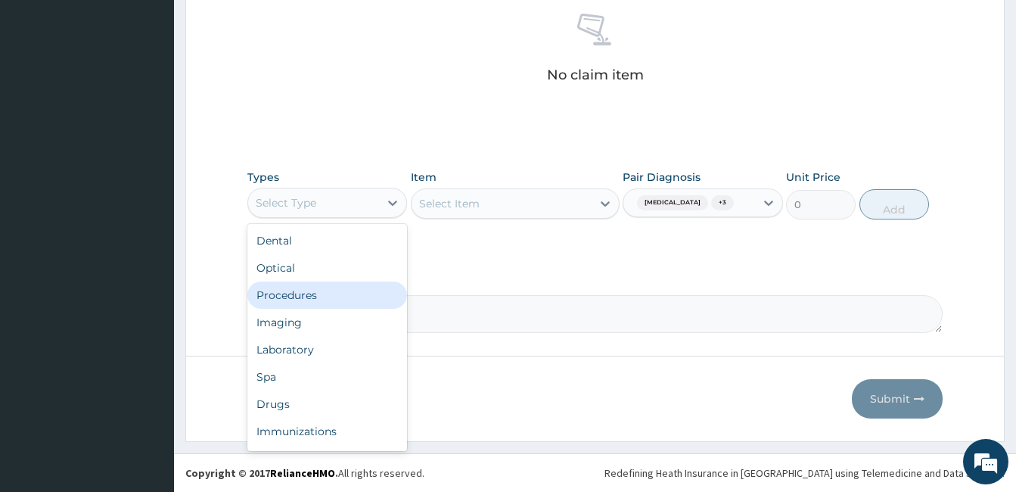
click at [340, 300] on div "Procedures" at bounding box center [327, 294] width 160 height 27
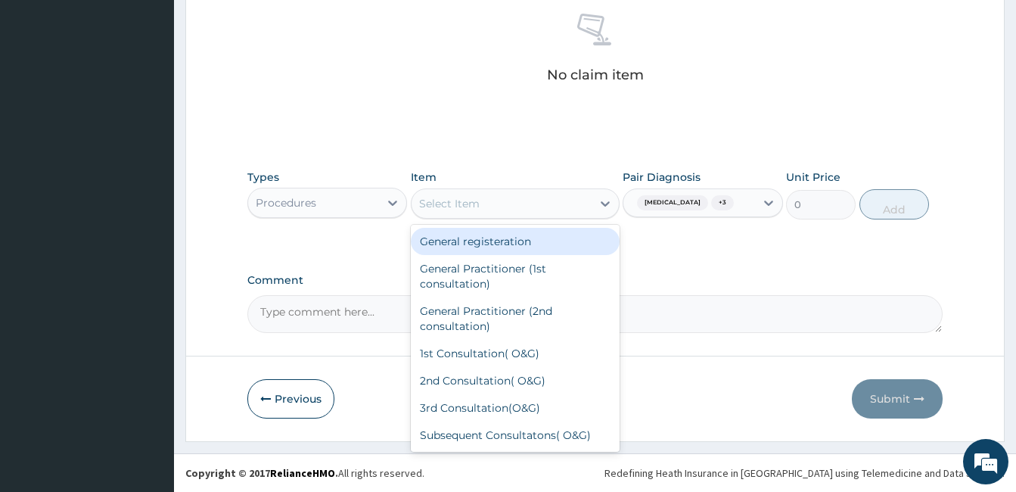
click at [530, 212] on div "Select Item" at bounding box center [501, 203] width 180 height 24
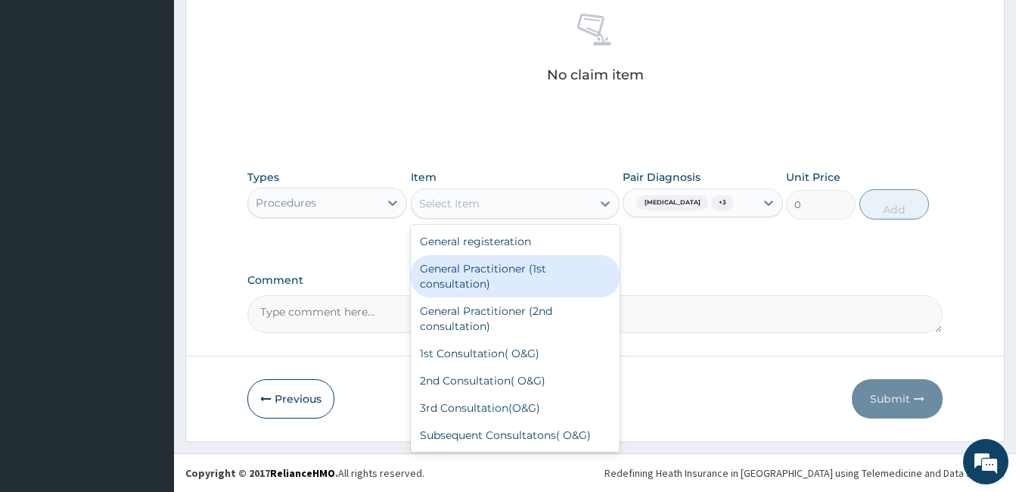
drag, startPoint x: 516, startPoint y: 284, endPoint x: 644, endPoint y: 256, distance: 131.0
click at [518, 284] on div "General Practitioner (1st consultation)" at bounding box center [515, 276] width 209 height 42
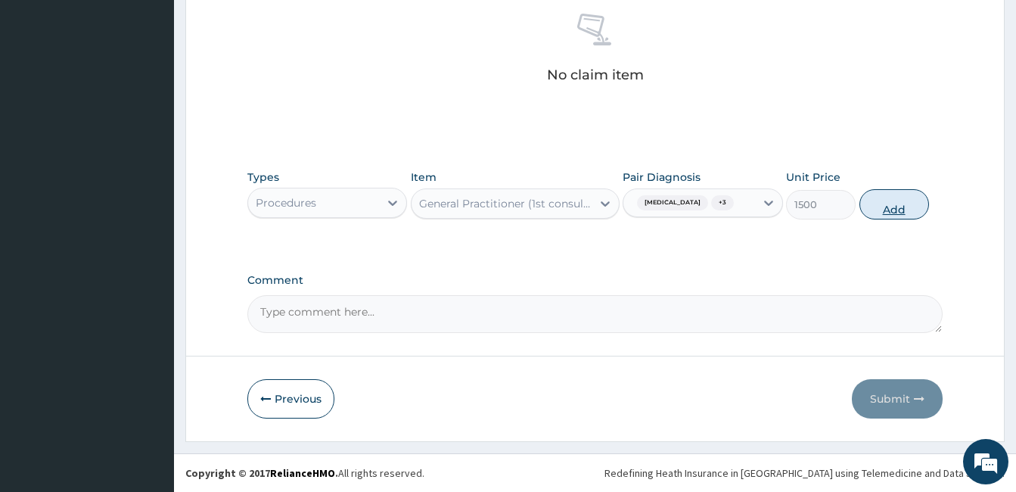
click at [874, 216] on button "Add" at bounding box center [894, 204] width 70 height 30
type input "0"
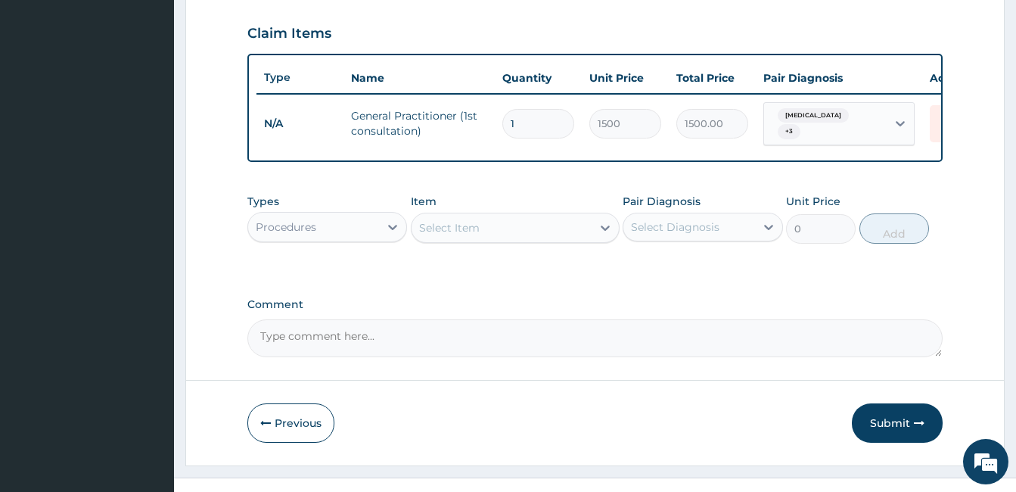
scroll to position [539, 0]
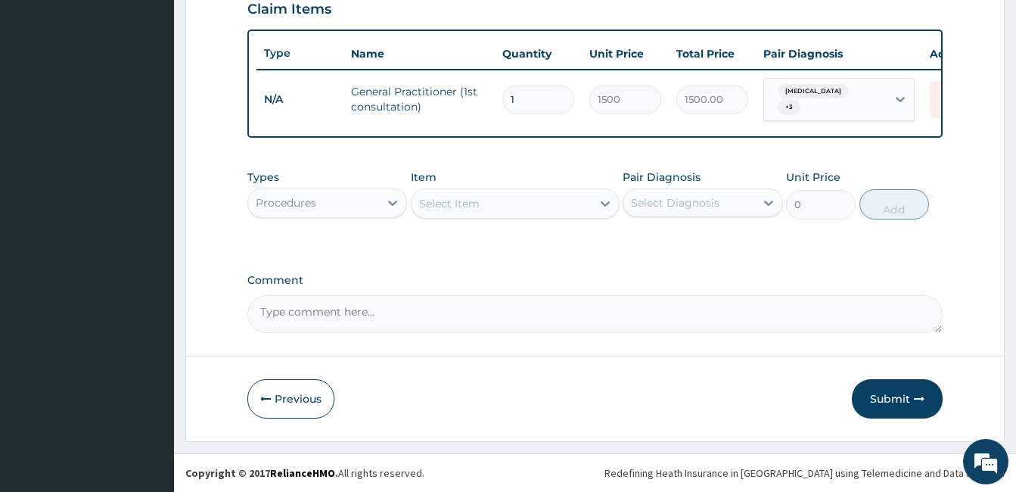
click at [360, 195] on div "Procedures" at bounding box center [313, 203] width 131 height 24
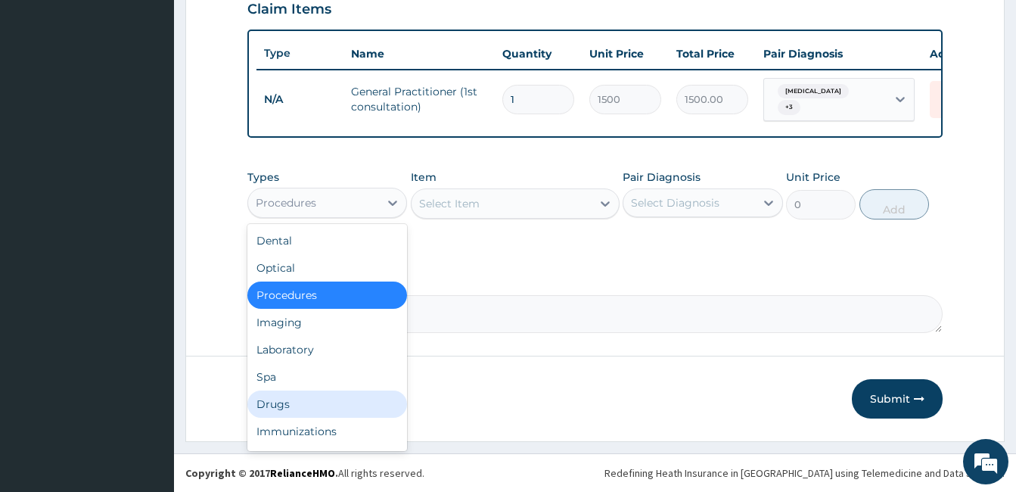
drag, startPoint x: 302, startPoint y: 410, endPoint x: 570, endPoint y: 251, distance: 312.0
click at [311, 402] on div "Drugs" at bounding box center [327, 403] width 160 height 27
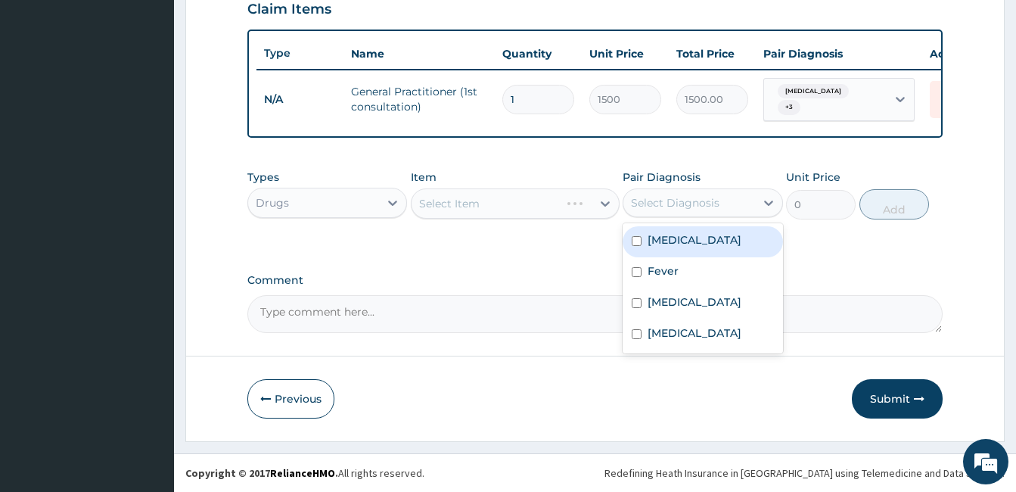
click at [672, 206] on div "Select Diagnosis" at bounding box center [675, 202] width 88 height 15
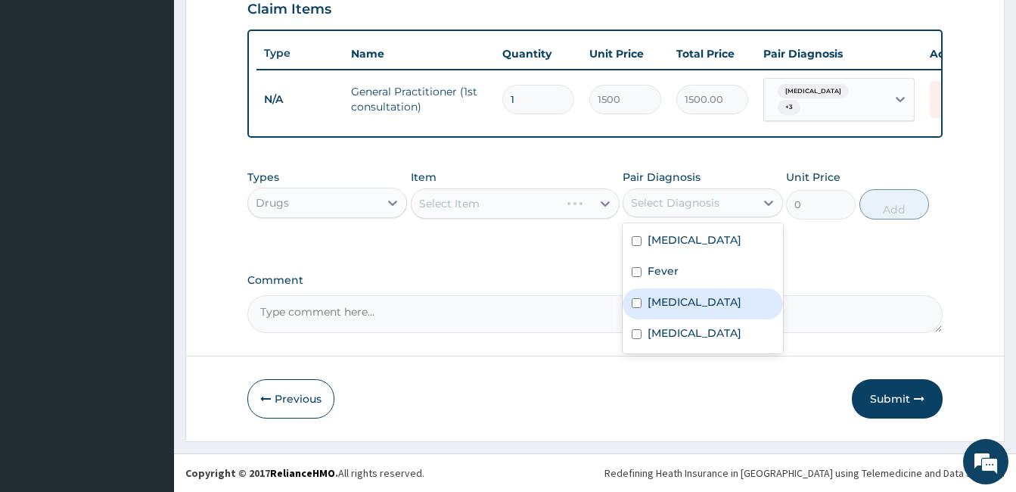
drag, startPoint x: 684, startPoint y: 302, endPoint x: 612, endPoint y: 251, distance: 88.5
click at [683, 299] on label "Malaria" at bounding box center [694, 301] width 94 height 15
checkbox input "true"
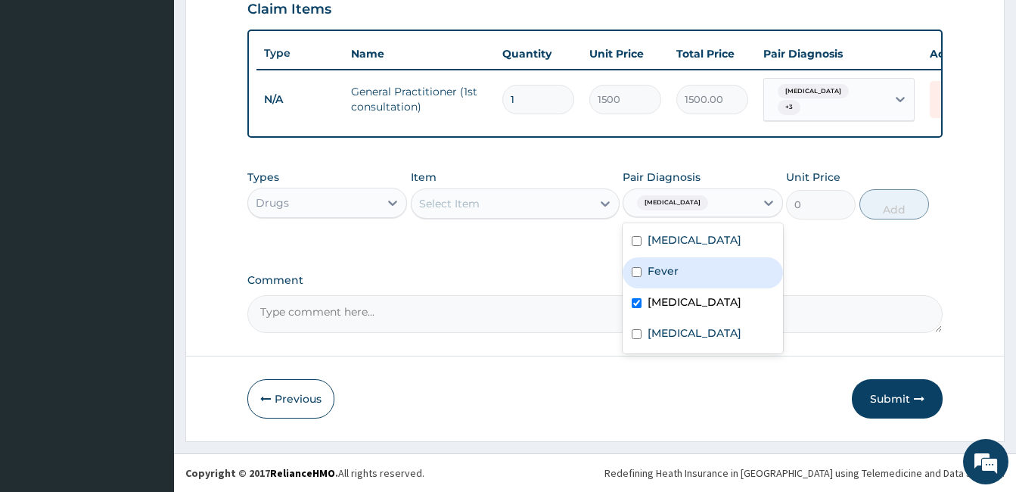
click at [579, 203] on div "Select Item" at bounding box center [501, 203] width 180 height 24
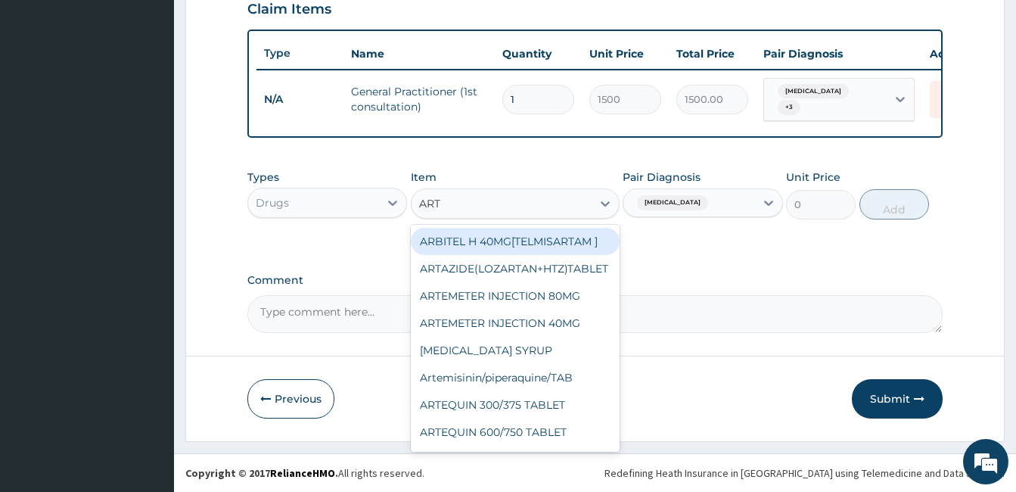
type input "ARTE"
click at [582, 248] on div "ARTEMETER INJECTION 80MG" at bounding box center [515, 241] width 209 height 27
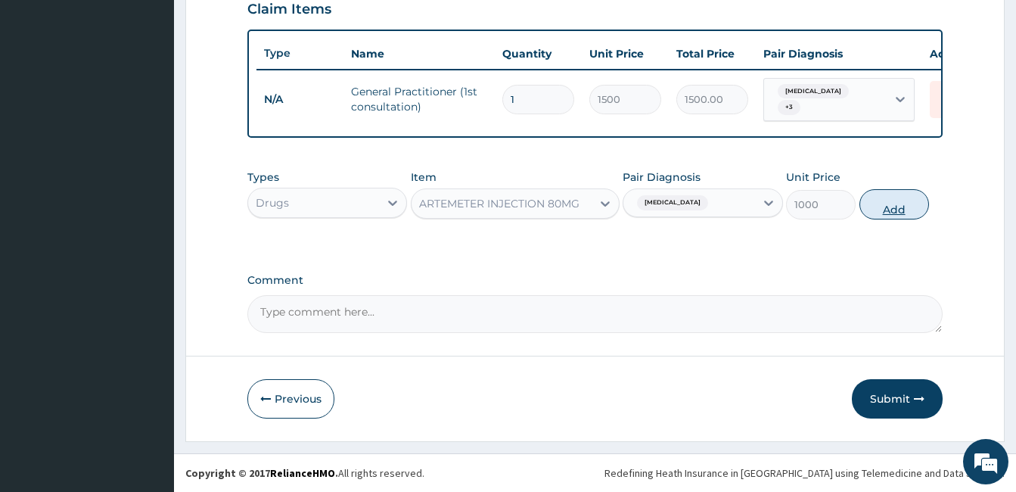
click at [892, 214] on button "Add" at bounding box center [894, 204] width 70 height 30
type input "0"
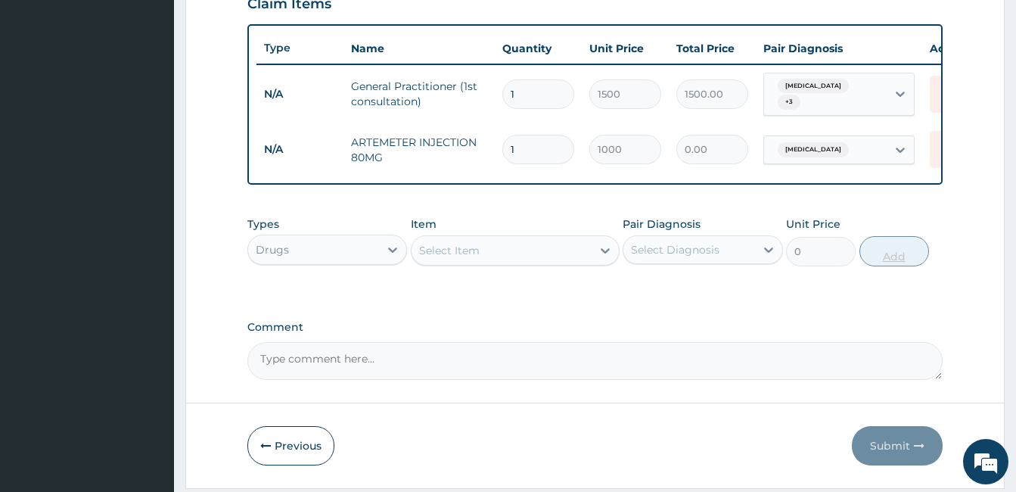
type input "0.00"
type input "6"
type input "6000.00"
type input "6"
click at [471, 253] on div "Select Item" at bounding box center [449, 250] width 61 height 15
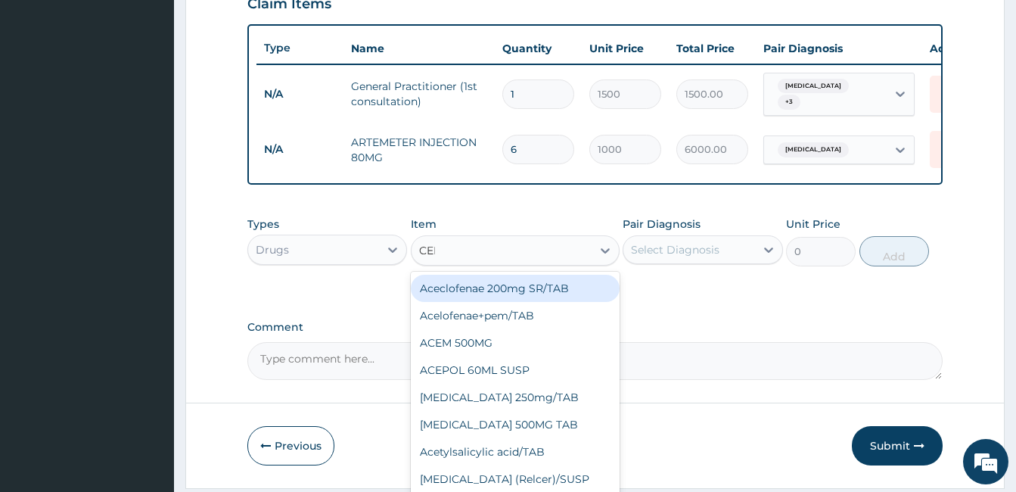
type input "CEFT"
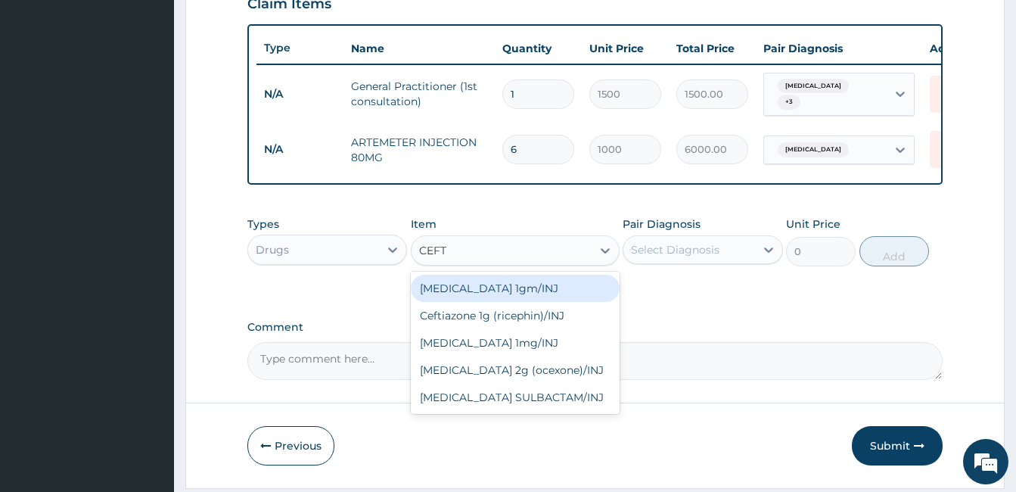
click at [527, 289] on div "Ceftazidime 1gm/INJ" at bounding box center [515, 288] width 209 height 27
type input "446.25"
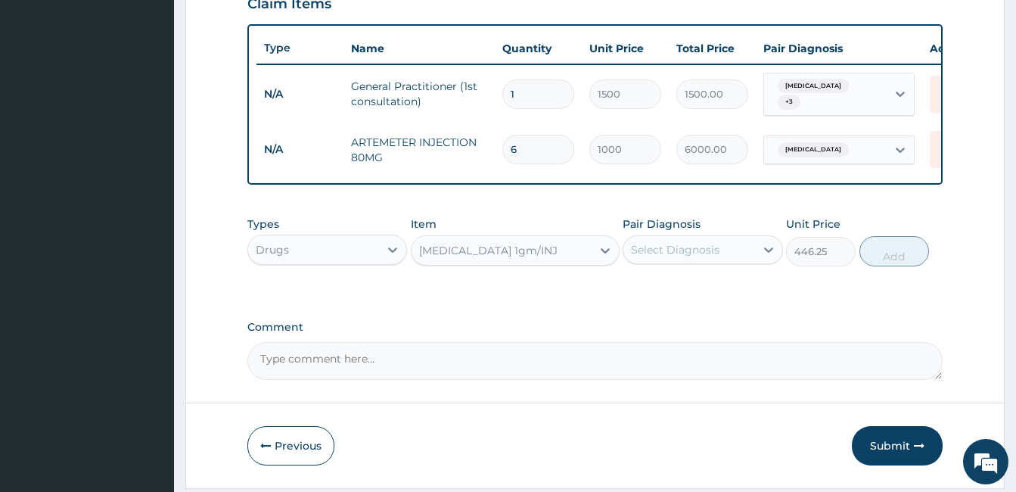
click at [704, 262] on div "Select Diagnosis" at bounding box center [688, 249] width 131 height 24
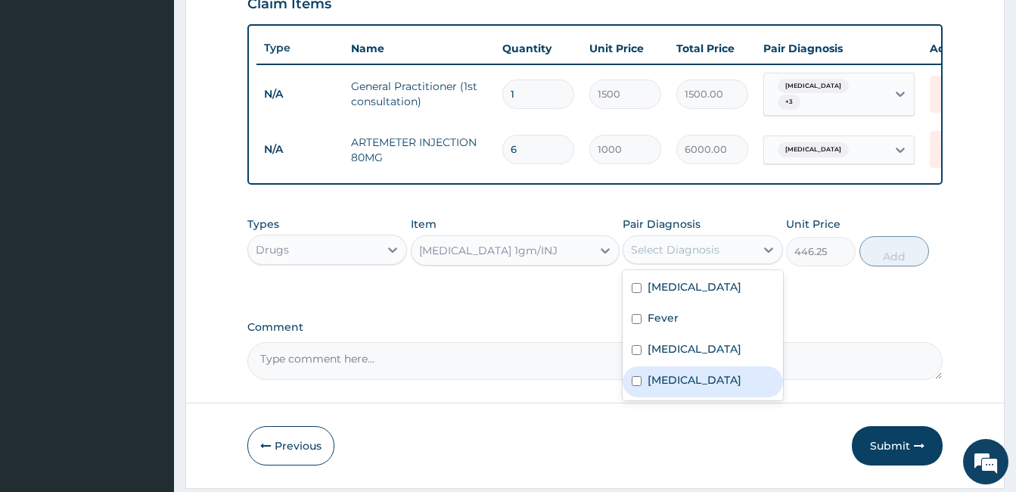
drag, startPoint x: 693, startPoint y: 384, endPoint x: 797, endPoint y: 315, distance: 125.0
click at [695, 383] on label "Preseptal cellulitis" at bounding box center [694, 379] width 94 height 15
checkbox input "true"
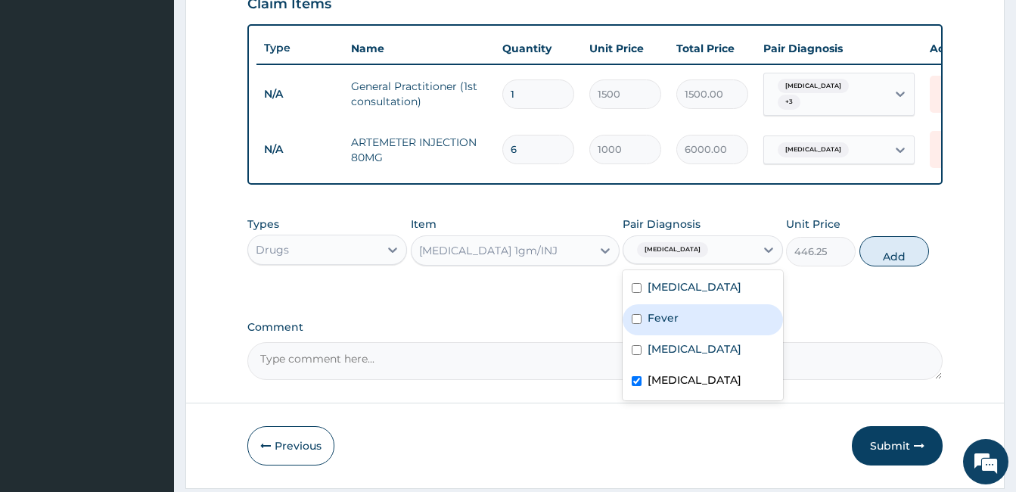
click at [576, 262] on div "Ceftazidime 1gm/INJ" at bounding box center [501, 250] width 180 height 24
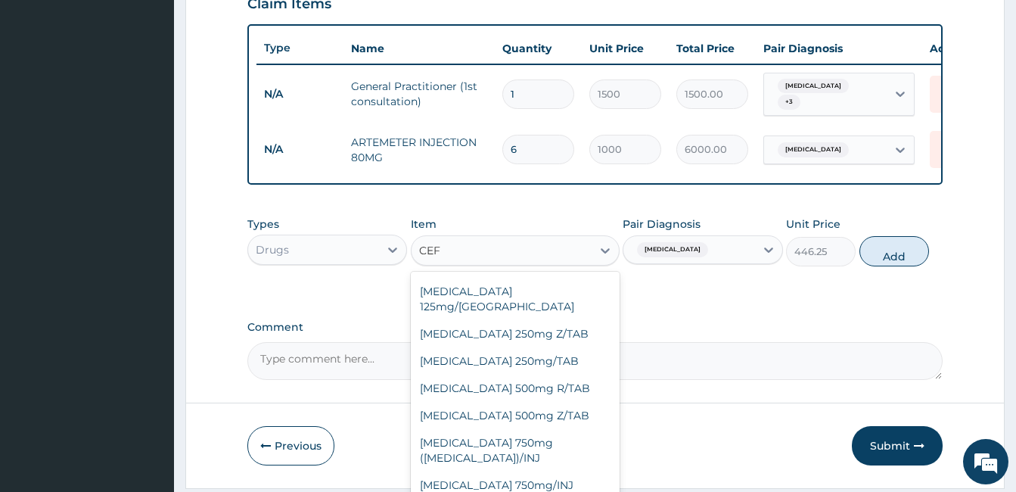
scroll to position [209, 0]
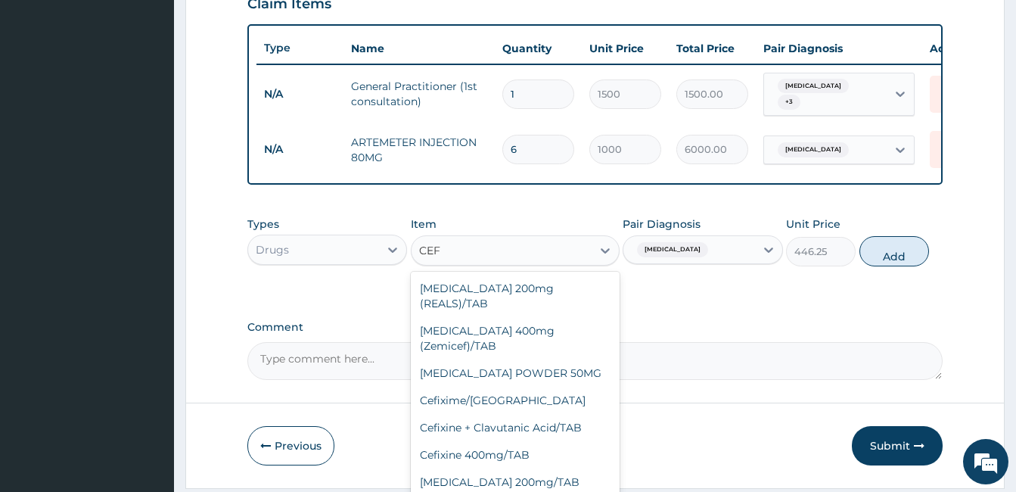
type input "CEFT"
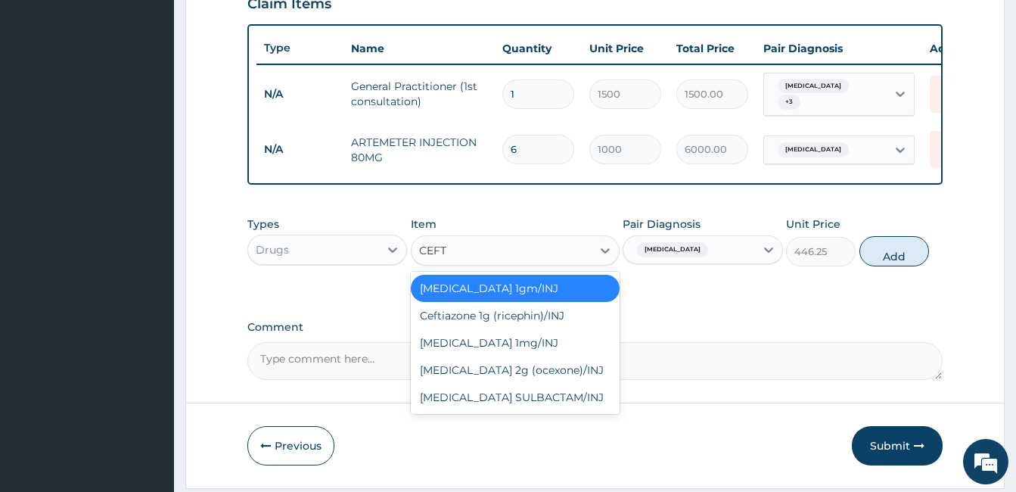
scroll to position [0, 0]
click at [510, 350] on div "Ceftriaxone 1mg/INJ" at bounding box center [515, 342] width 209 height 27
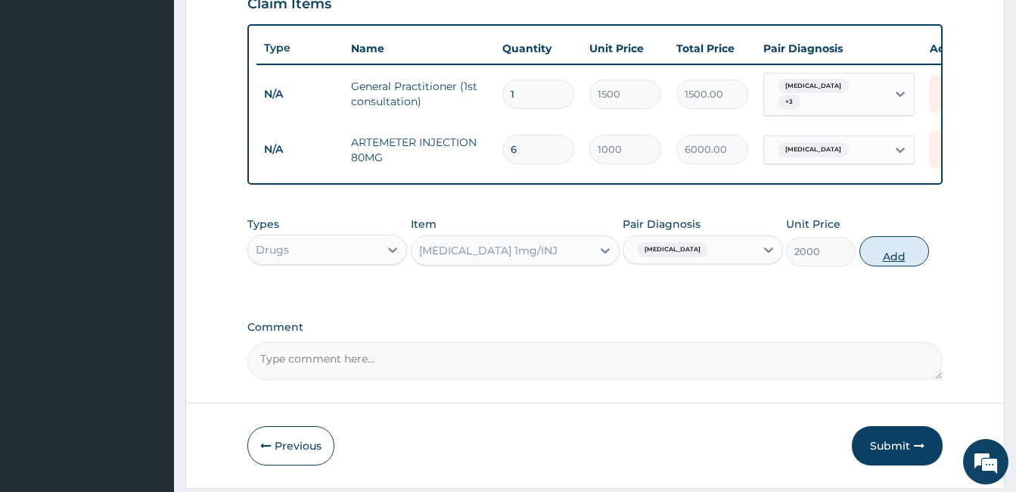
click at [880, 263] on button "Add" at bounding box center [894, 251] width 70 height 30
type input "0"
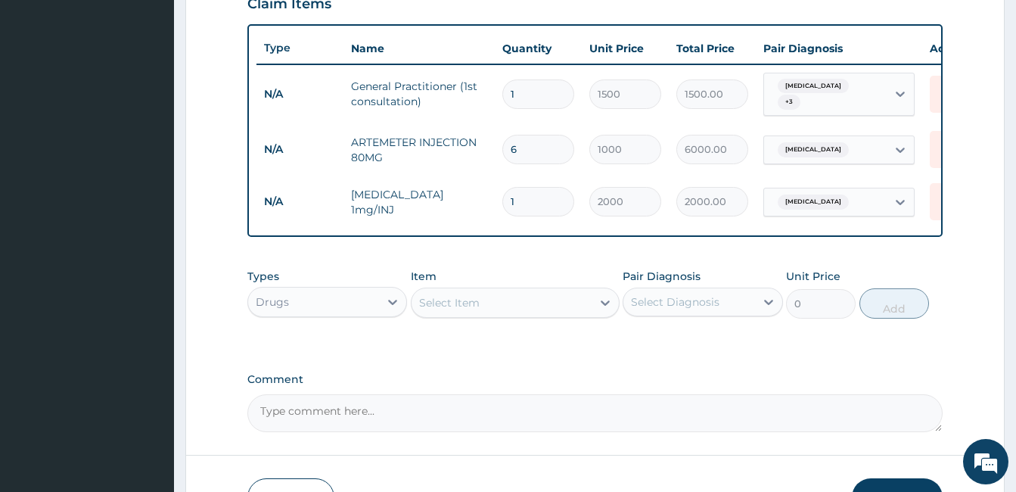
click at [686, 349] on div "Types Drugs Item Select Item Pair Diagnosis Select Diagnosis Unit Price 0 Add" at bounding box center [594, 305] width 695 height 88
click at [509, 308] on div "Select Item" at bounding box center [501, 302] width 180 height 24
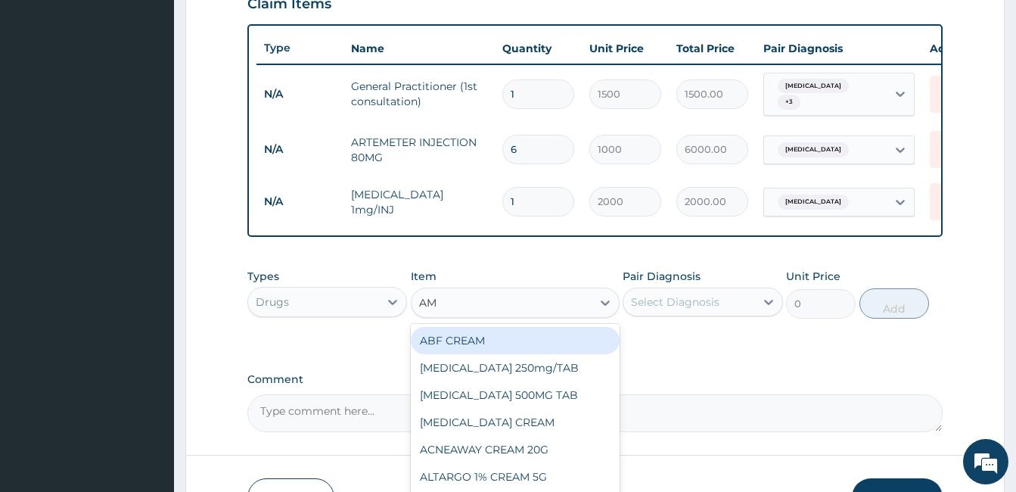
type input "AMO"
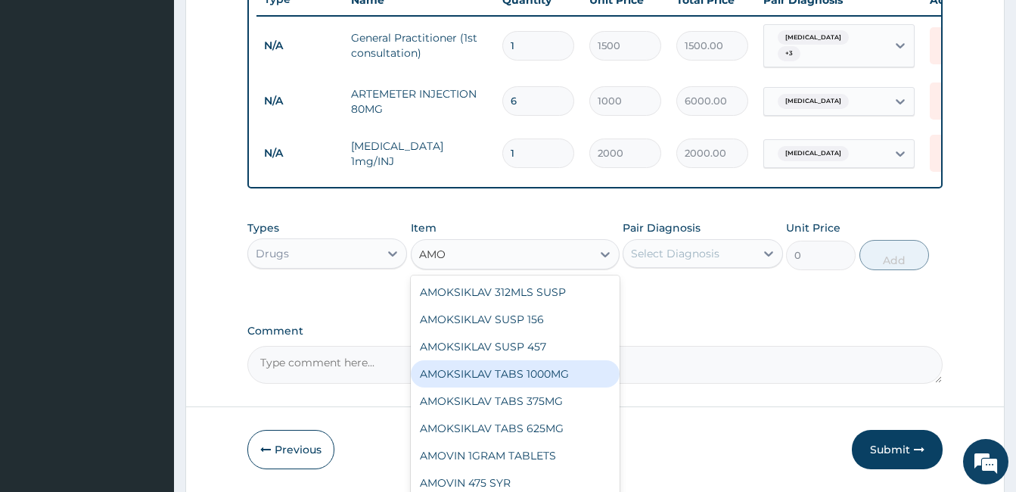
scroll to position [614, 0]
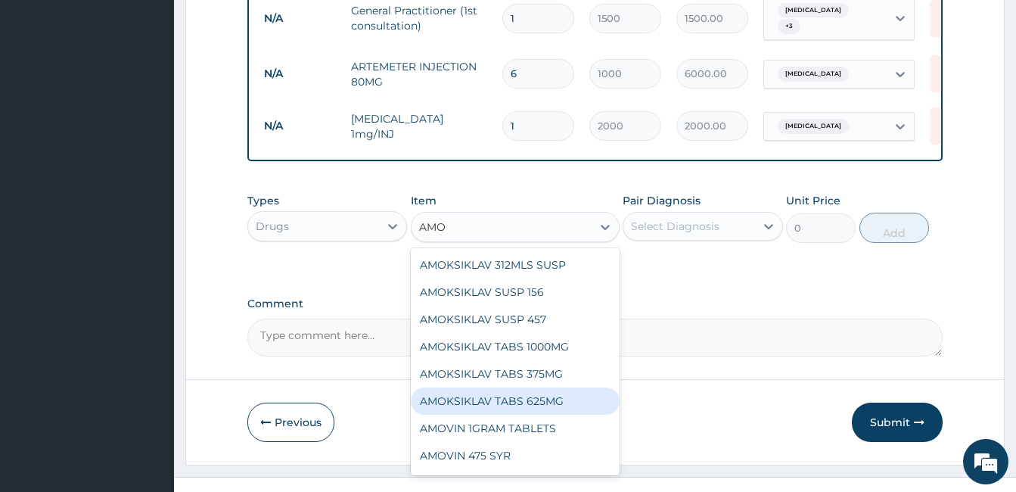
click at [526, 410] on div "AMOKSIKLAV TABS 625MG" at bounding box center [515, 400] width 209 height 27
type input "105"
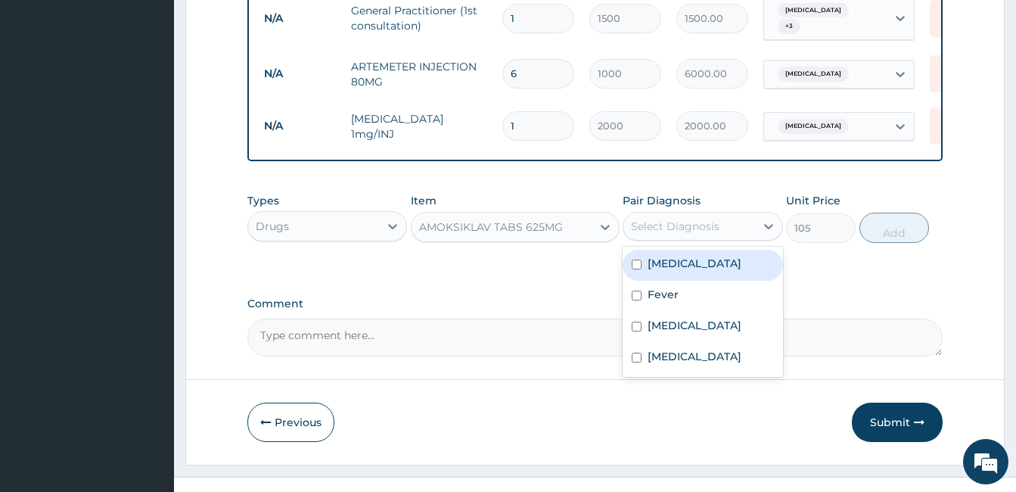
click at [675, 231] on div "Select Diagnosis" at bounding box center [675, 226] width 88 height 15
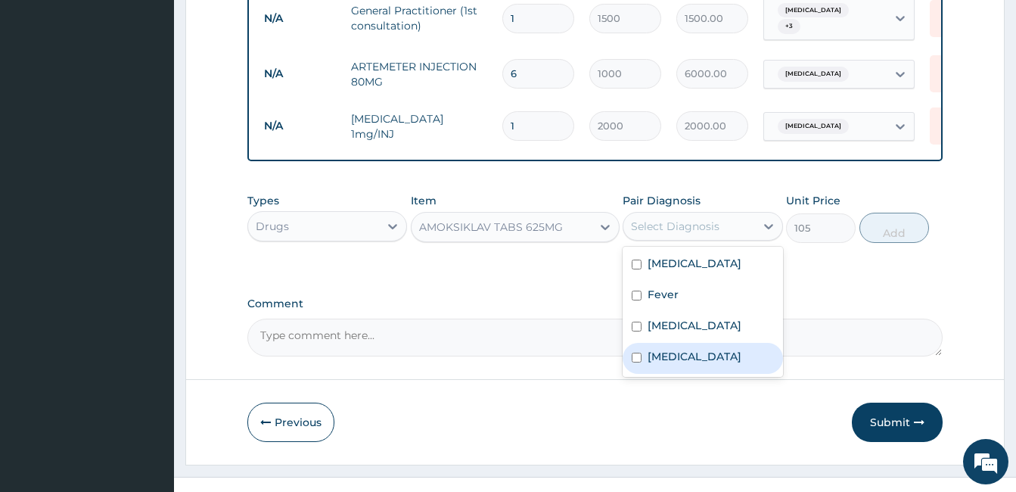
click at [675, 357] on label "Preseptal cellulitis" at bounding box center [694, 356] width 94 height 15
checkbox input "true"
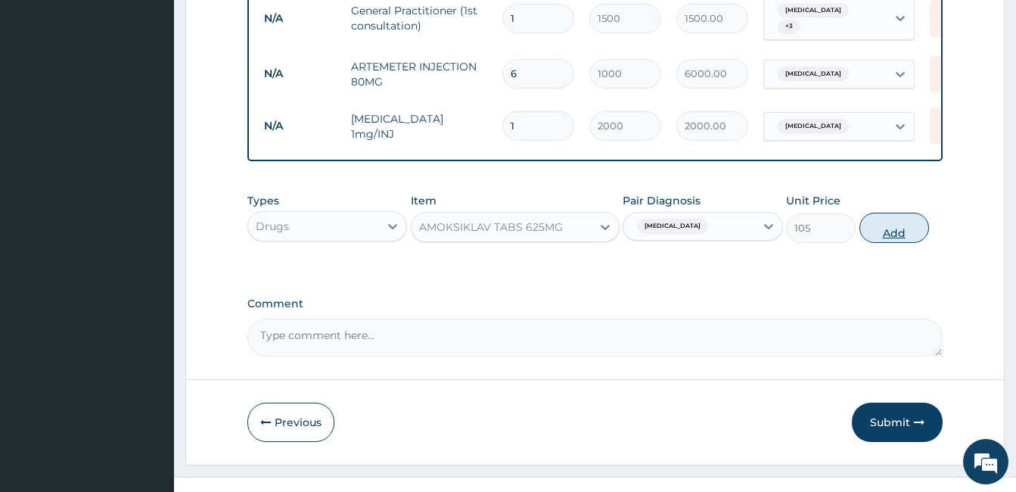
click at [880, 226] on button "Add" at bounding box center [894, 228] width 70 height 30
type input "0"
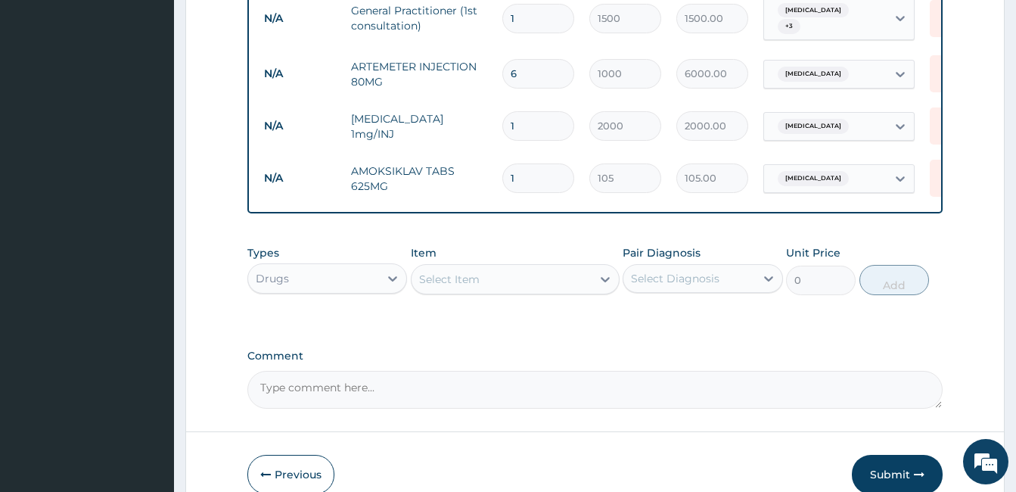
type input "14"
type input "1470.00"
type input "14"
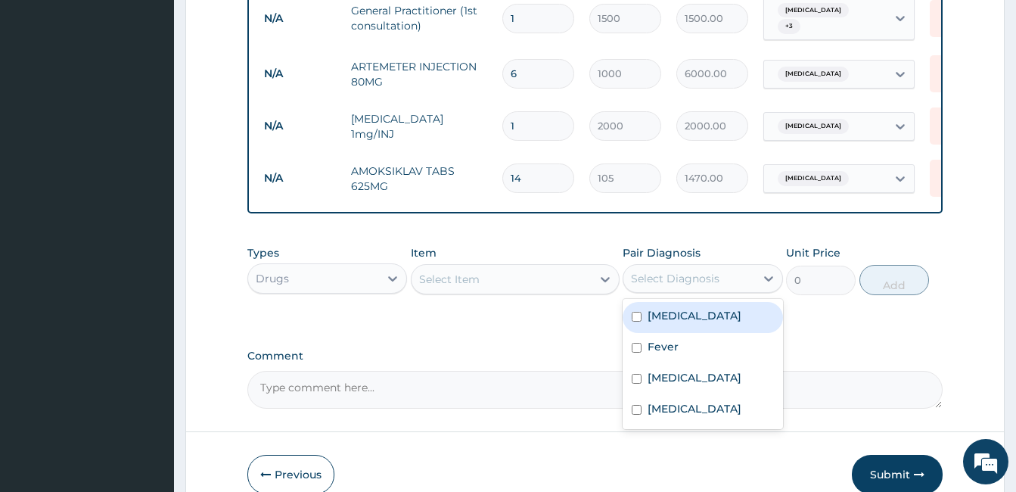
click at [695, 274] on div "Select Diagnosis" at bounding box center [688, 278] width 131 height 24
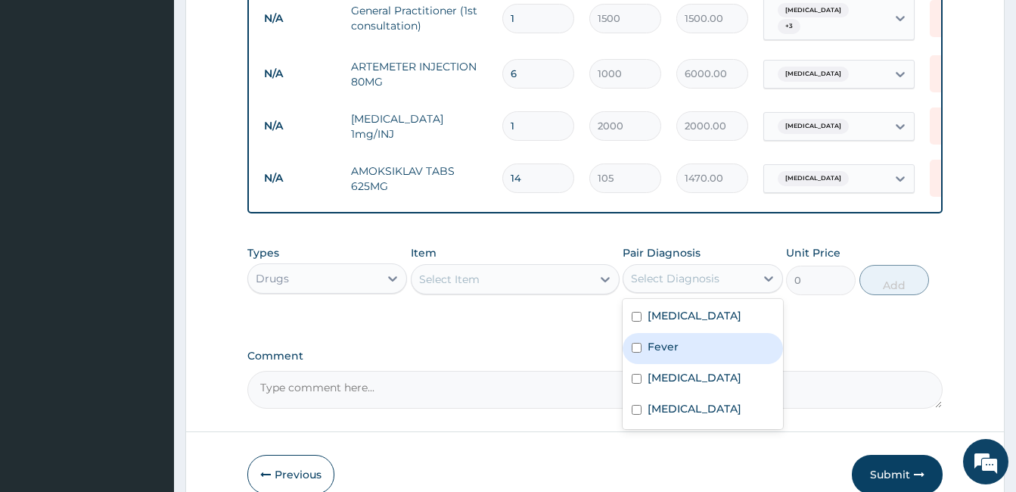
drag, startPoint x: 668, startPoint y: 360, endPoint x: 655, endPoint y: 349, distance: 16.7
click at [666, 360] on div "Fever" at bounding box center [702, 348] width 160 height 31
checkbox input "true"
click at [542, 277] on div "Select Item" at bounding box center [501, 279] width 180 height 24
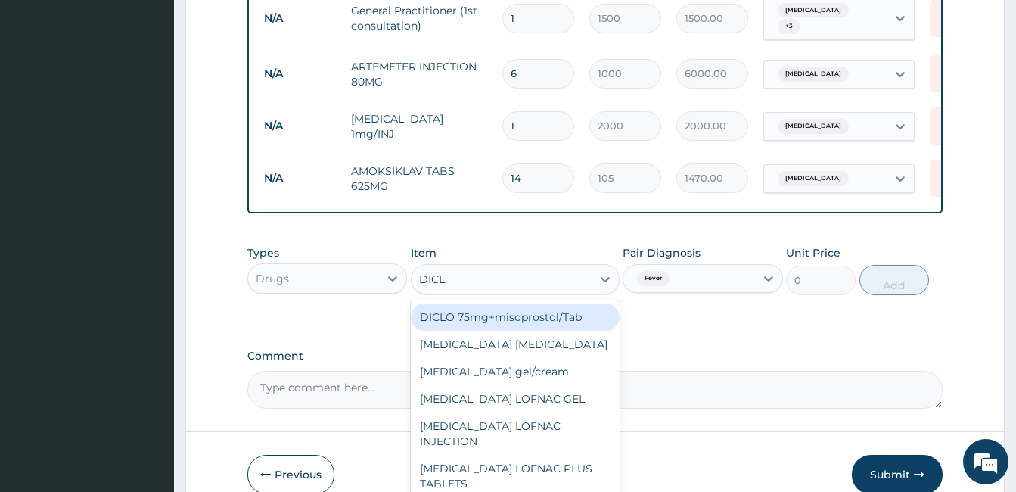
type input "DICLO"
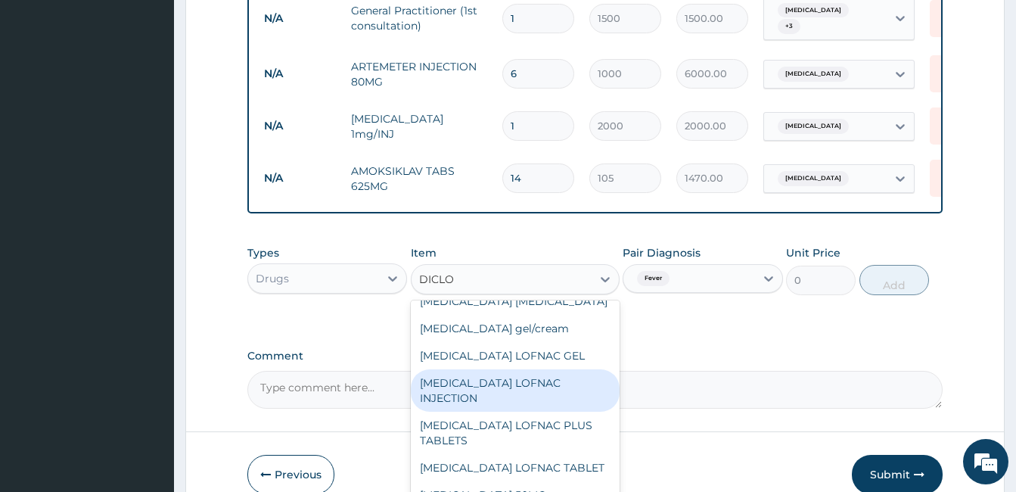
scroll to position [76, 0]
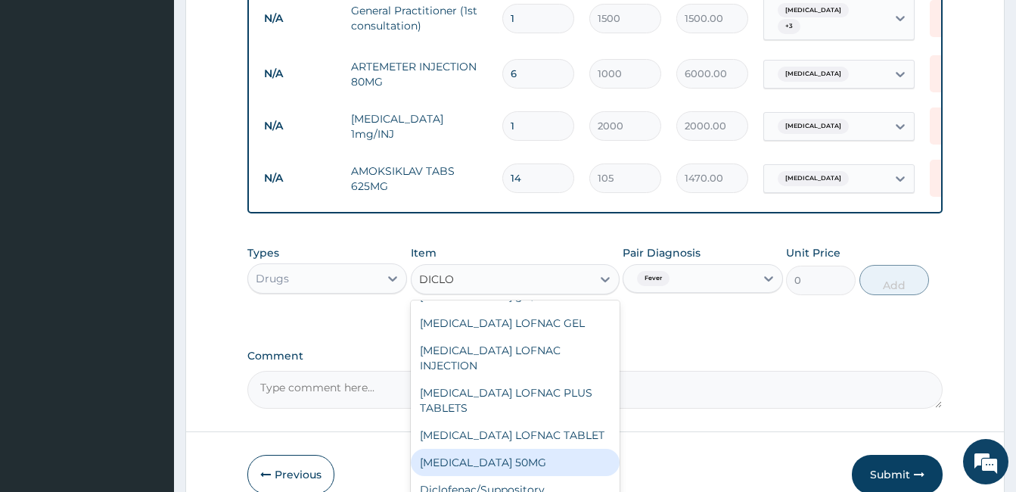
click at [551, 449] on div "DICLOFENAC SODIUM 50MG" at bounding box center [515, 462] width 209 height 27
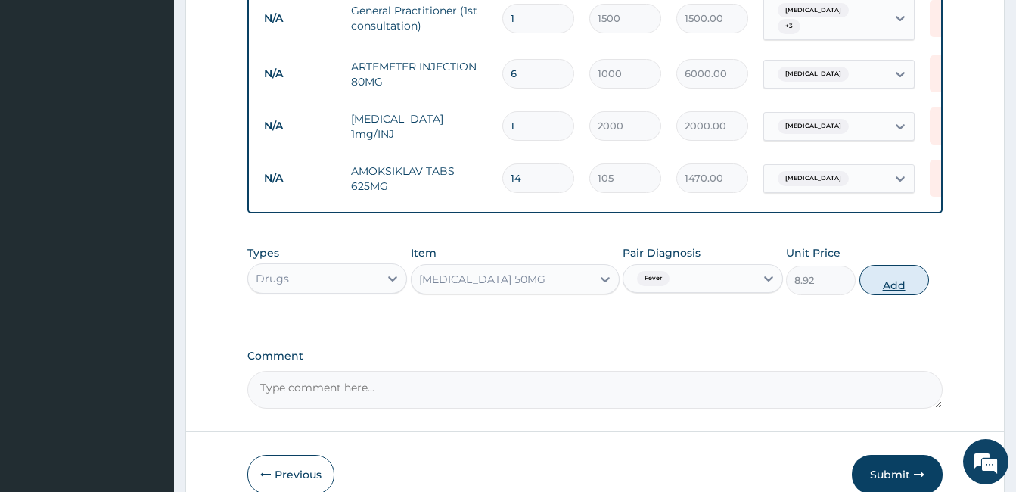
click at [886, 283] on button "Add" at bounding box center [894, 280] width 70 height 30
type input "0"
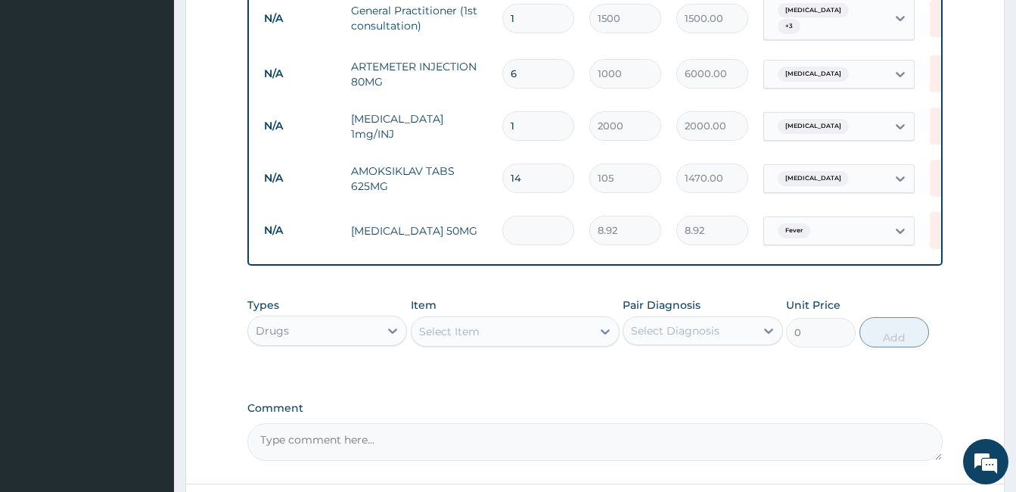
type input "0.00"
type input "9"
type input "80.28"
type input "9"
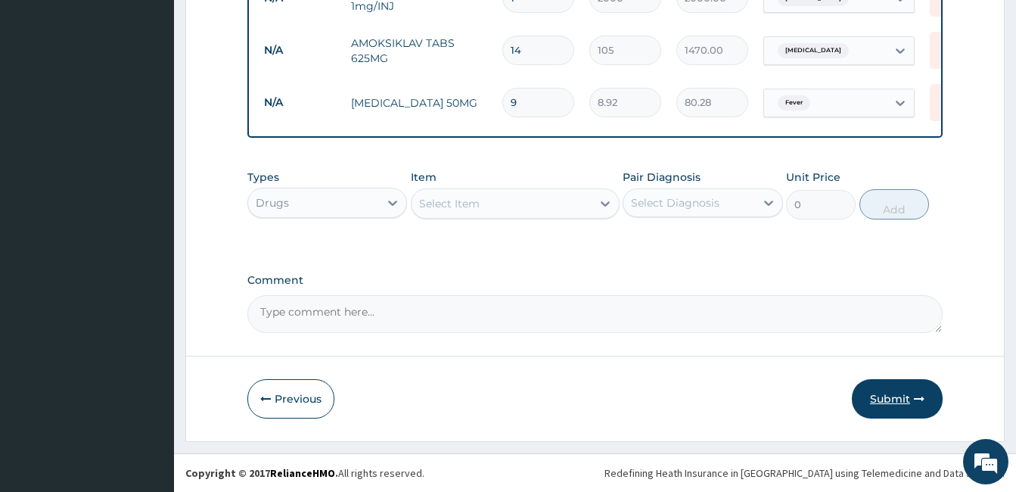
click at [863, 405] on button "Submit" at bounding box center [897, 398] width 91 height 39
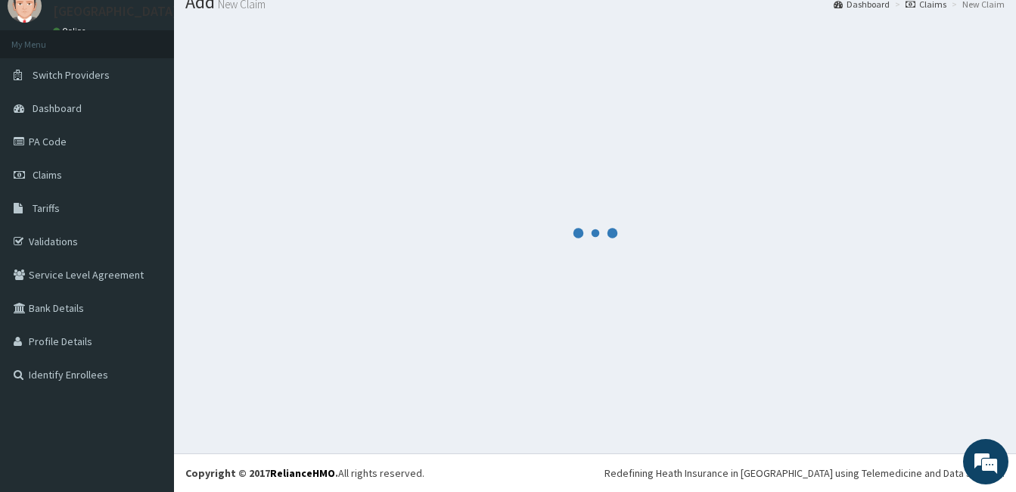
scroll to position [747, 0]
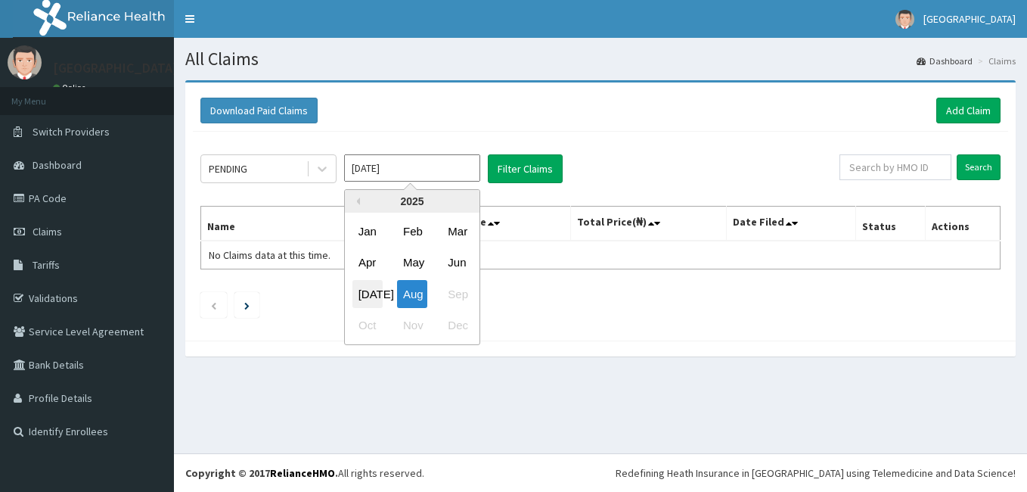
click at [366, 288] on div "[DATE]" at bounding box center [367, 294] width 30 height 28
type input "[DATE]"
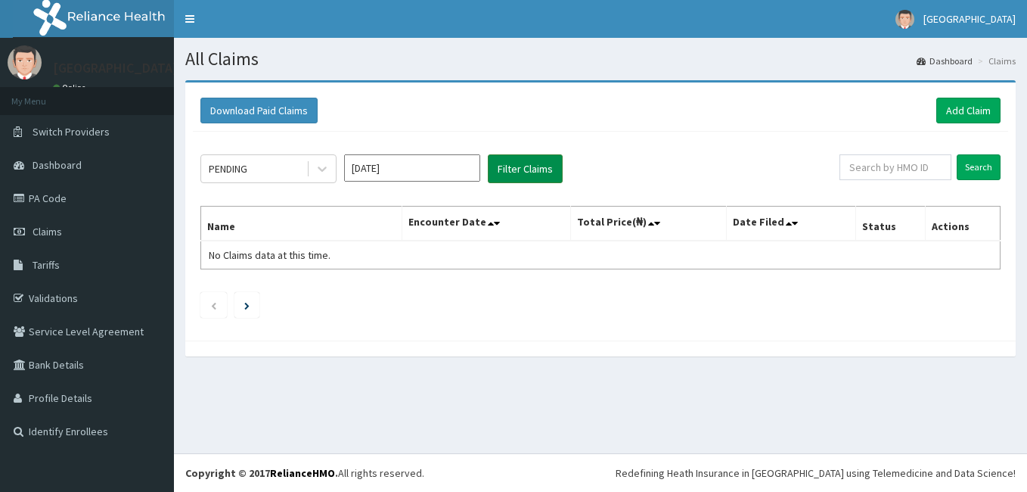
click at [508, 177] on button "Filter Claims" at bounding box center [525, 168] width 75 height 29
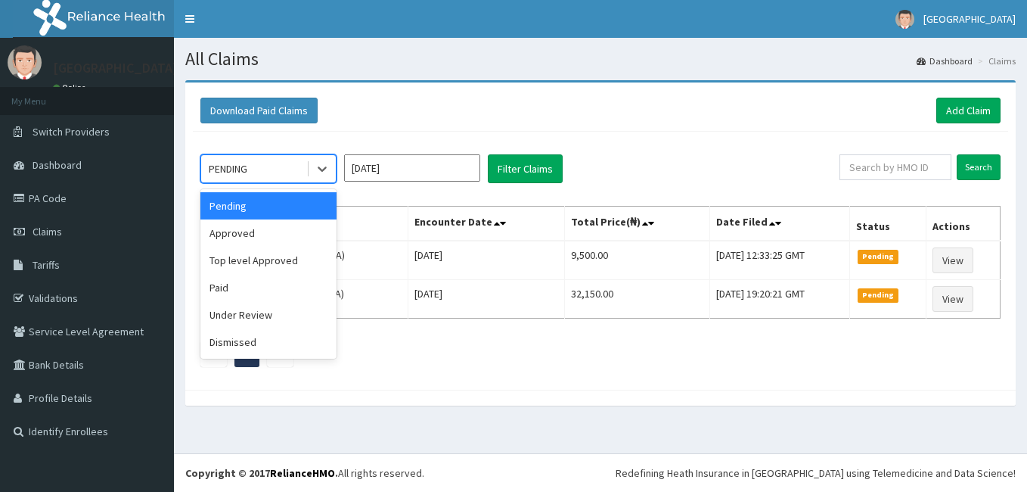
click at [305, 167] on div "PENDING" at bounding box center [253, 169] width 105 height 24
click at [252, 236] on div "Approved" at bounding box center [268, 232] width 136 height 27
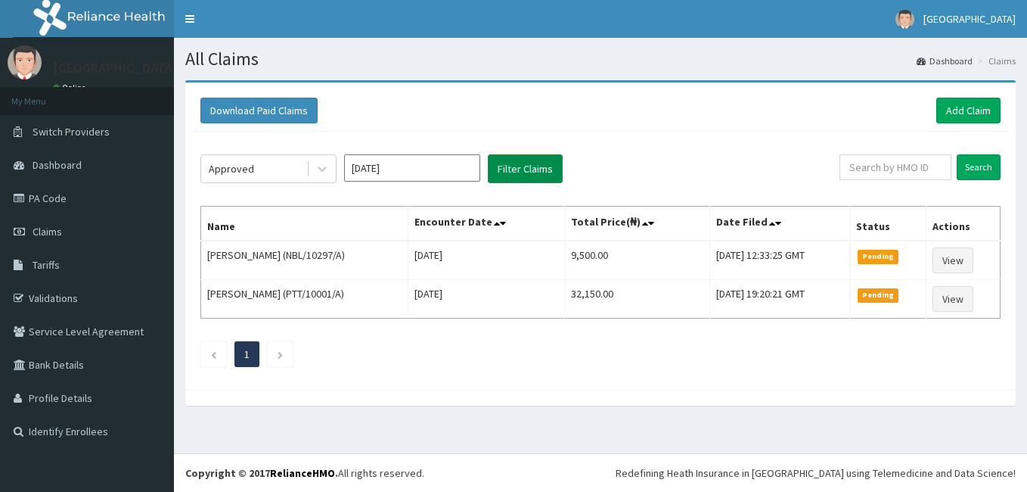
click at [549, 168] on button "Filter Claims" at bounding box center [525, 168] width 75 height 29
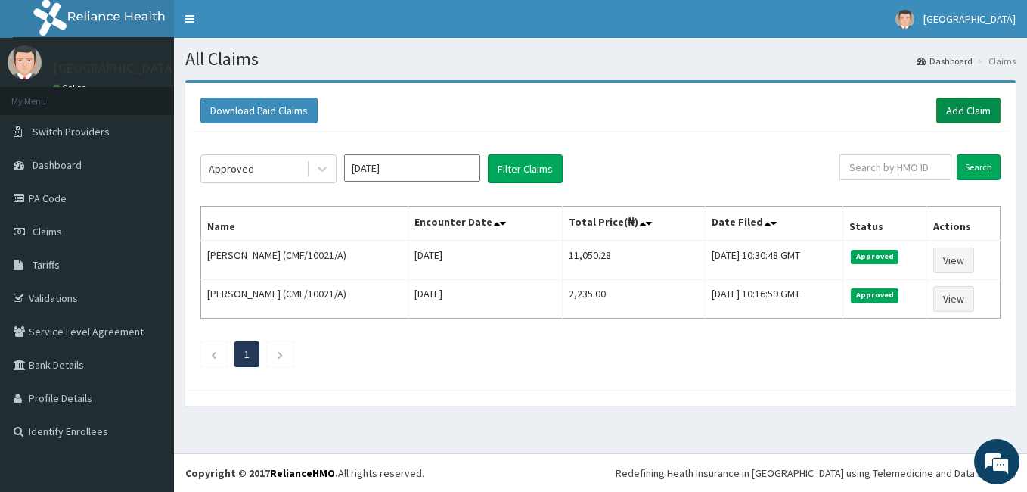
click at [973, 113] on link "Add Claim" at bounding box center [968, 111] width 64 height 26
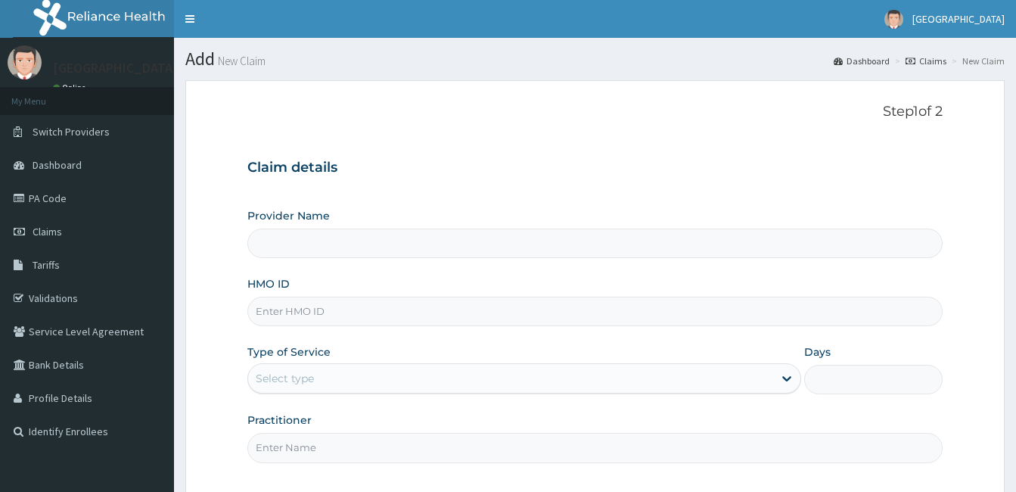
type input "[GEOGRAPHIC_DATA]"
paste input "SBG/10567/A"
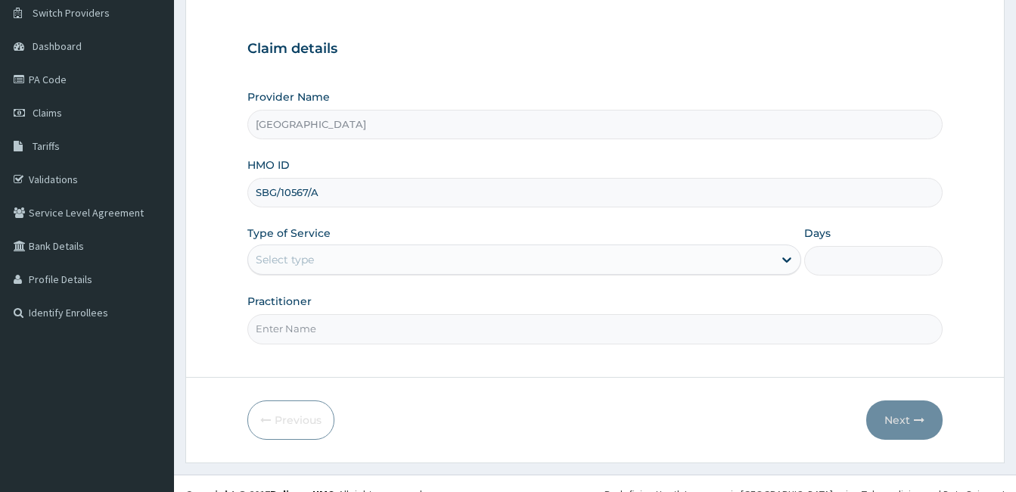
scroll to position [140, 0]
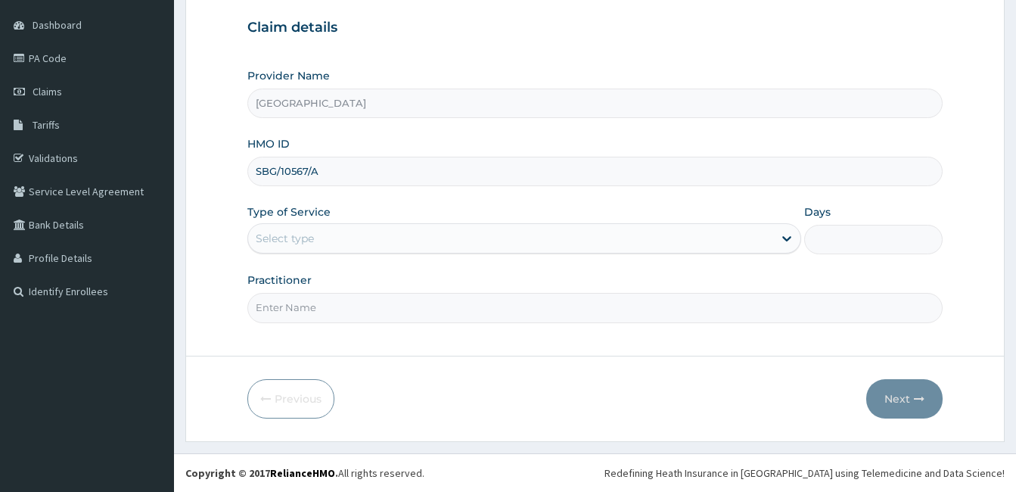
type input "SBG/10567/A"
click at [355, 229] on div "Select type" at bounding box center [510, 238] width 525 height 24
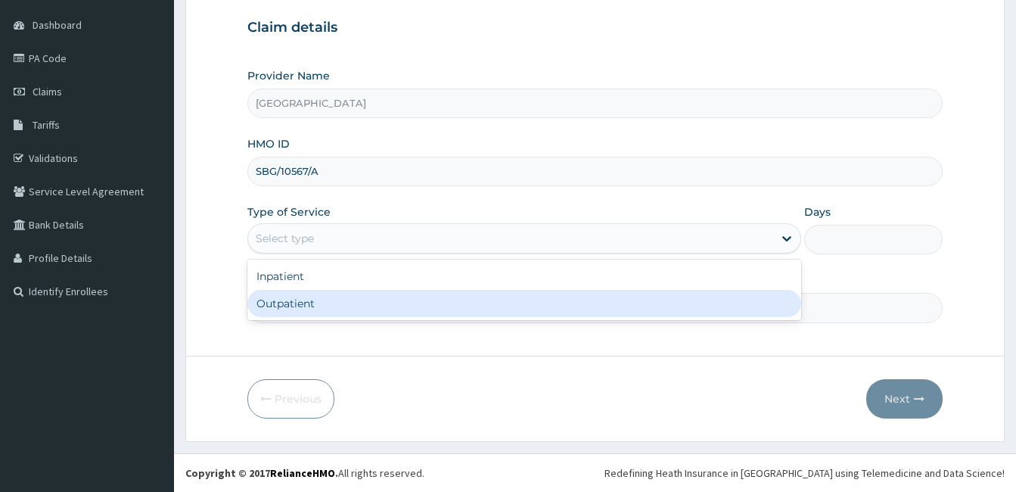
click at [352, 297] on div "Outpatient" at bounding box center [524, 303] width 554 height 27
type input "1"
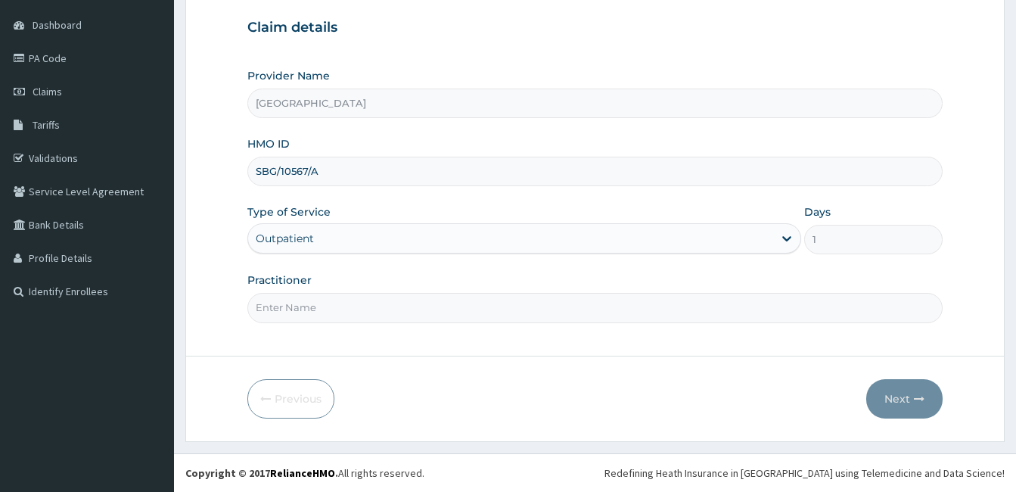
click at [352, 297] on input "Practitioner" at bounding box center [594, 307] width 695 height 29
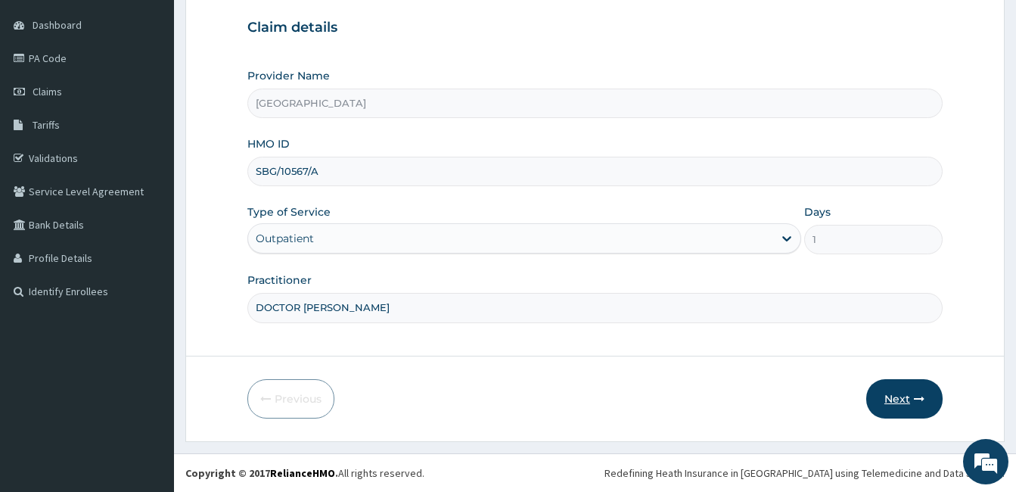
type input "DOCTOR [PERSON_NAME]"
click at [896, 404] on button "Next" at bounding box center [904, 398] width 76 height 39
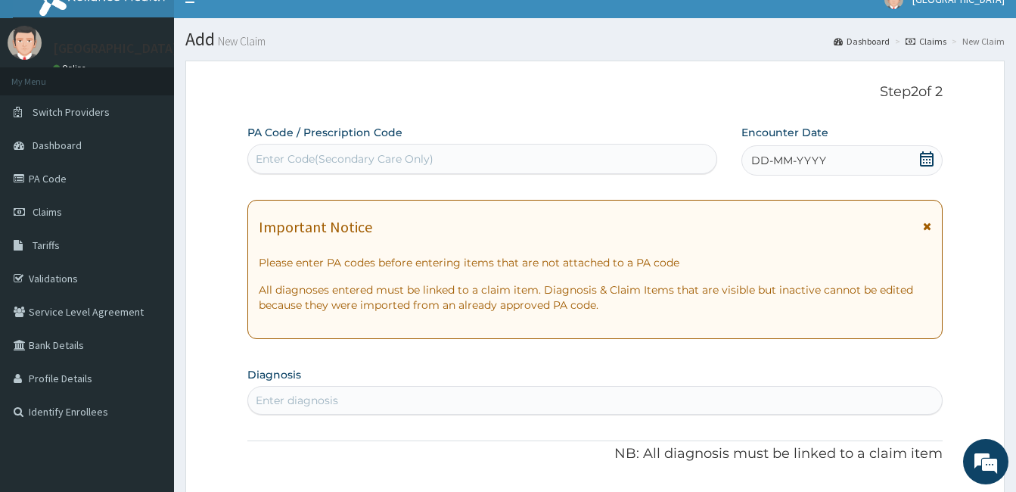
scroll to position [0, 0]
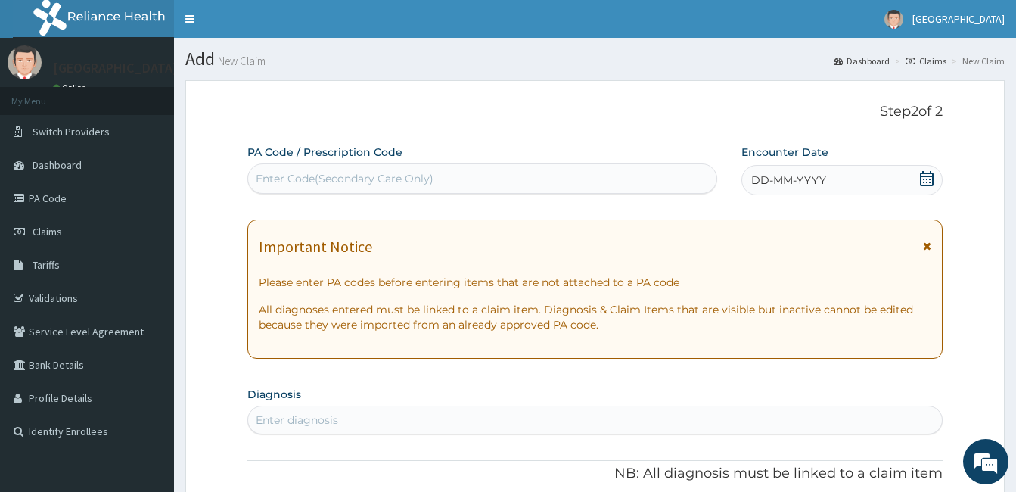
click at [930, 176] on icon at bounding box center [927, 178] width 14 height 15
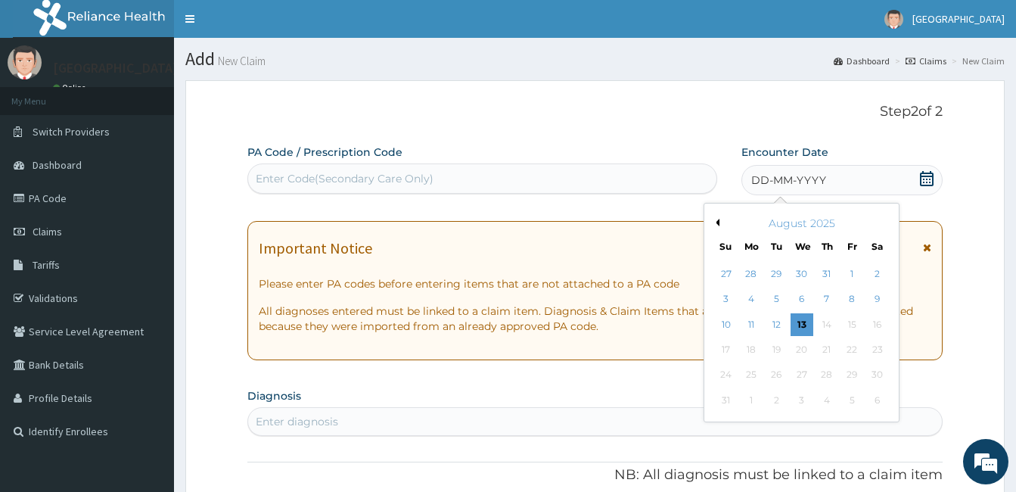
click at [716, 220] on button "Previous Month" at bounding box center [716, 223] width 8 height 8
click at [756, 326] on div "14" at bounding box center [751, 324] width 23 height 23
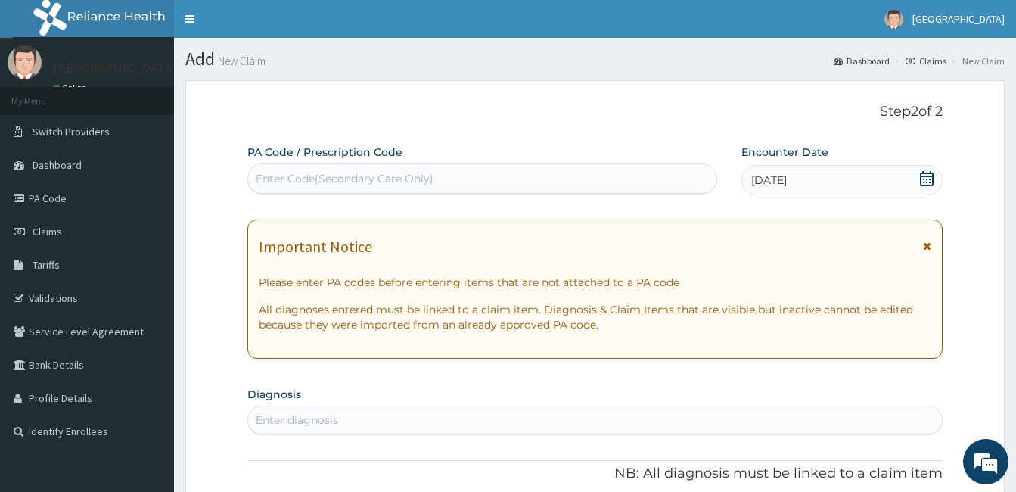
click at [532, 405] on section "Diagnosis Enter diagnosis" at bounding box center [594, 408] width 695 height 51
click at [573, 421] on div "Enter diagnosis" at bounding box center [595, 420] width 694 height 24
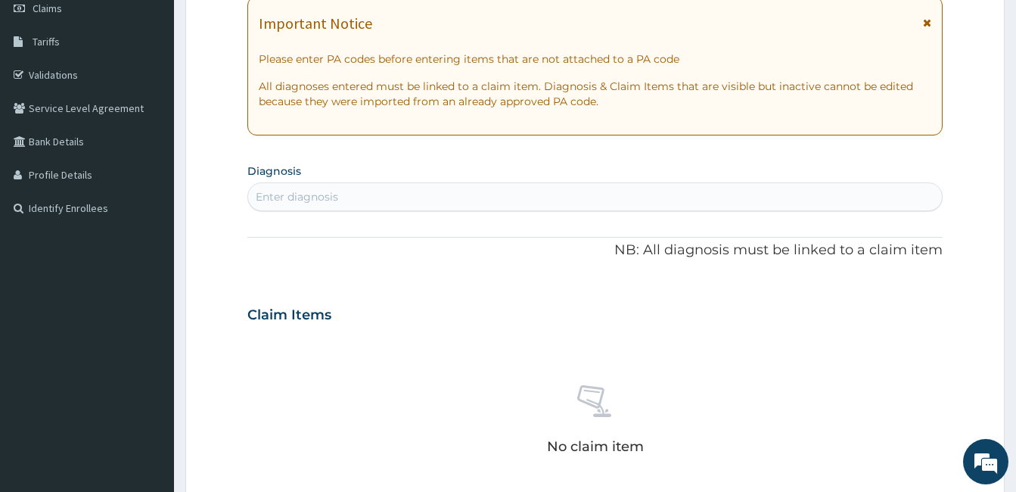
scroll to position [227, 0]
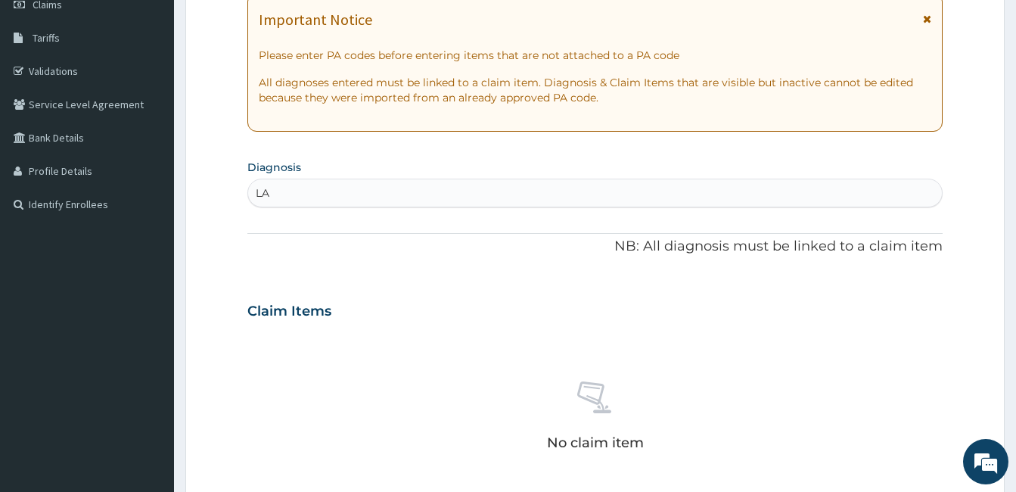
type input "L"
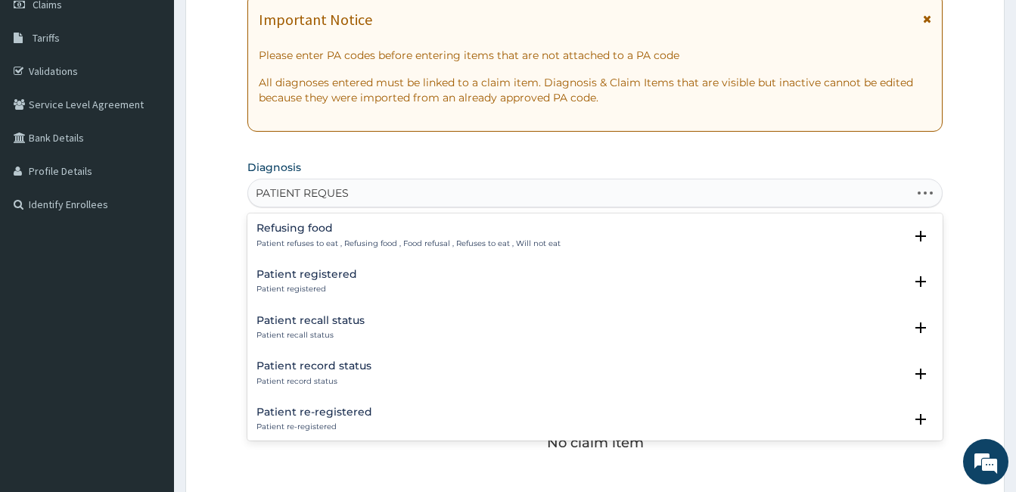
type input "PATIENT REQUEST"
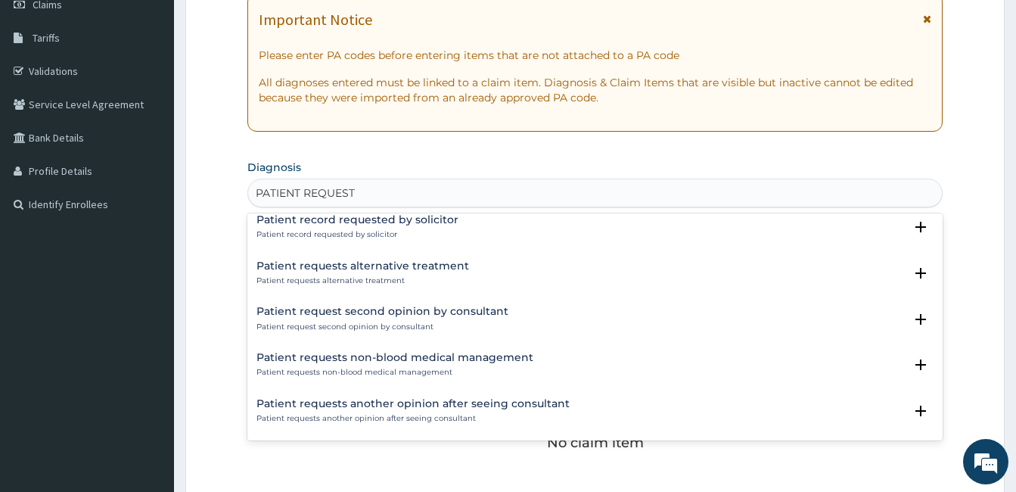
scroll to position [54, 0]
click at [373, 278] on p "Patient requests alternative treatment" at bounding box center [362, 280] width 213 height 11
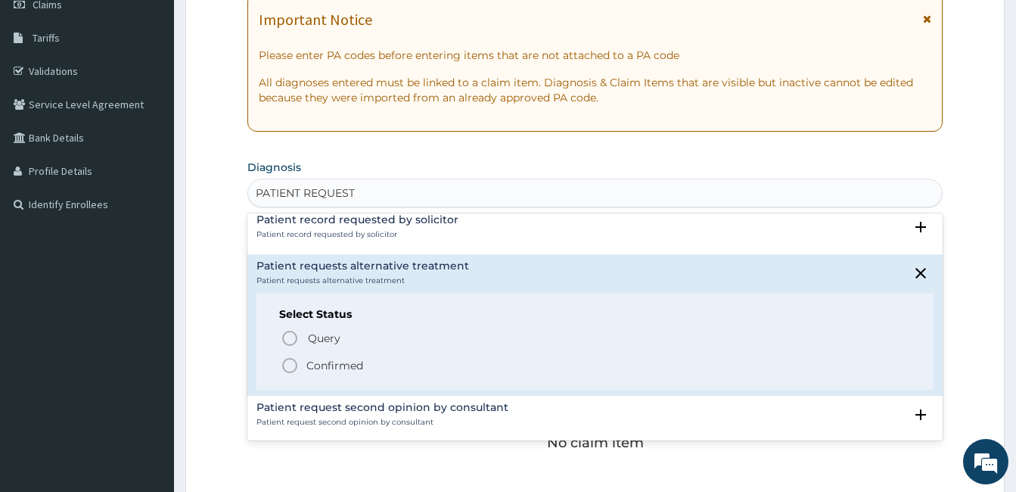
click at [346, 364] on p "Confirmed" at bounding box center [334, 365] width 57 height 15
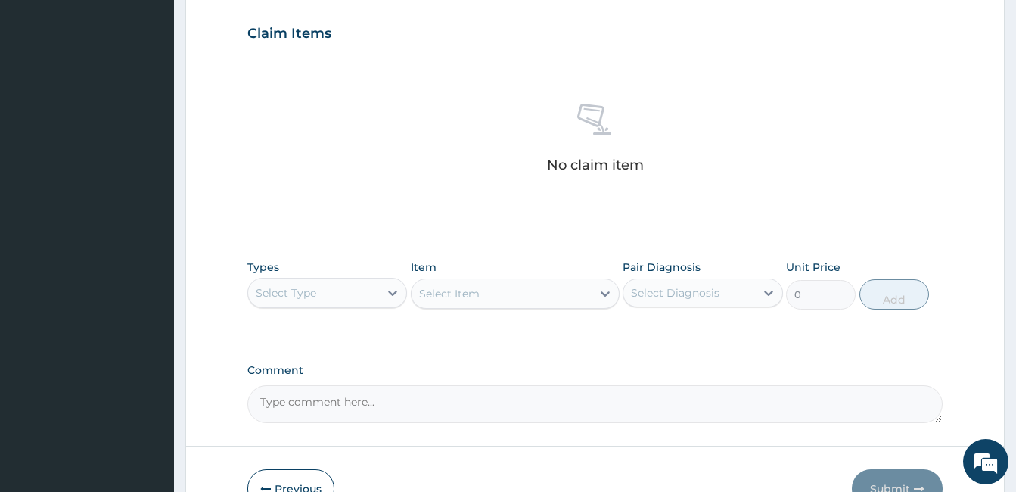
scroll to position [529, 0]
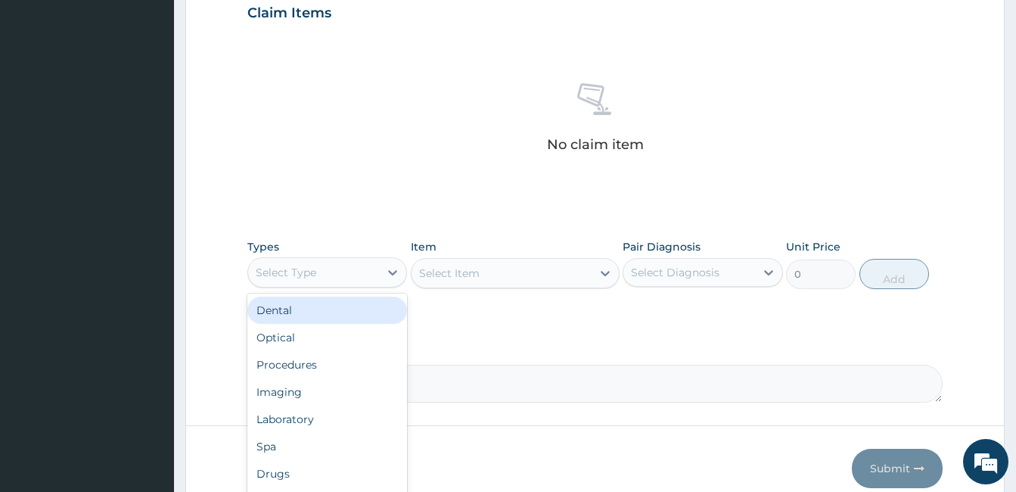
click at [376, 279] on div "Select Type" at bounding box center [313, 272] width 131 height 24
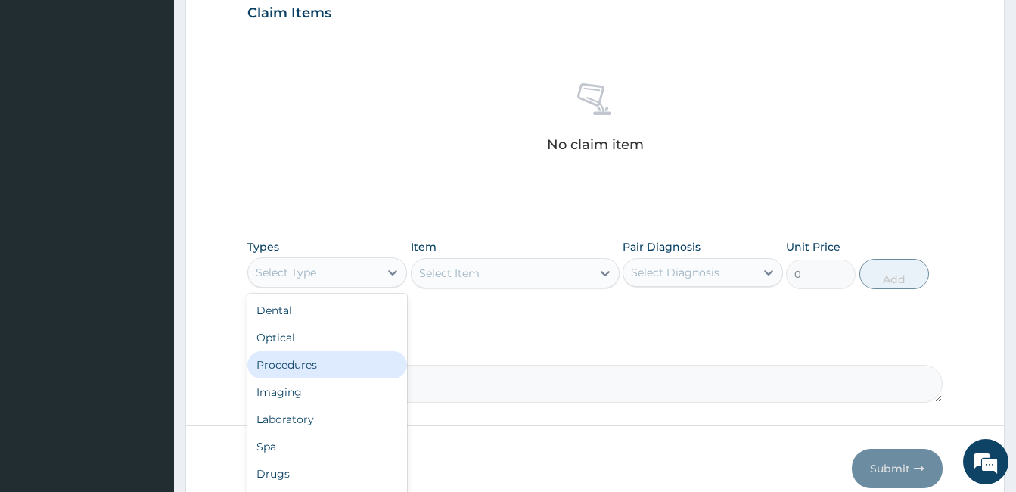
click at [359, 369] on div "Procedures" at bounding box center [327, 364] width 160 height 27
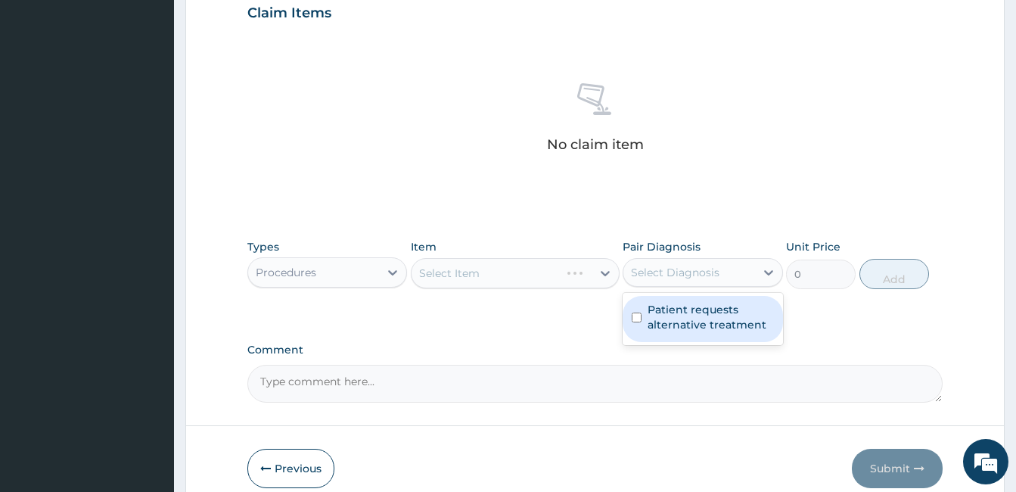
click at [646, 281] on div "Select Diagnosis" at bounding box center [688, 272] width 131 height 24
click at [640, 307] on div "Patient requests alternative treatment" at bounding box center [702, 319] width 160 height 46
checkbox input "true"
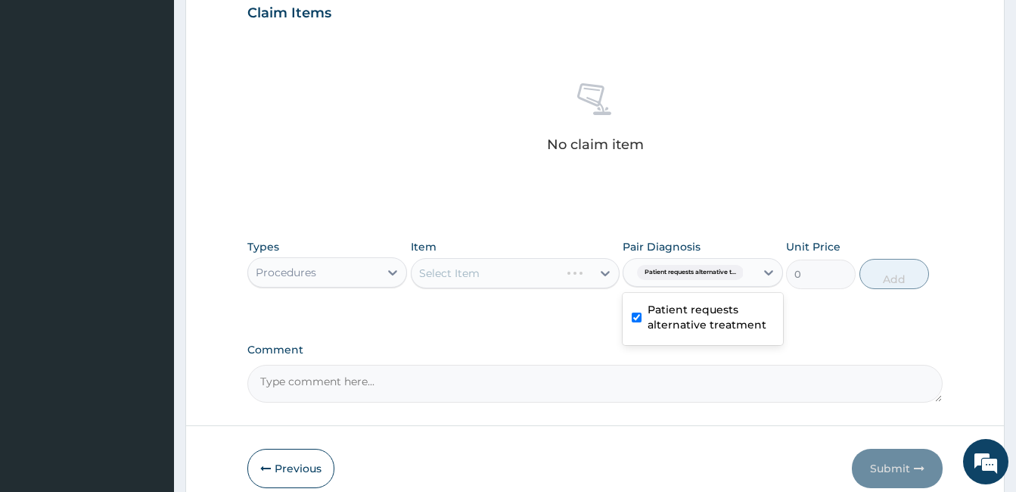
click at [587, 276] on div "Select Item" at bounding box center [515, 273] width 209 height 30
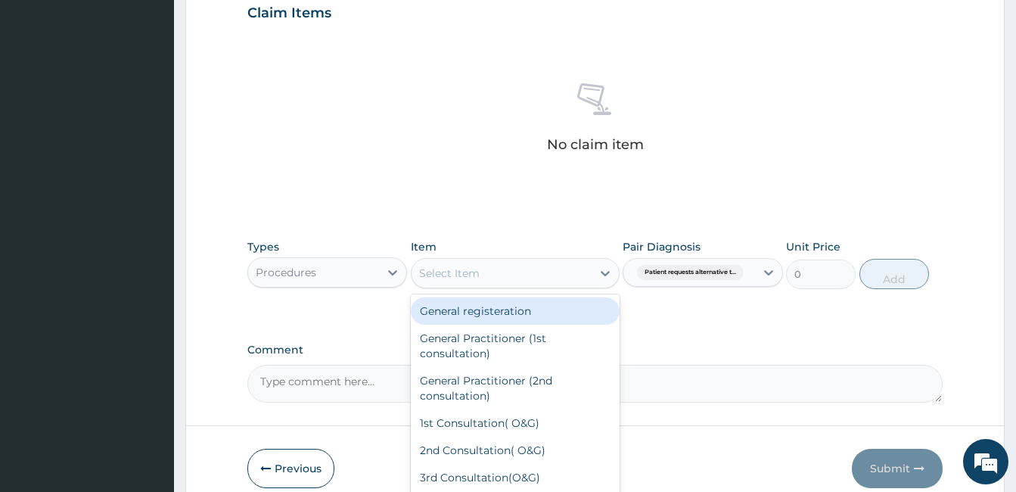
click at [587, 276] on div "Select Item" at bounding box center [501, 273] width 180 height 24
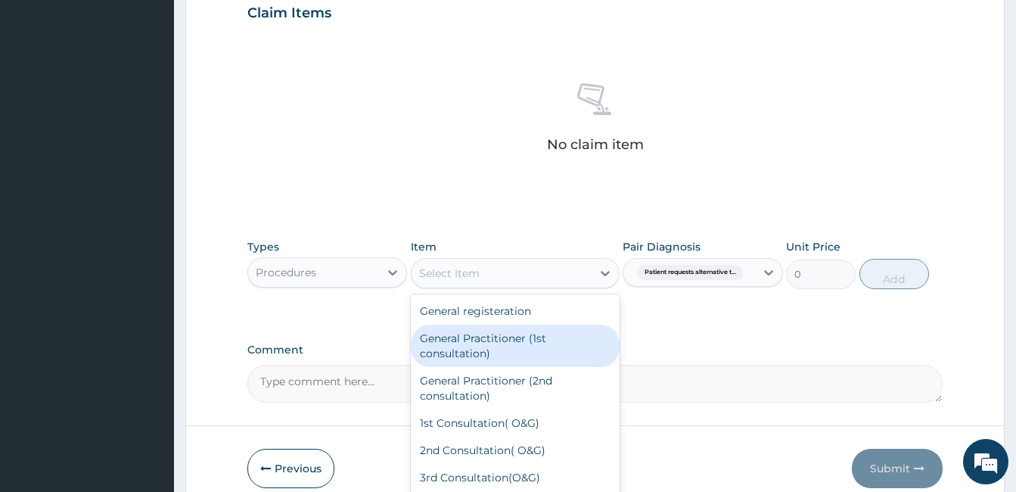
click at [566, 337] on div "General Practitioner (1st consultation)" at bounding box center [515, 345] width 209 height 42
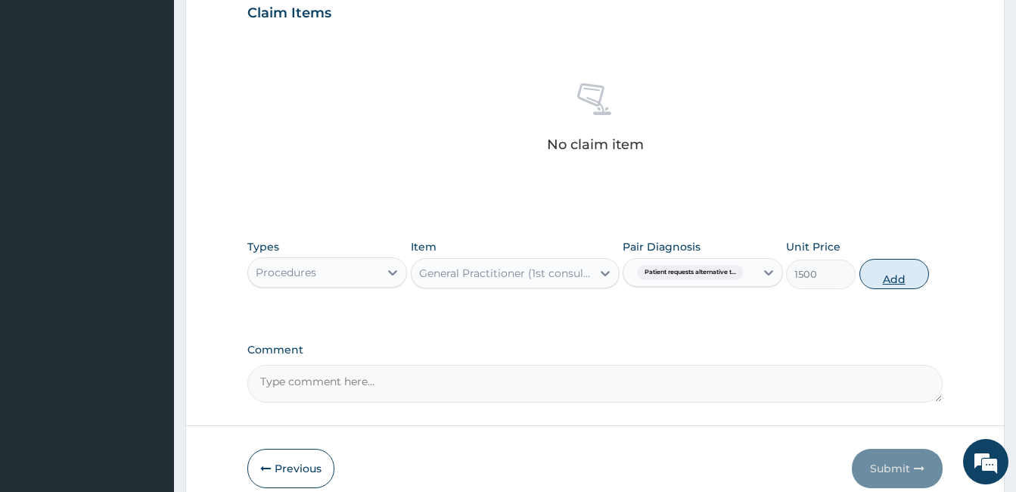
click at [883, 277] on button "Add" at bounding box center [894, 274] width 70 height 30
type input "0"
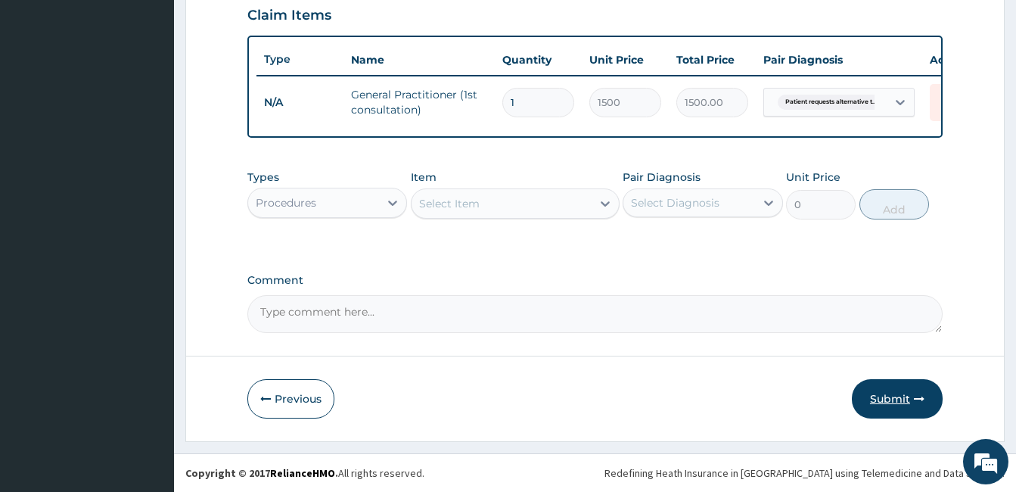
click at [896, 408] on button "Submit" at bounding box center [897, 398] width 91 height 39
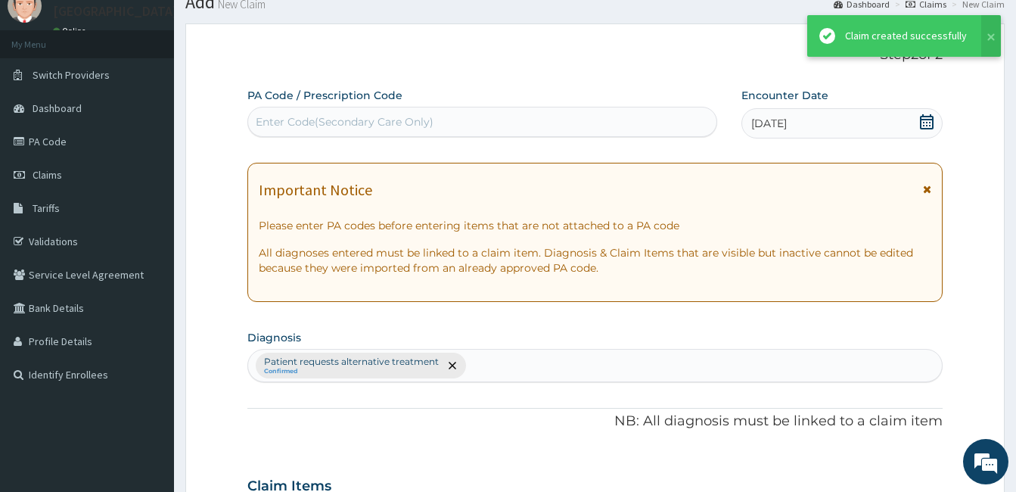
scroll to position [539, 0]
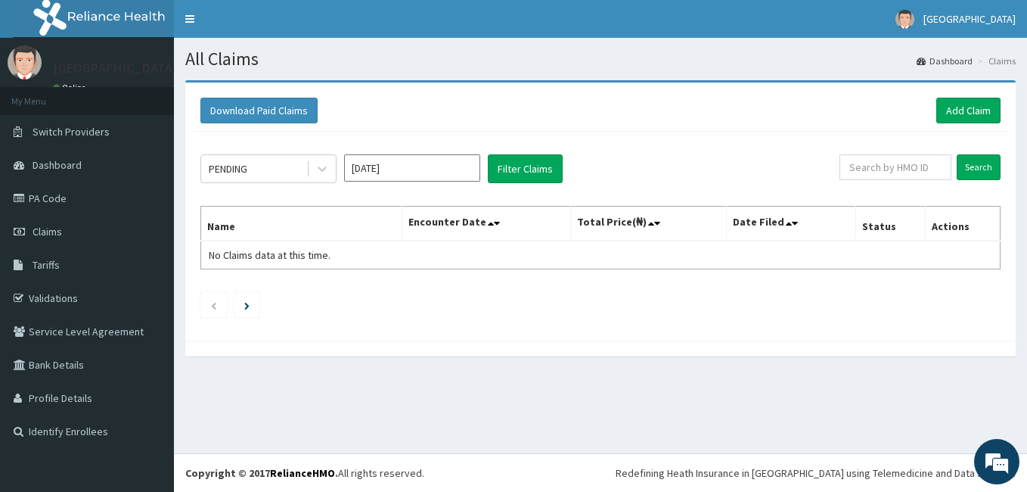
click at [282, 184] on div "PENDING [DATE] Filter Claims Search Name Encounter Date Total Price(₦) Date Fil…" at bounding box center [600, 232] width 815 height 201
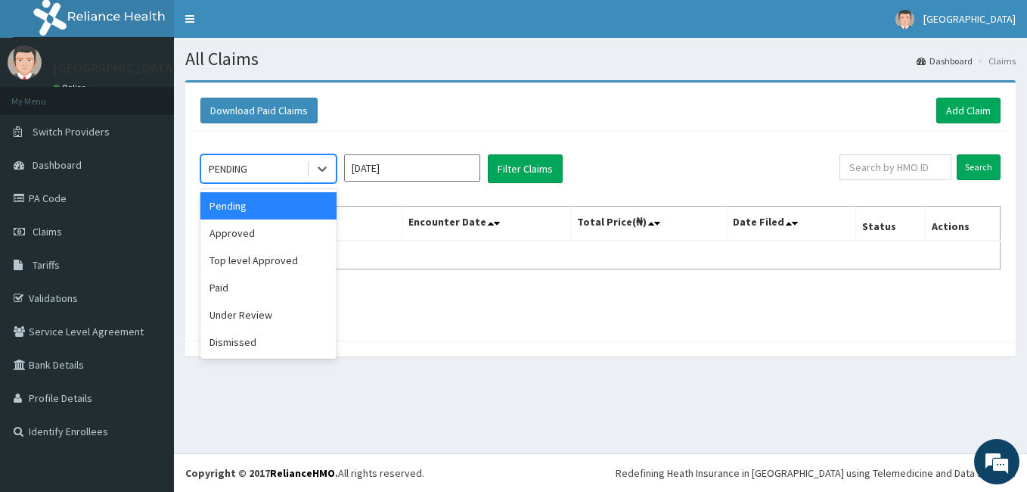
click at [282, 180] on div "PENDING" at bounding box center [253, 169] width 105 height 24
drag, startPoint x: 262, startPoint y: 233, endPoint x: 286, endPoint y: 213, distance: 31.1
click at [263, 231] on div "Approved" at bounding box center [268, 232] width 136 height 27
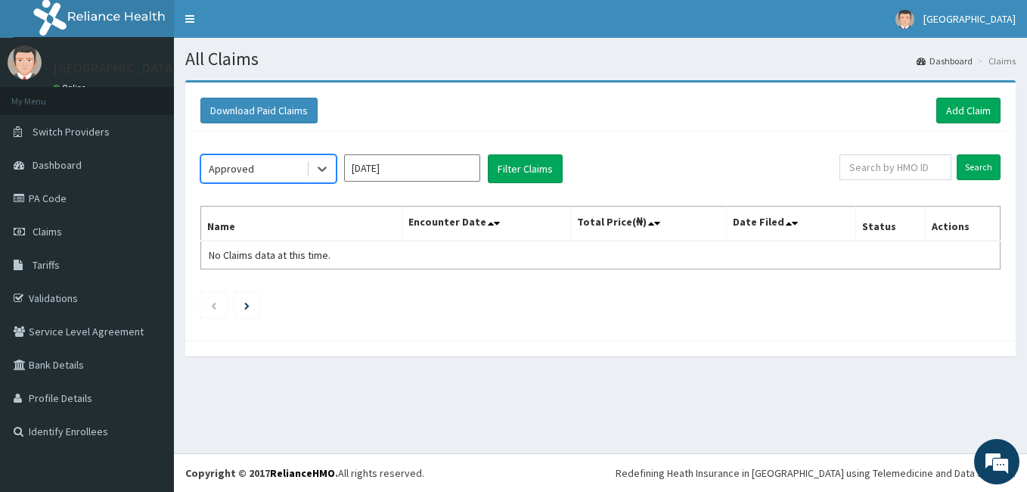
drag, startPoint x: 376, startPoint y: 160, endPoint x: 374, endPoint y: 172, distance: 11.6
click at [377, 160] on input "[DATE]" at bounding box center [412, 167] width 136 height 27
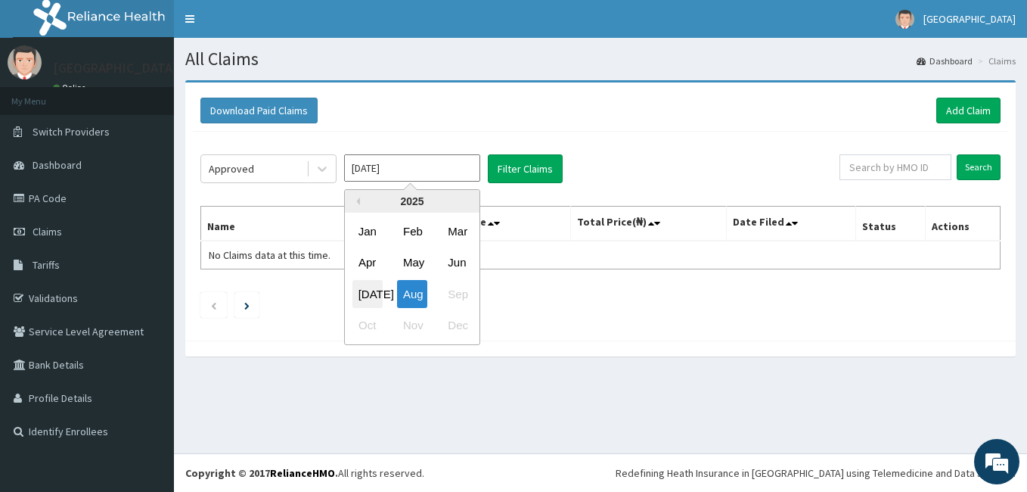
click at [371, 290] on div "[DATE]" at bounding box center [367, 294] width 30 height 28
type input "[DATE]"
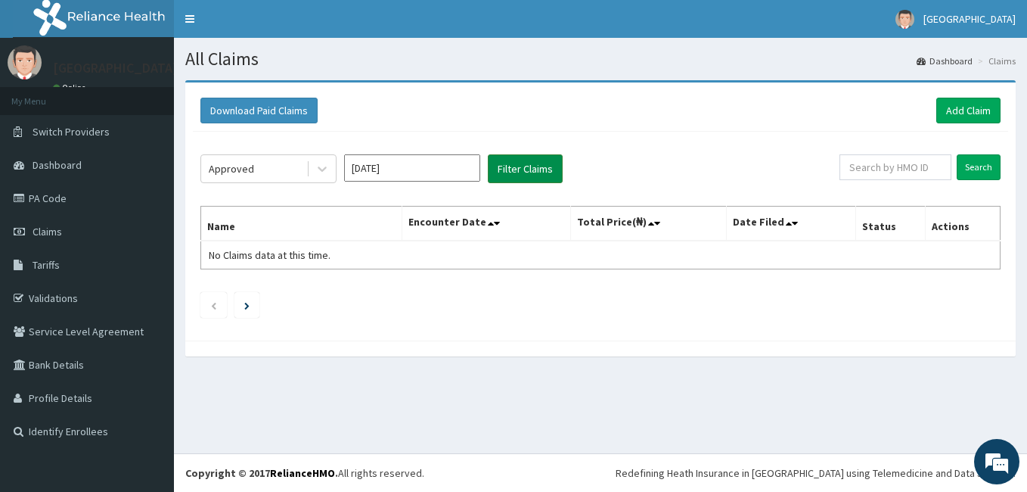
click at [514, 176] on button "Filter Claims" at bounding box center [525, 168] width 75 height 29
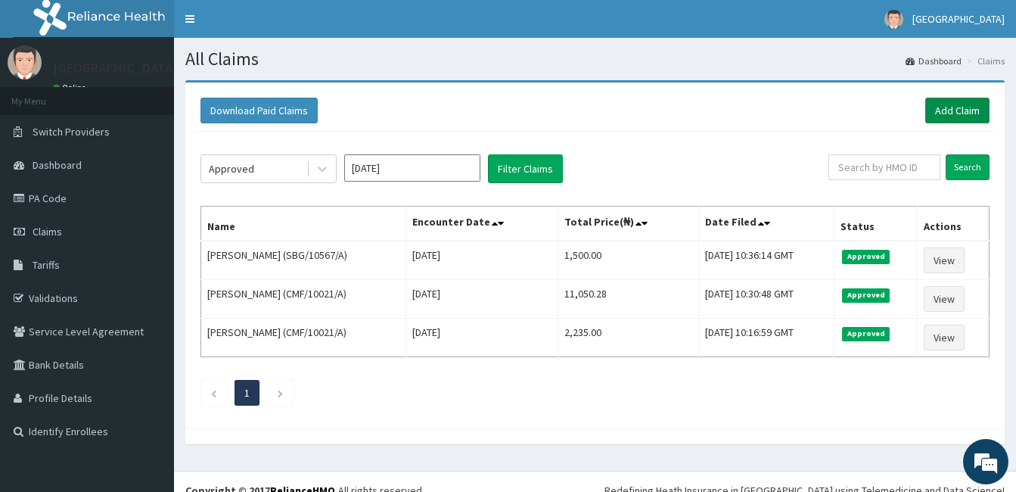
click at [937, 101] on link "Add Claim" at bounding box center [957, 111] width 64 height 26
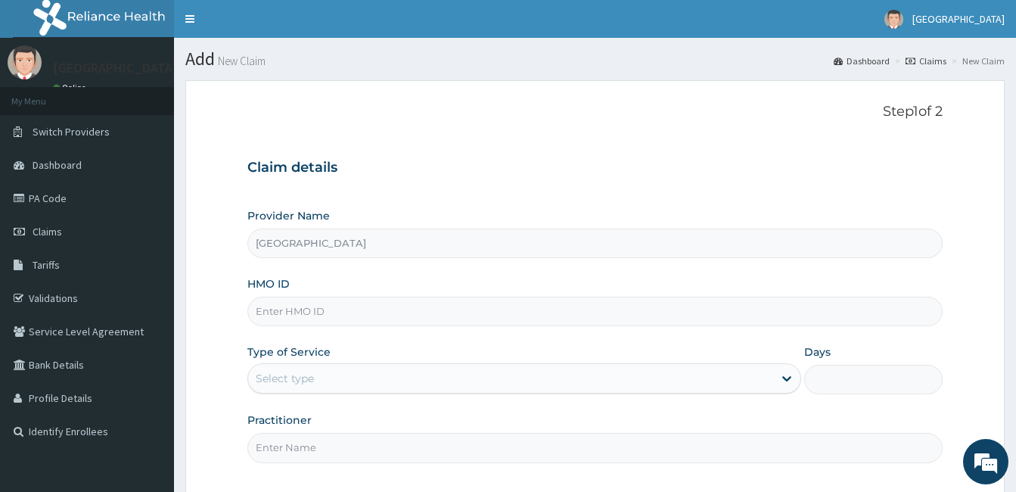
paste input "GMT/10457/B"
type input "GMT/10457/B"
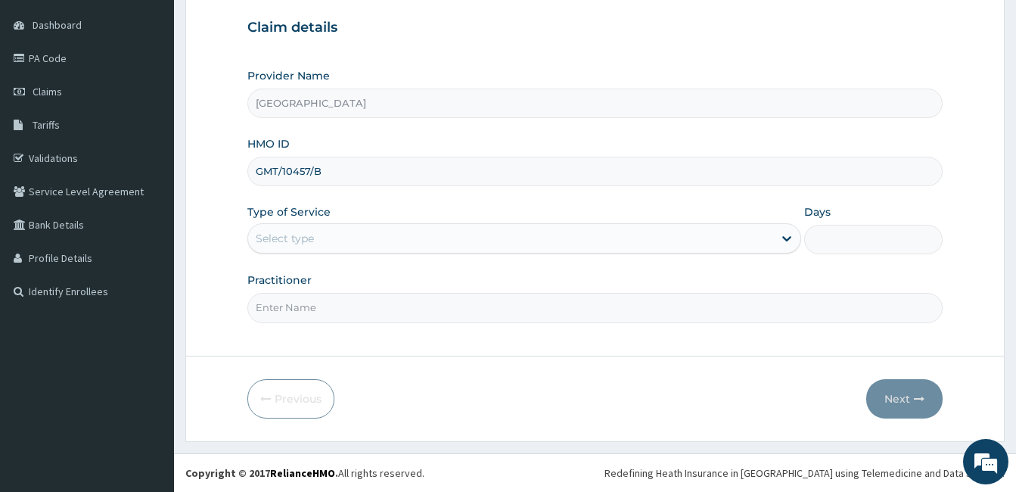
drag, startPoint x: 374, startPoint y: 167, endPoint x: 346, endPoint y: 235, distance: 73.3
click at [346, 235] on div "Select type" at bounding box center [510, 238] width 525 height 24
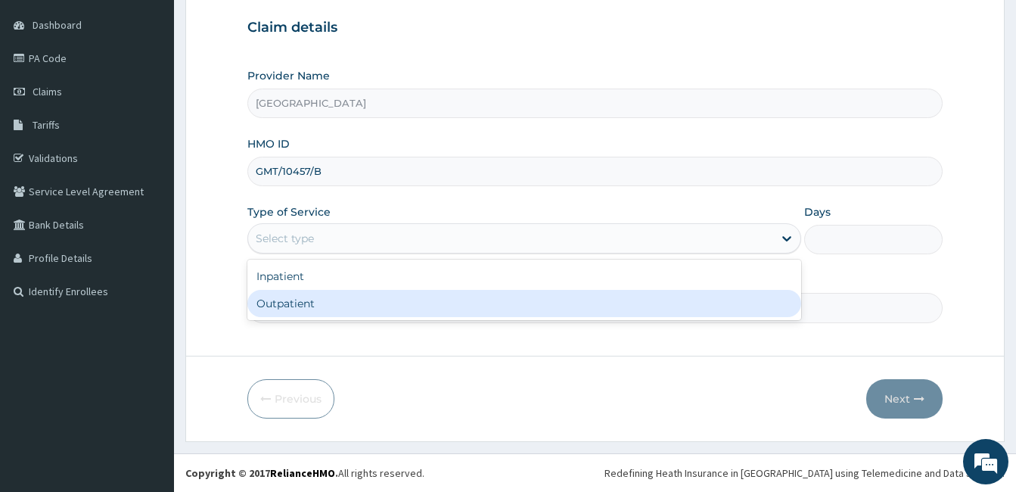
click at [342, 308] on div "Outpatient" at bounding box center [524, 303] width 554 height 27
type input "1"
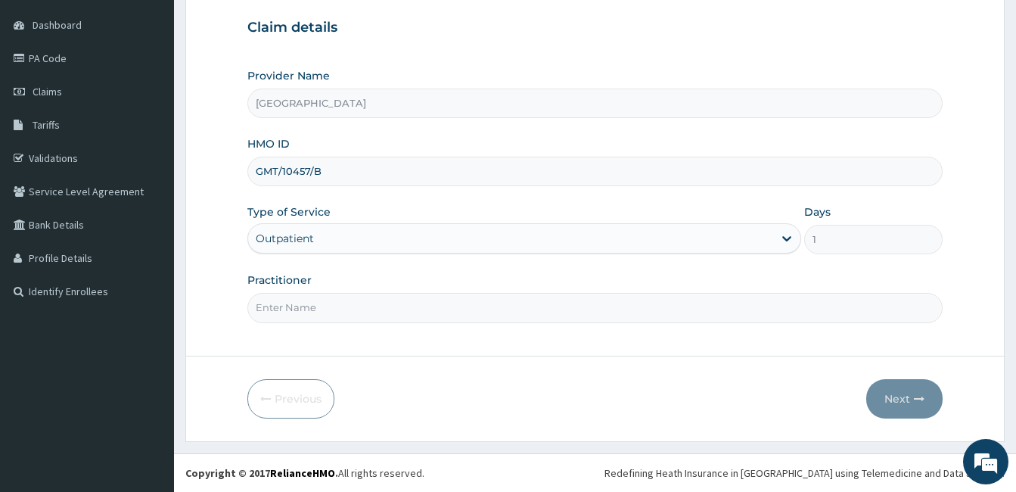
click at [342, 308] on input "Practitioner" at bounding box center [594, 307] width 695 height 29
type input "DOCTOR AHMED"
click at [905, 402] on button "Next" at bounding box center [904, 398] width 76 height 39
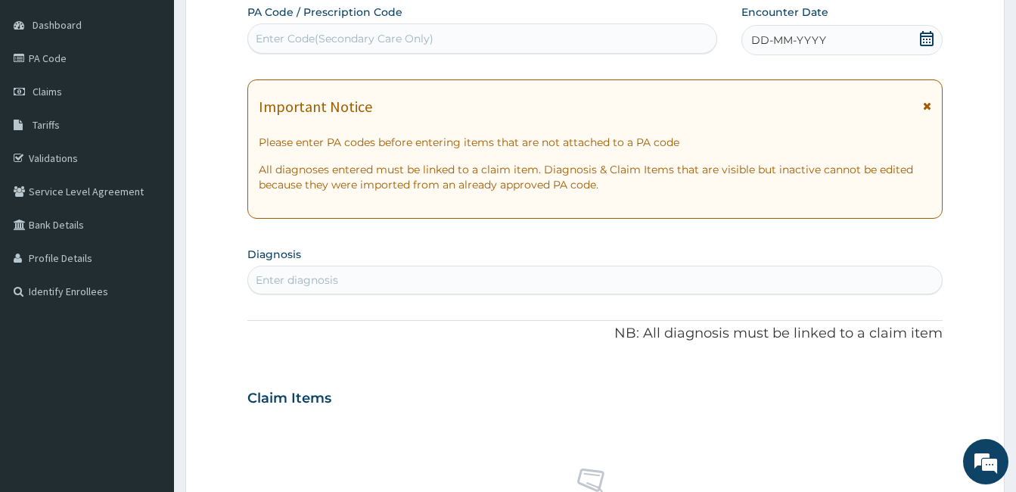
click at [650, 45] on div "Enter Code(Secondary Care Only)" at bounding box center [482, 38] width 468 height 24
type input "PA/03BBA0"
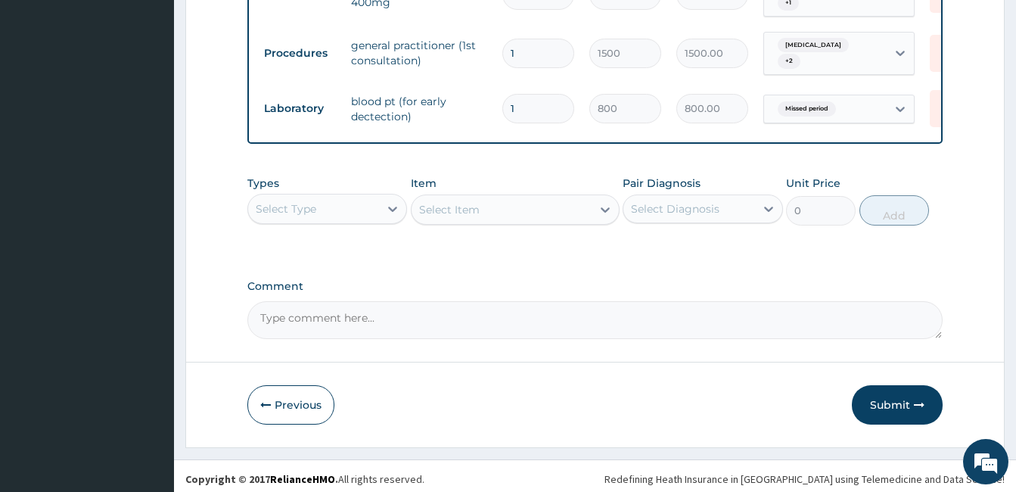
scroll to position [831, 0]
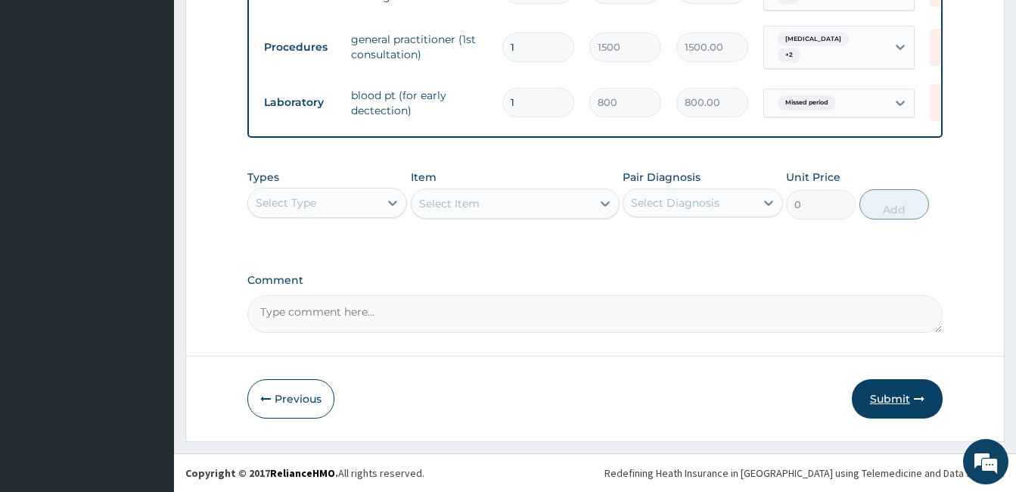
click at [913, 390] on button "Submit" at bounding box center [897, 398] width 91 height 39
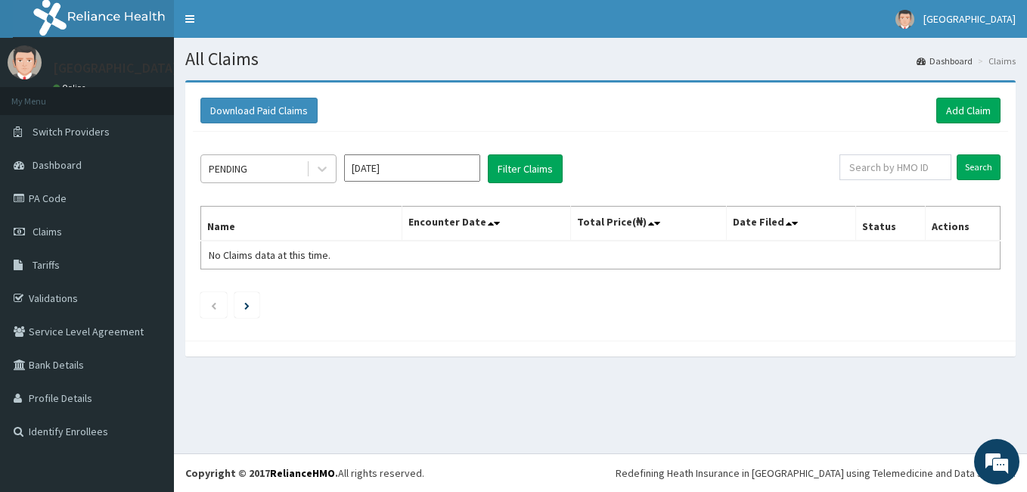
click at [276, 162] on div "PENDING" at bounding box center [253, 169] width 105 height 24
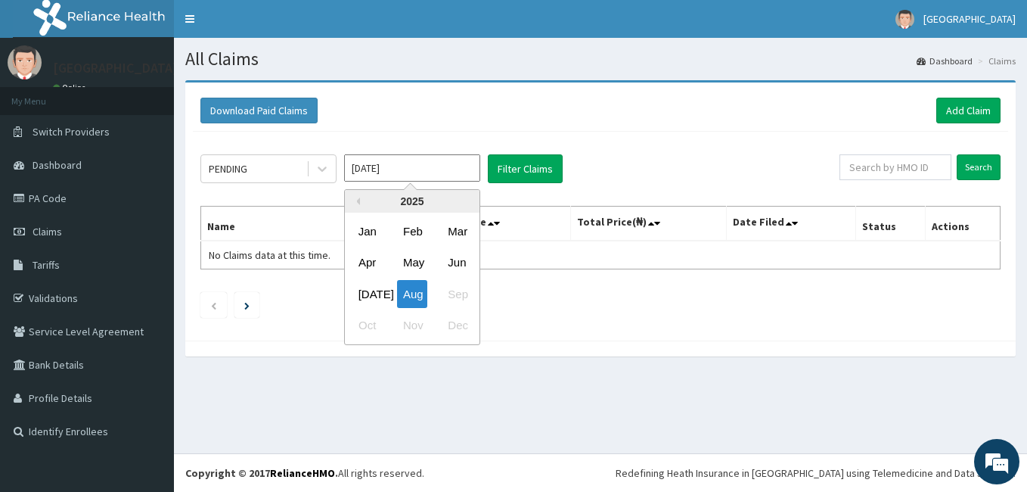
click at [373, 163] on input "[DATE]" at bounding box center [412, 167] width 136 height 27
click at [377, 295] on div "[DATE]" at bounding box center [367, 294] width 30 height 28
type input "[DATE]"
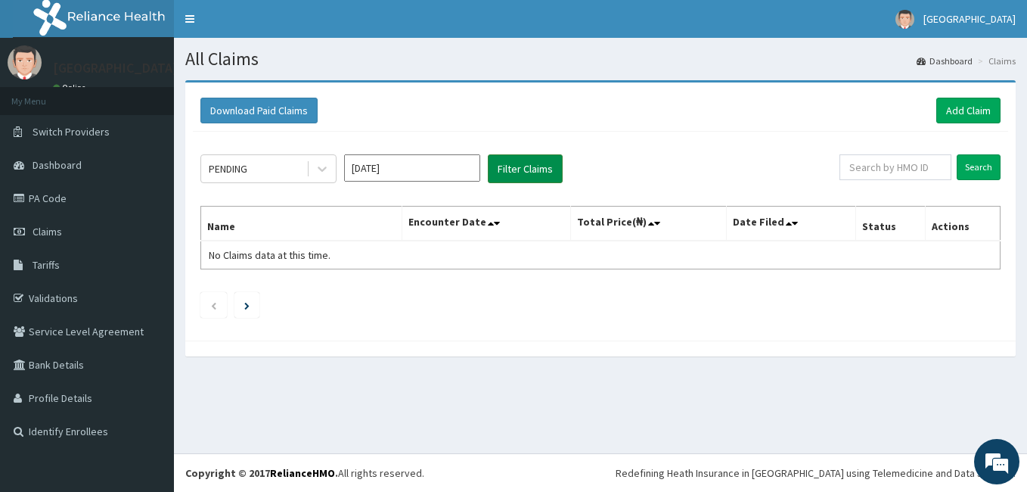
click at [517, 177] on button "Filter Claims" at bounding box center [525, 168] width 75 height 29
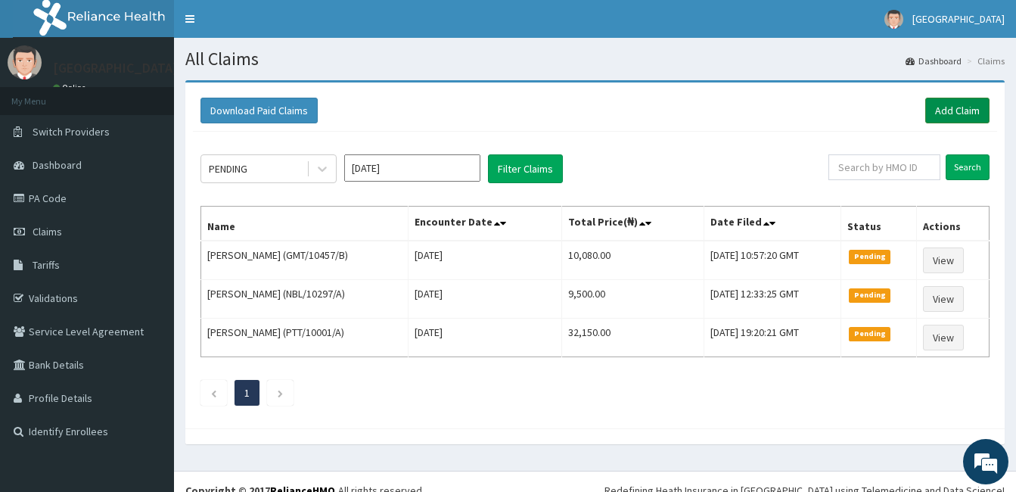
click at [947, 110] on link "Add Claim" at bounding box center [957, 111] width 64 height 26
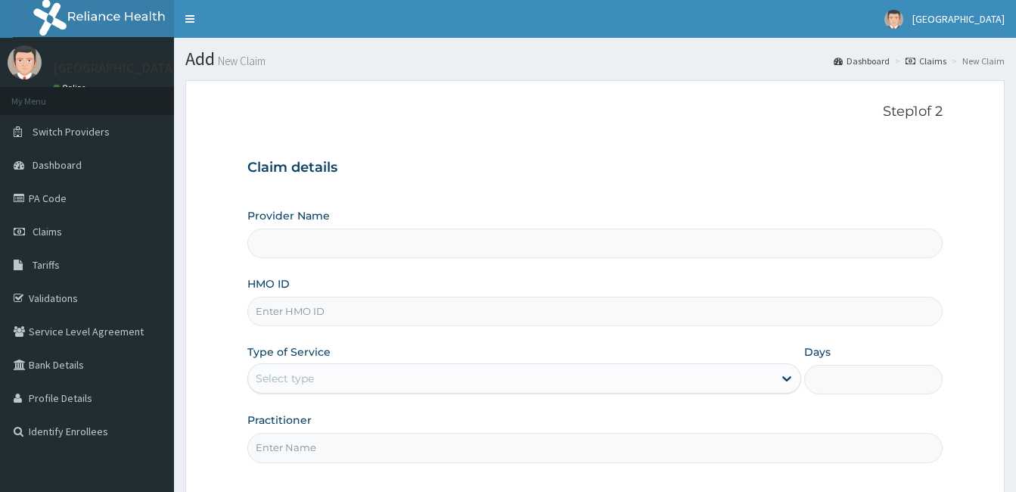
paste input "IKO/10072/A"
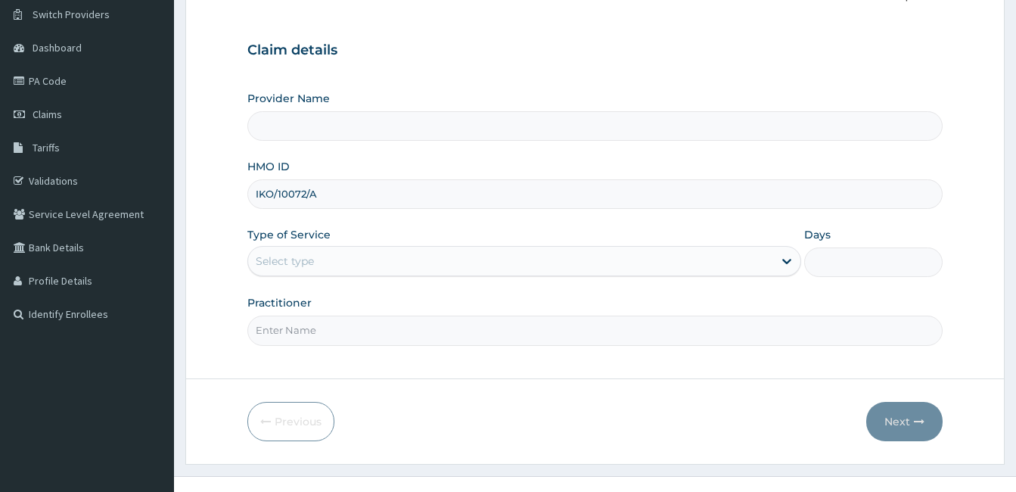
scroll to position [140, 0]
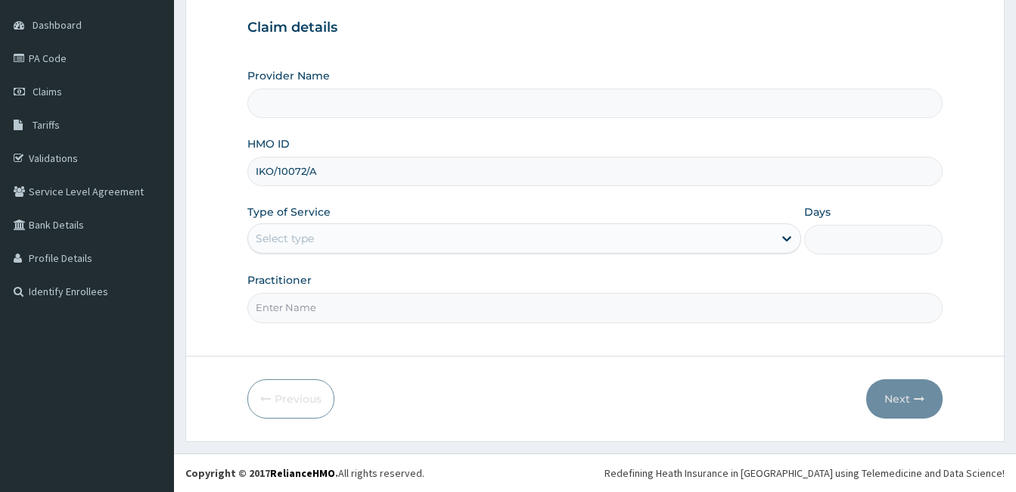
type input "IKO/10072/A"
click at [386, 244] on div "Select type" at bounding box center [510, 238] width 525 height 24
click at [539, 236] on div "Select type" at bounding box center [510, 238] width 525 height 24
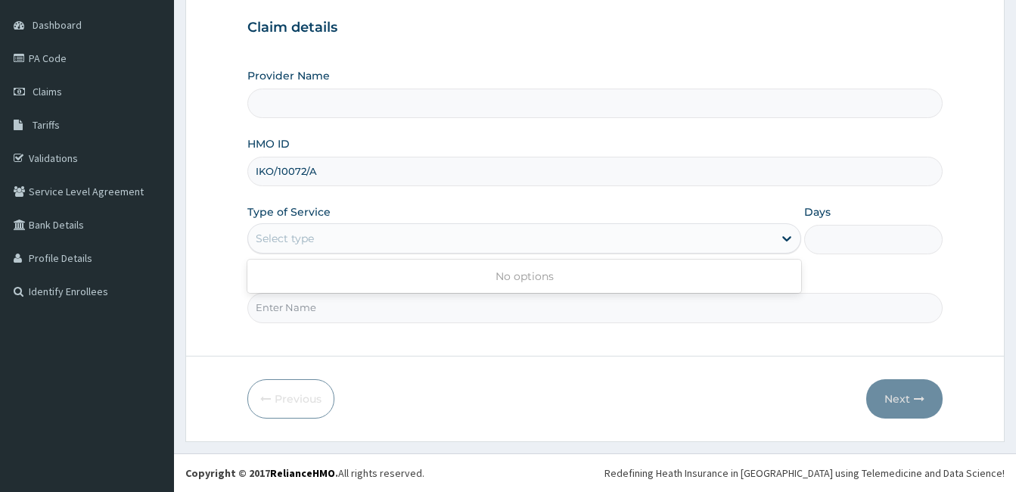
click at [539, 236] on div "Select type" at bounding box center [510, 238] width 525 height 24
click at [789, 237] on icon at bounding box center [786, 238] width 15 height 15
click at [787, 238] on icon at bounding box center [786, 238] width 15 height 15
click at [787, 237] on icon at bounding box center [786, 238] width 15 height 15
click at [653, 308] on input "Practitioner" at bounding box center [594, 307] width 695 height 29
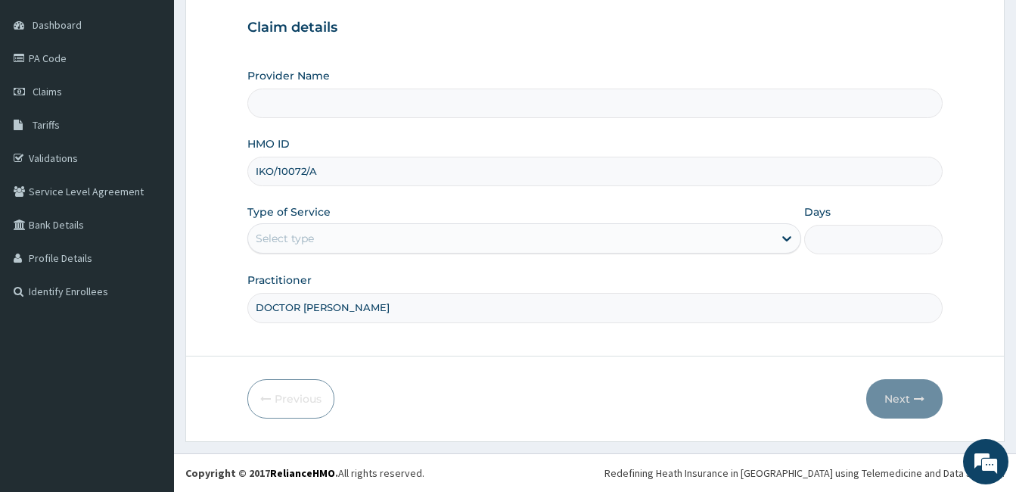
type input "DOCTOR [PERSON_NAME]"
click at [491, 235] on div "Select type" at bounding box center [510, 238] width 525 height 24
click at [491, 236] on div "Select type" at bounding box center [510, 238] width 525 height 24
click at [490, 236] on div "Select type" at bounding box center [510, 238] width 525 height 24
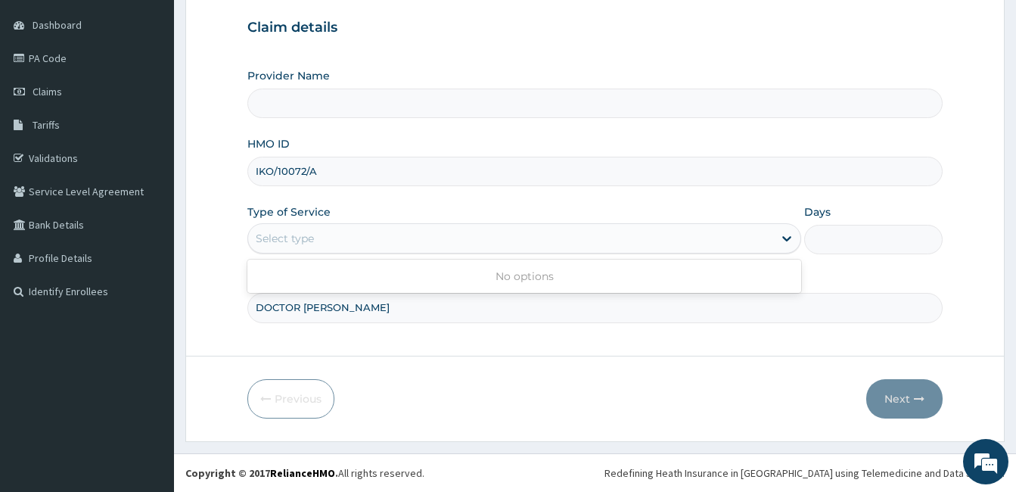
click at [490, 236] on div "Select type" at bounding box center [510, 238] width 525 height 24
click at [386, 228] on div "Select type" at bounding box center [510, 238] width 525 height 24
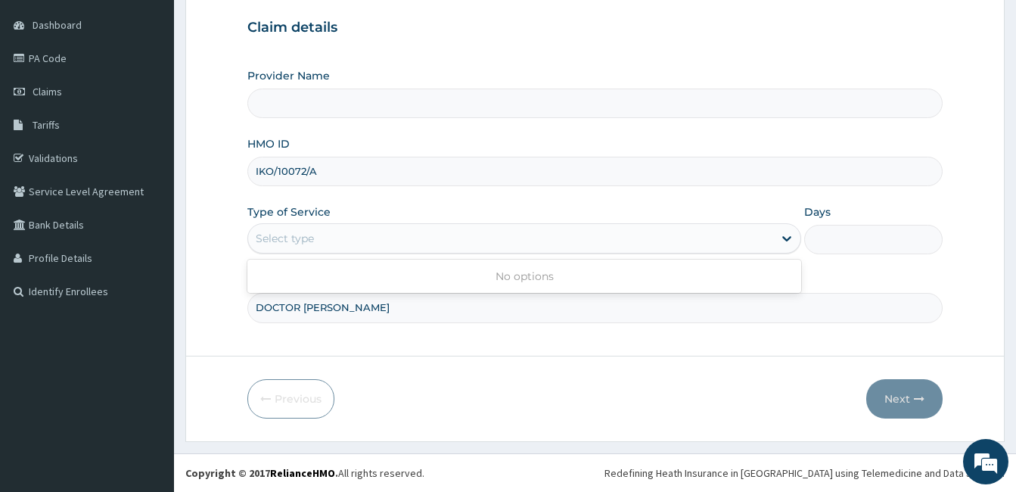
click at [386, 228] on div "Select type" at bounding box center [510, 238] width 525 height 24
click at [368, 247] on div "Select type" at bounding box center [510, 238] width 525 height 24
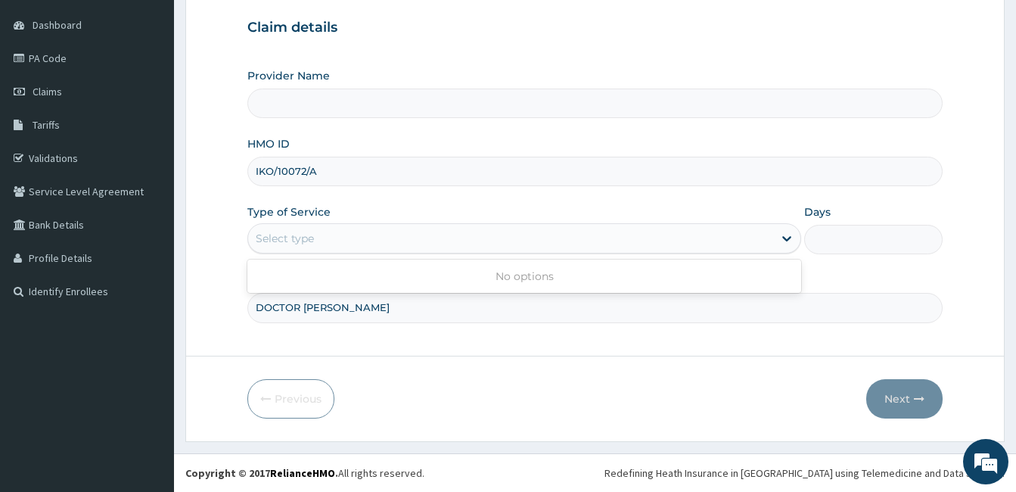
click at [370, 237] on div "Select type" at bounding box center [510, 238] width 525 height 24
type input "[GEOGRAPHIC_DATA]"
click at [52, 122] on span "Tariffs" at bounding box center [46, 125] width 27 height 14
